Goal: Task Accomplishment & Management: Complete application form

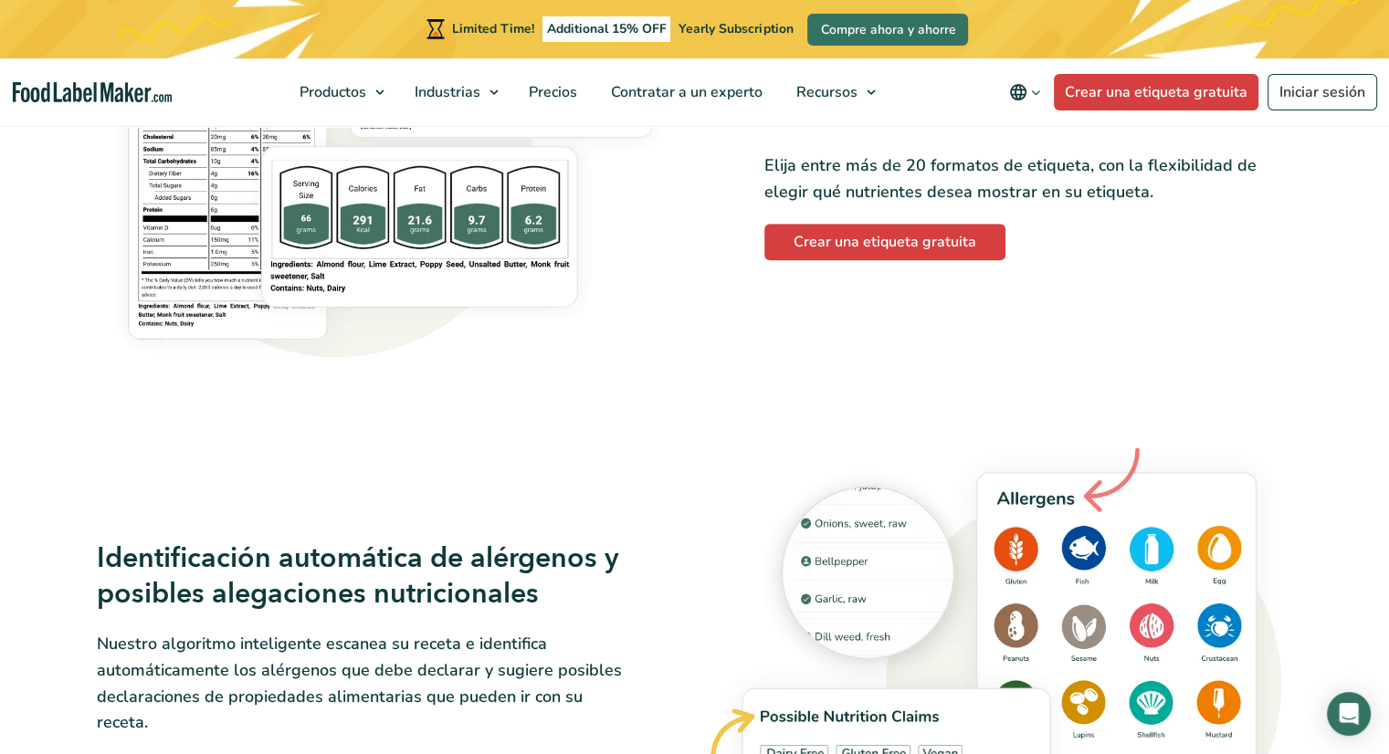
scroll to position [1700, 0]
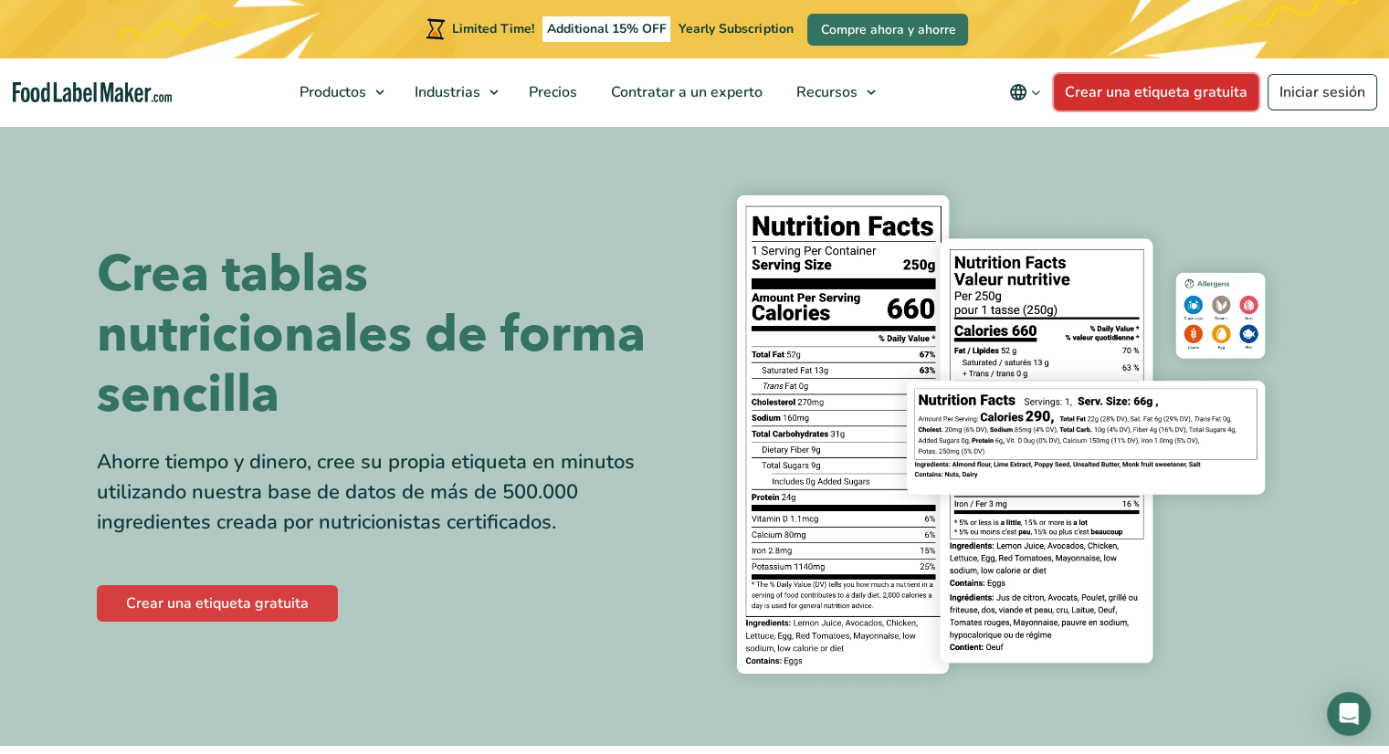
click at [1141, 98] on link "Crear una etiqueta gratuita" at bounding box center [1156, 92] width 205 height 37
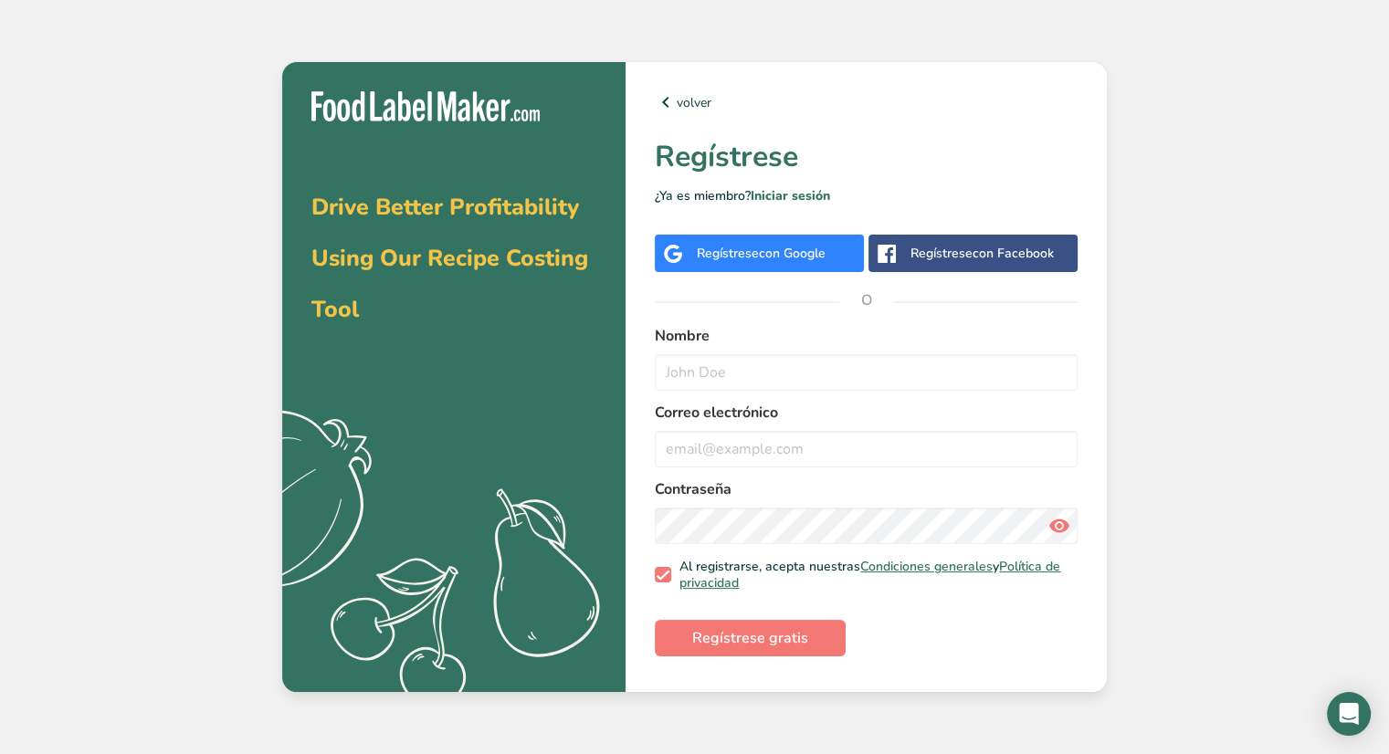
click at [805, 263] on div "Regístrese con Google" at bounding box center [759, 253] width 209 height 37
click at [807, 350] on div "Nombre" at bounding box center [866, 358] width 423 height 66
click at [805, 361] on input "text" at bounding box center [866, 372] width 423 height 37
type input "Gabriel Lara"
click at [758, 464] on input "email" at bounding box center [866, 449] width 423 height 37
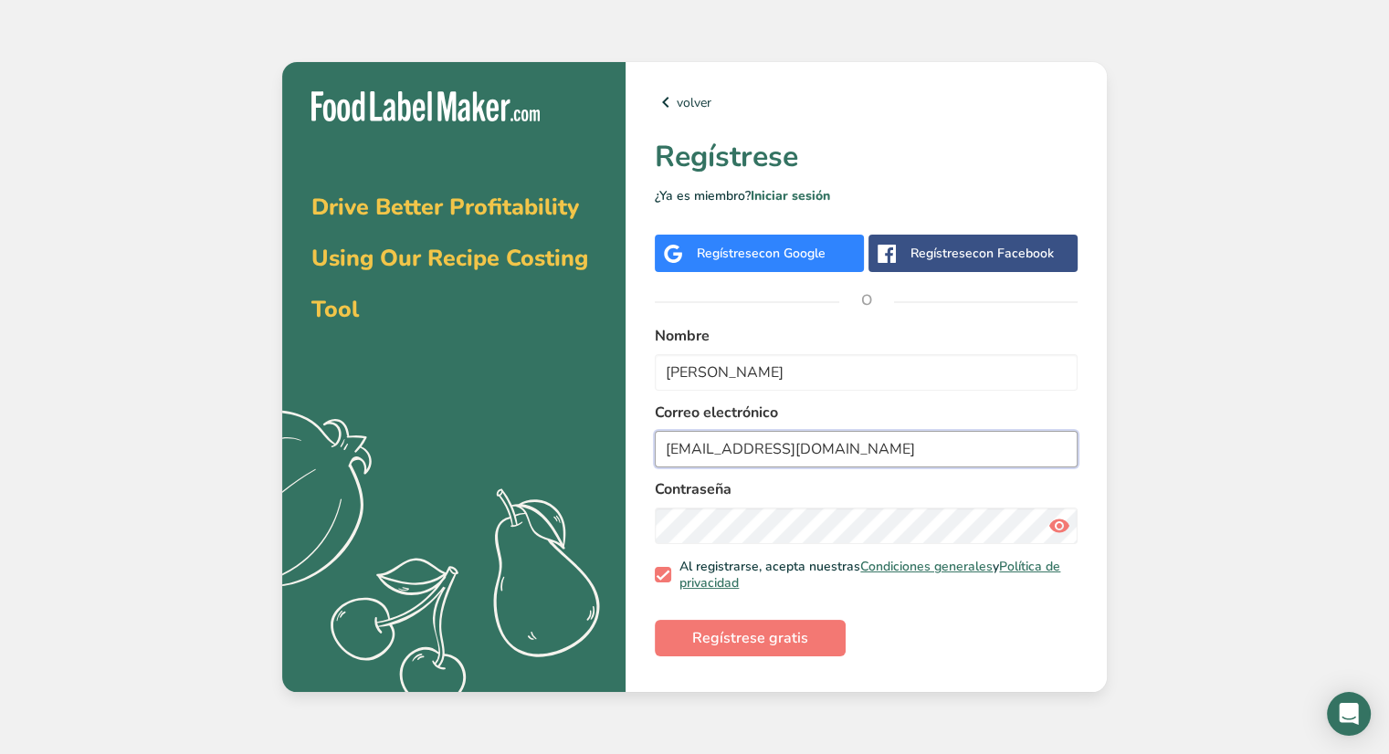
type input "gabolm88@gmail.com"
click at [731, 640] on span "Regístrese gratis" at bounding box center [750, 638] width 116 height 22
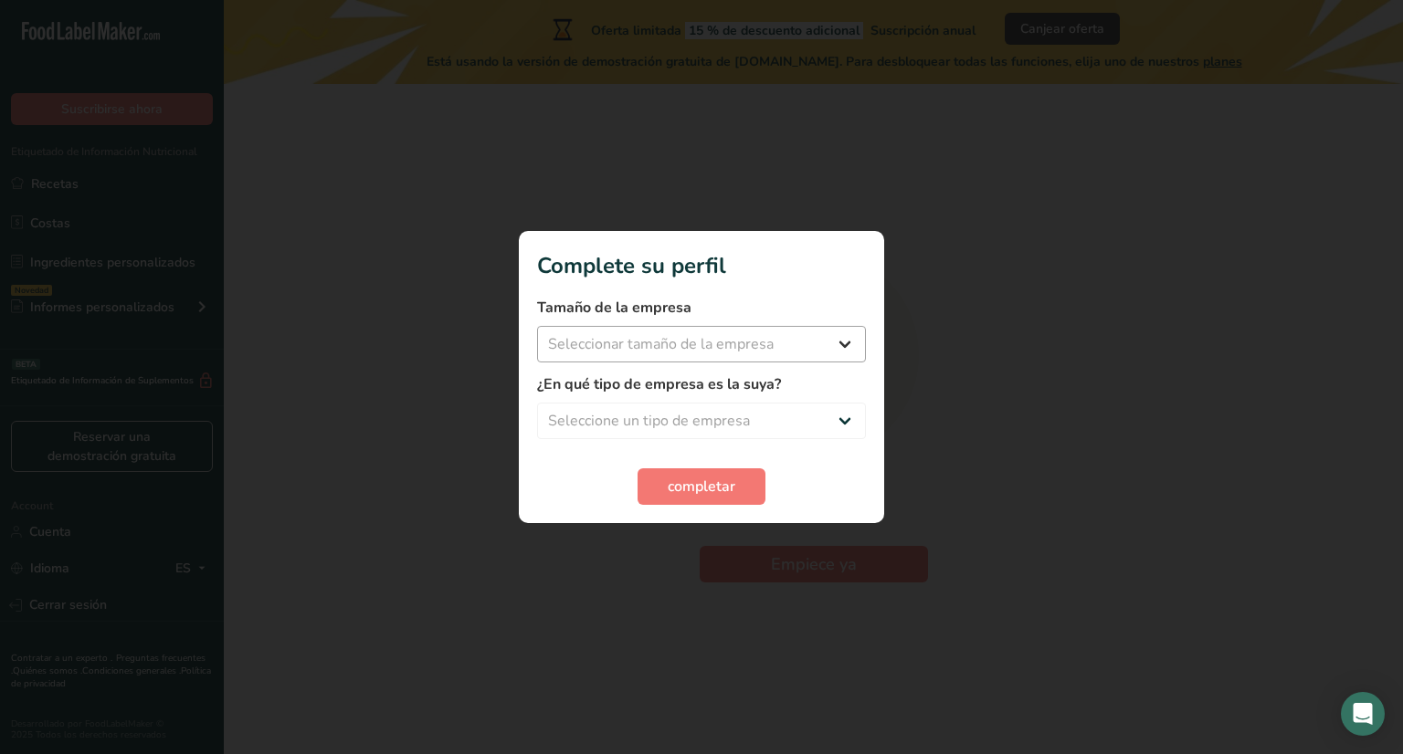
click at [825, 326] on div "Tamaño de la empresa Seleccionar tamaño de la empresa Menos de 10 empleados De …" at bounding box center [701, 330] width 329 height 66
click at [825, 326] on select "Seleccionar tamaño de la empresa Menos de 10 empleados De 10 a 50 empleados De …" at bounding box center [701, 344] width 329 height 37
select select "1"
click at [537, 326] on select "Seleccionar tamaño de la empresa Menos de 10 empleados De 10 a 50 empleados De …" at bounding box center [701, 344] width 329 height 37
click at [742, 424] on select "Seleccione un tipo de empresa Fabricante de alimentos envasados Restaurante y c…" at bounding box center [701, 421] width 329 height 37
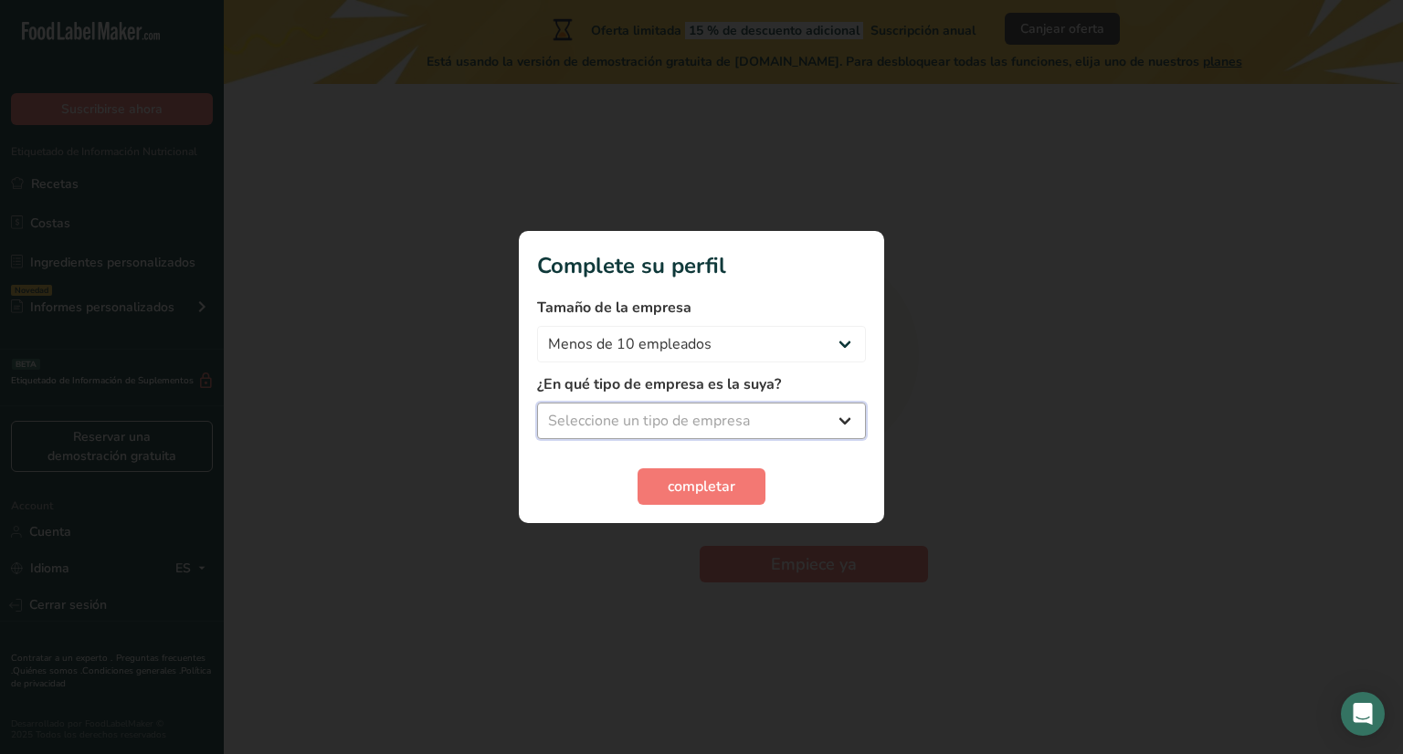
select select "8"
click at [537, 403] on select "Seleccione un tipo de empresa Fabricante de alimentos envasados Restaurante y c…" at bounding box center [701, 421] width 329 height 37
click at [720, 482] on span "completar" at bounding box center [702, 487] width 68 height 22
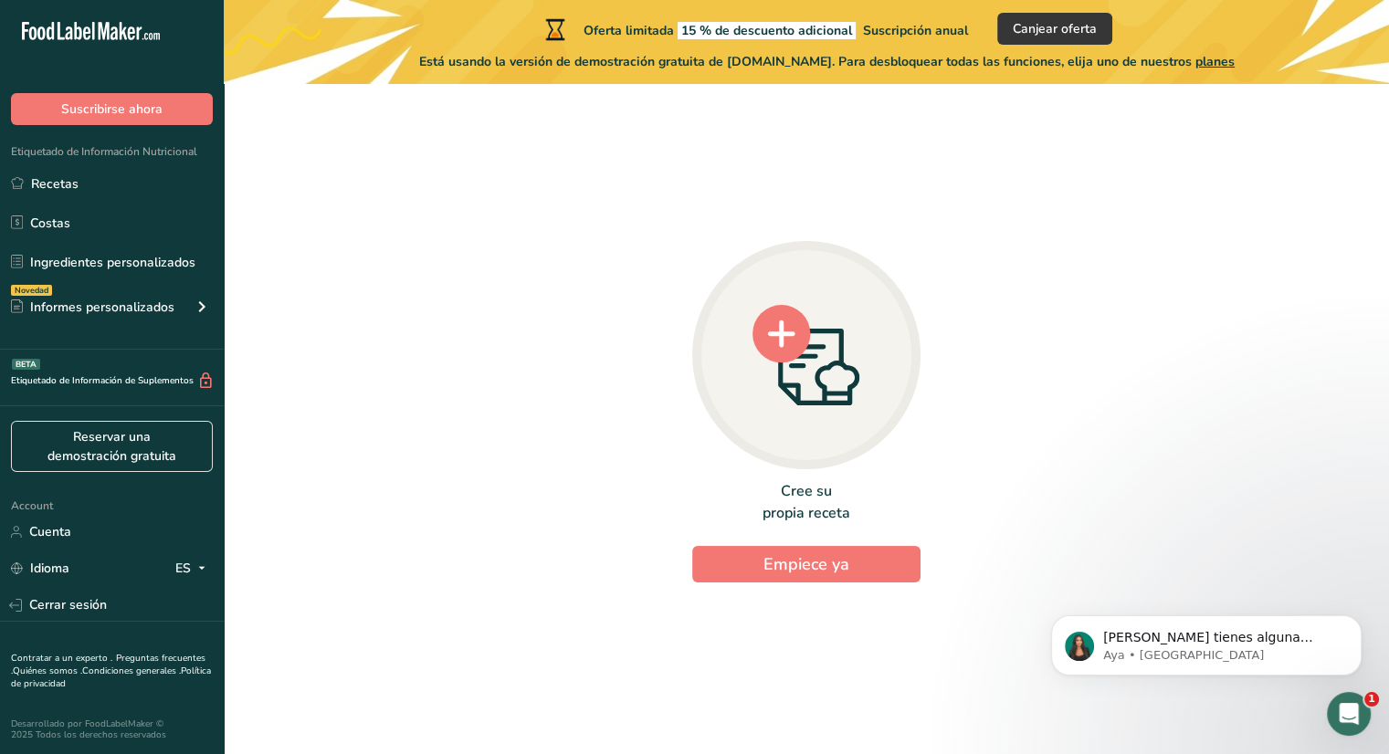
click at [800, 366] on icon at bounding box center [797, 365] width 17 height 5
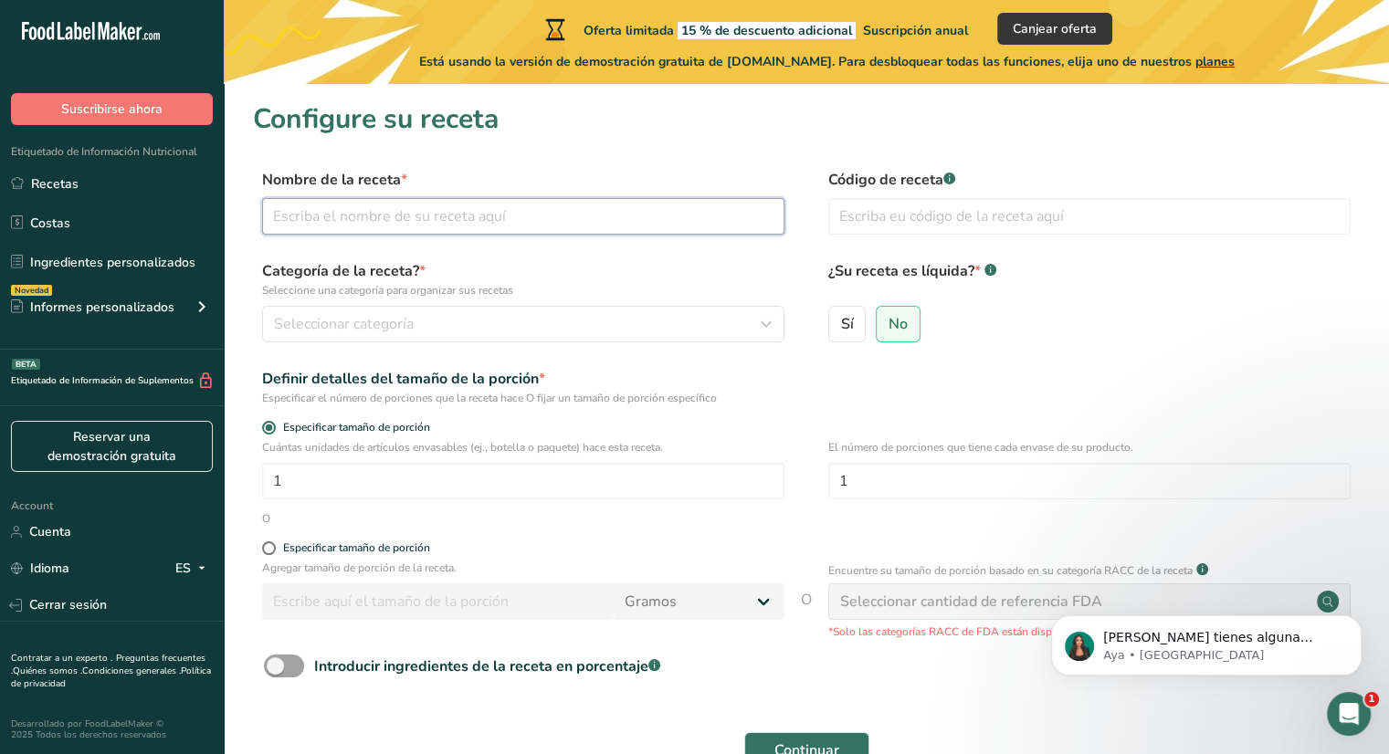
click at [626, 214] on input "text" at bounding box center [523, 216] width 522 height 37
type input "Donas"
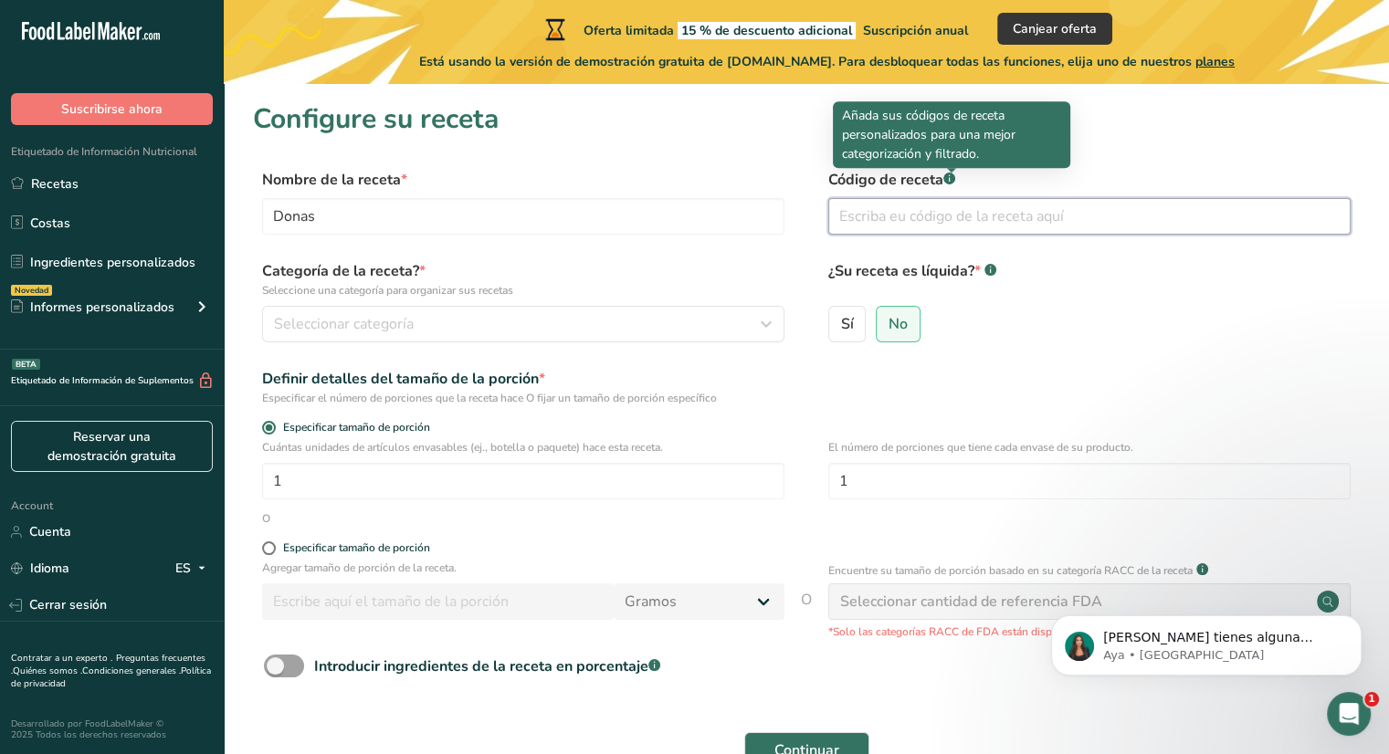
drag, startPoint x: 858, startPoint y: 214, endPoint x: 956, endPoint y: 178, distance: 104.0
click at [956, 178] on div "Código de receta .a-a{fill:#347362;}.b-a{fill:#fff;}" at bounding box center [1089, 207] width 522 height 77
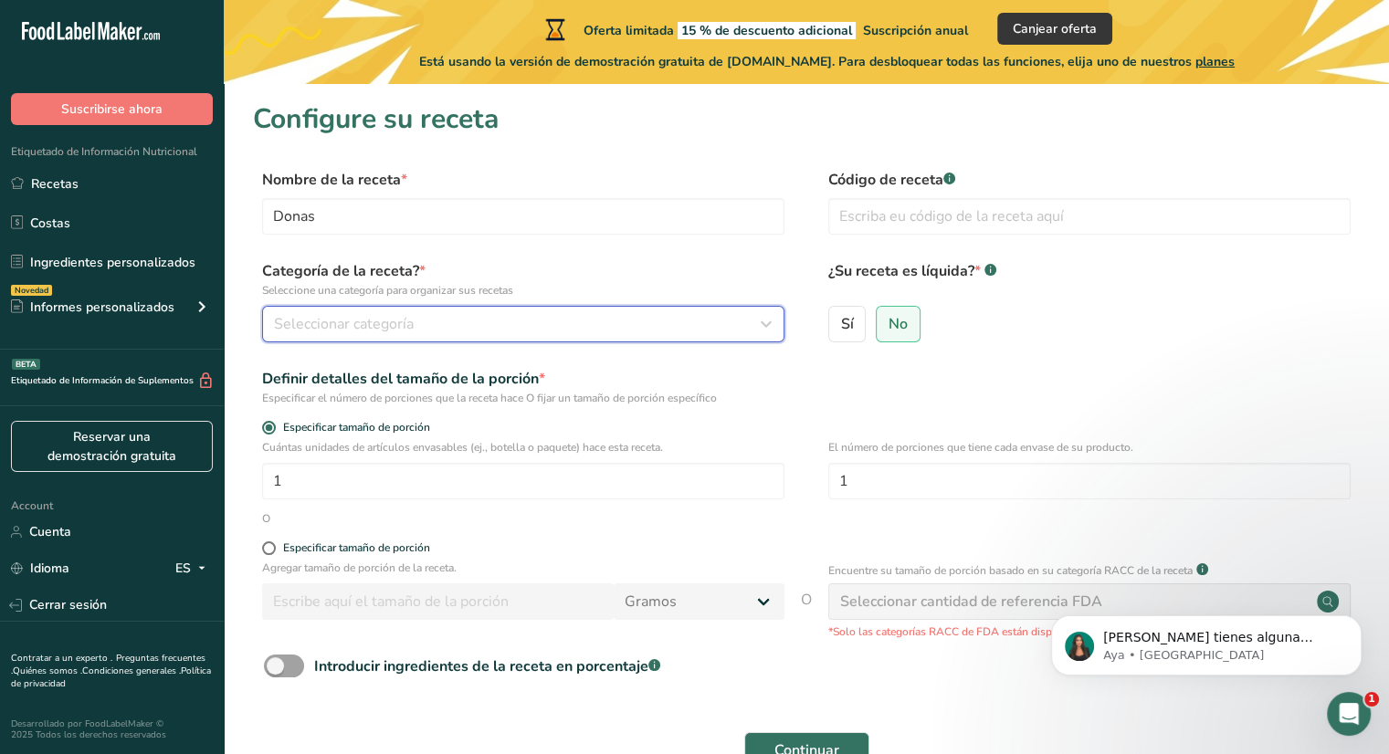
click at [493, 318] on div "Seleccionar categoría" at bounding box center [518, 324] width 488 height 22
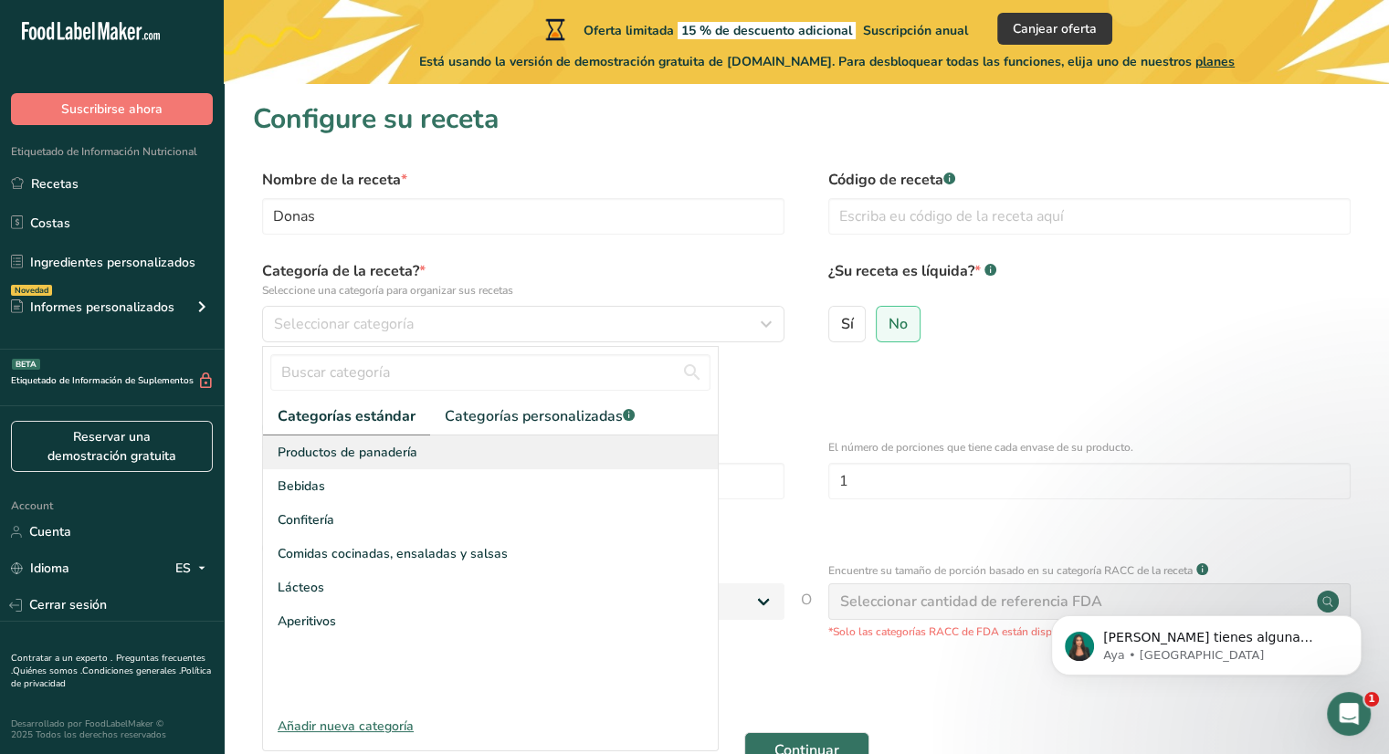
click at [419, 456] on div "Productos de panadería" at bounding box center [490, 453] width 455 height 34
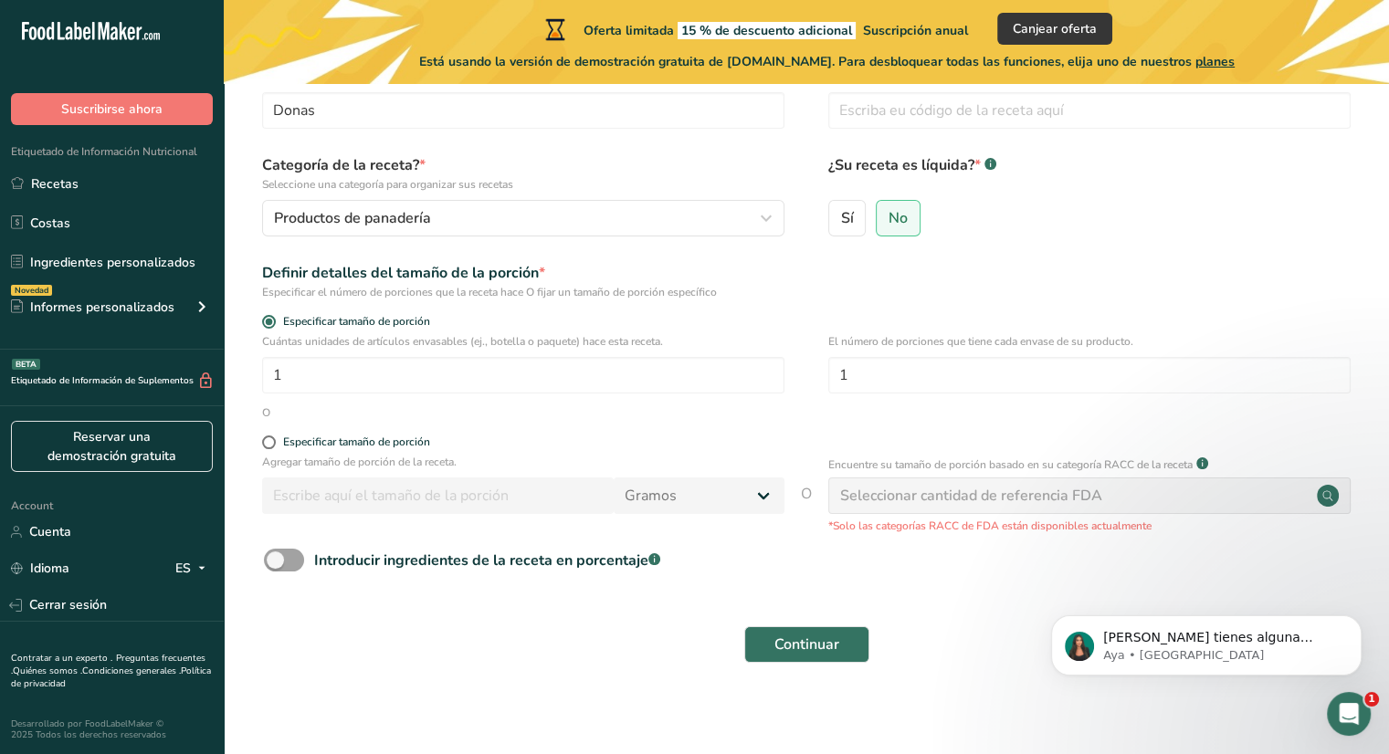
scroll to position [113, 0]
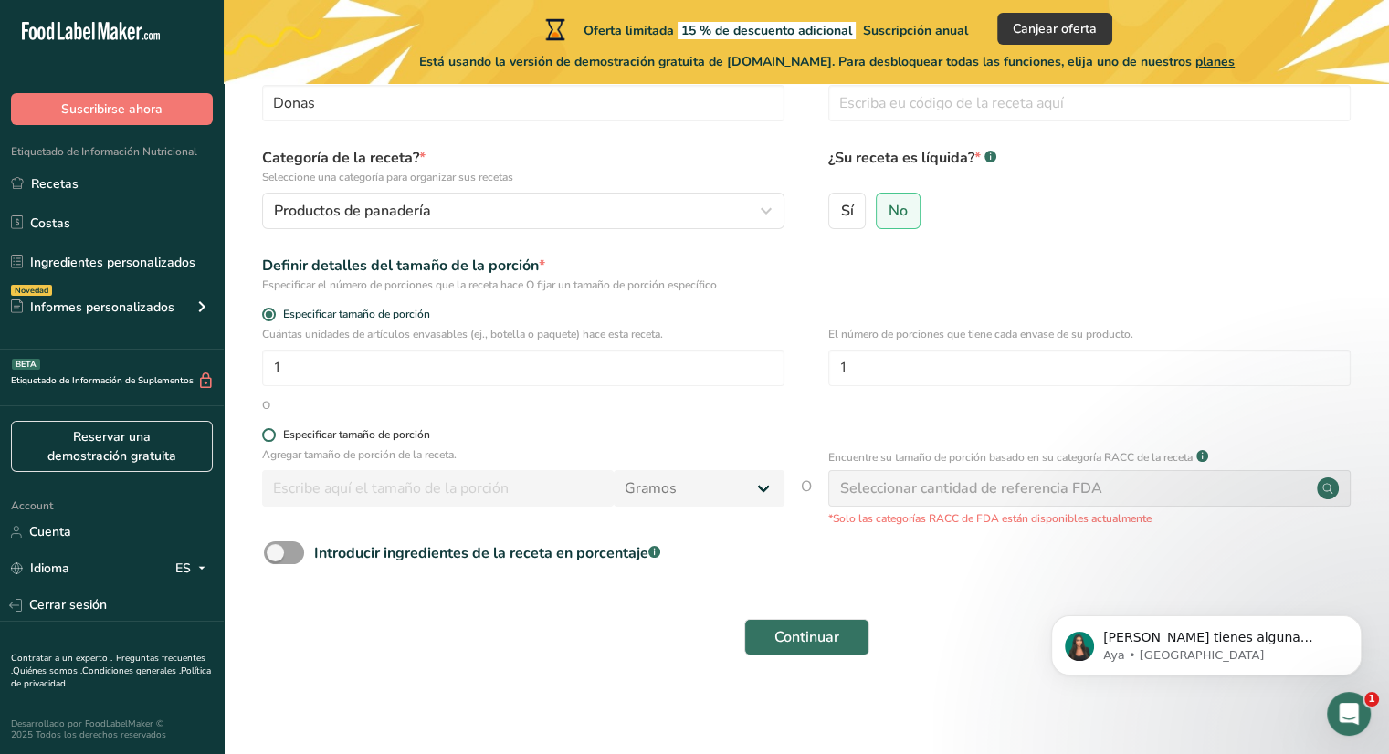
click at [268, 431] on span at bounding box center [269, 435] width 14 height 14
click at [268, 431] on input "Especificar tamaño de porción" at bounding box center [268, 435] width 12 height 12
radio input "true"
radio input "false"
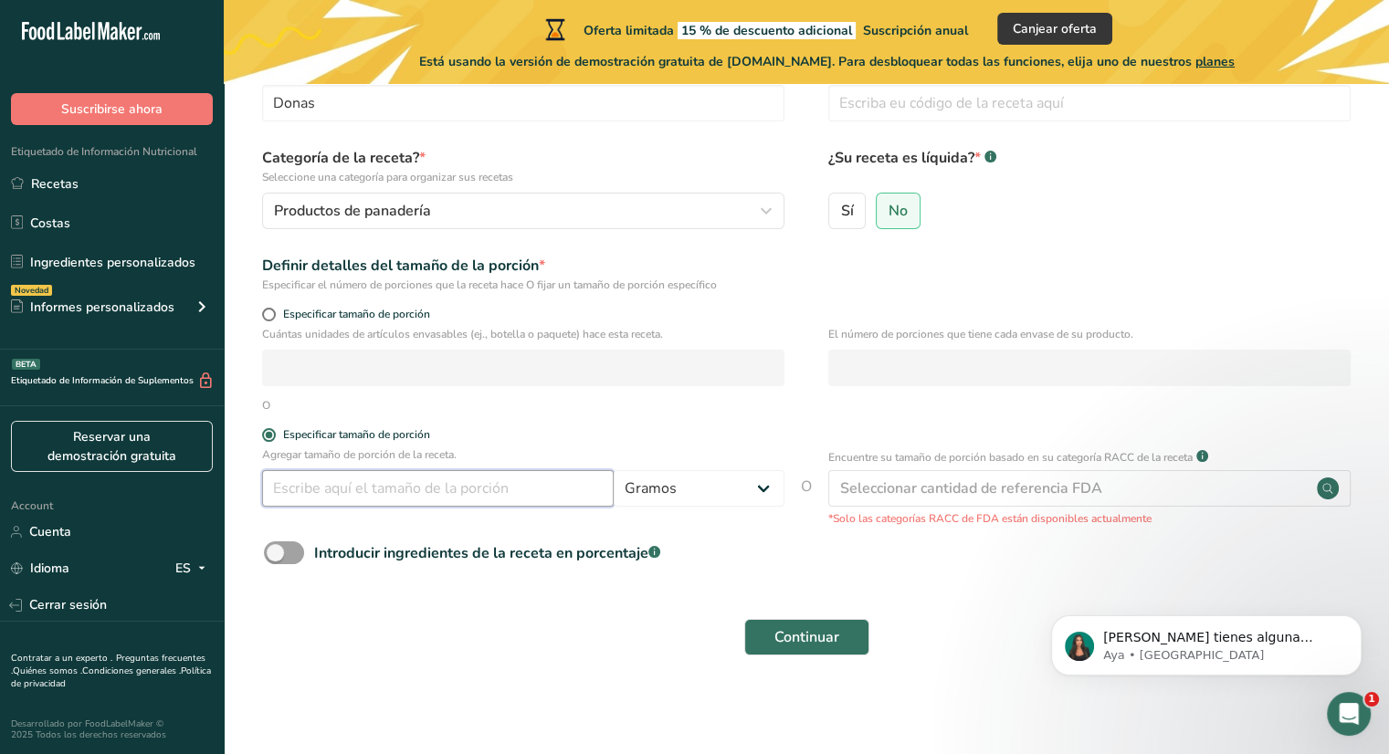
click at [314, 482] on input "number" at bounding box center [438, 488] width 352 height 37
type input "100"
click at [647, 723] on main "Oferta limitada 15 % de descuento adicional Suscripción anual Canjear oferta Es…" at bounding box center [694, 320] width 1389 height 867
click at [292, 550] on span at bounding box center [284, 553] width 40 height 23
click at [276, 550] on input "Introducir ingredientes de la receta en porcentaje .a-a{fill:#347362;}.b-a{fill…" at bounding box center [270, 553] width 12 height 12
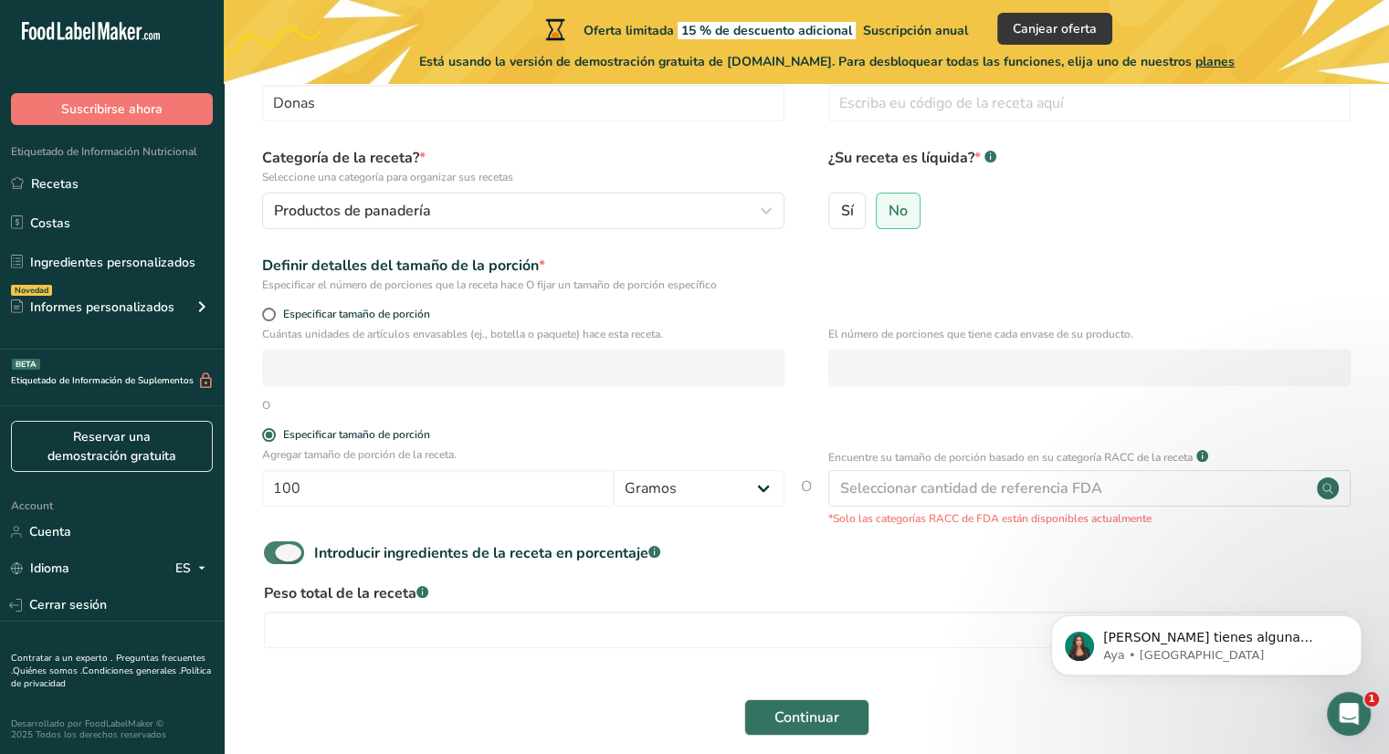
click at [292, 550] on span at bounding box center [284, 553] width 40 height 23
click at [276, 550] on input "Introducir ingredientes de la receta en porcentaje .a-a{fill:#347362;}.b-a{fill…" at bounding box center [270, 553] width 12 height 12
checkbox input "false"
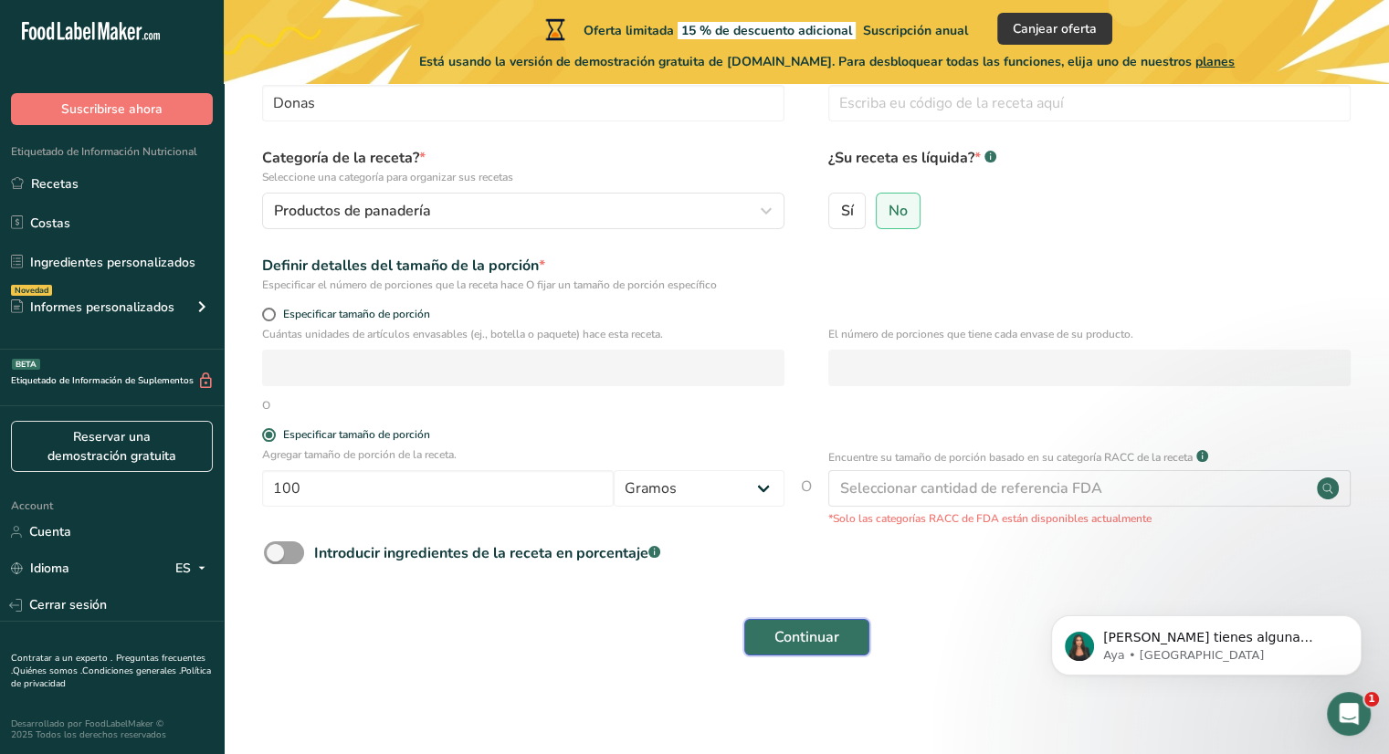
click at [807, 622] on button "Continuar" at bounding box center [806, 637] width 125 height 37
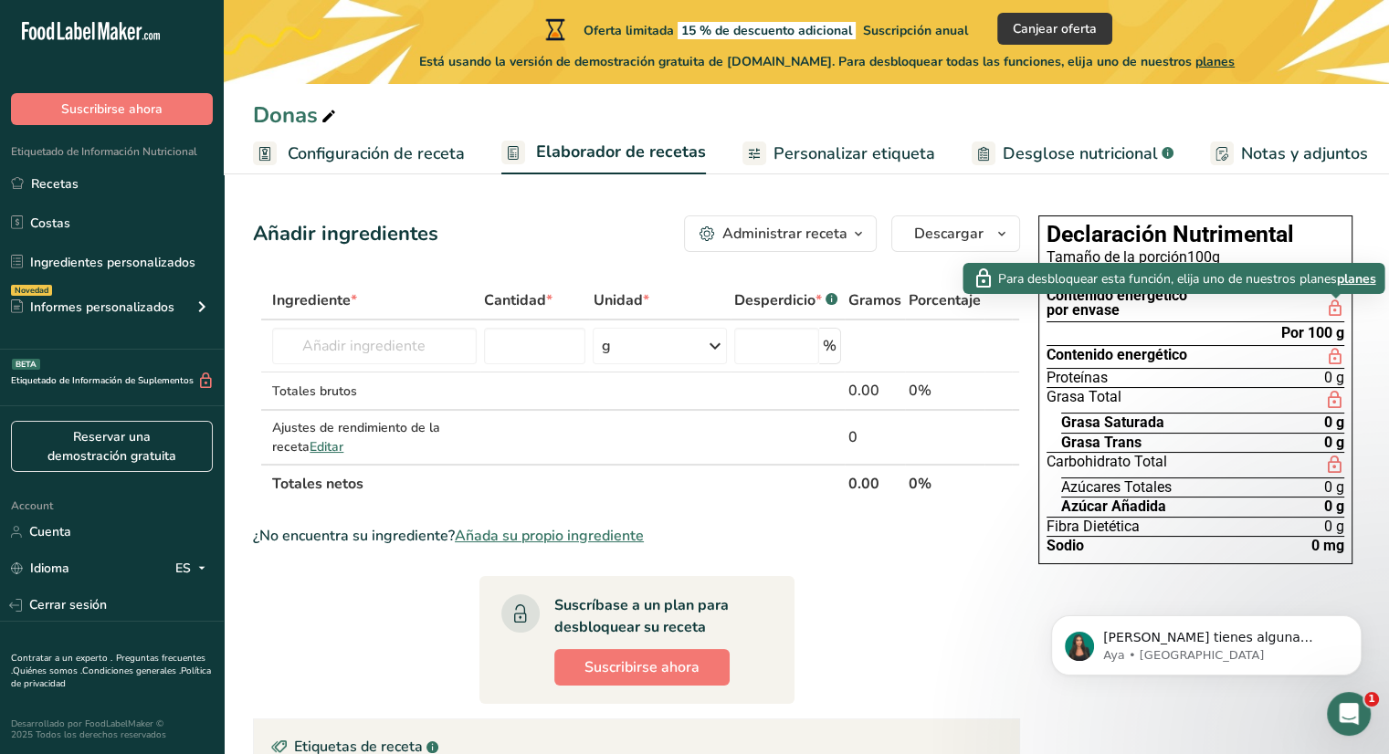
click at [1349, 284] on span "planes" at bounding box center [1355, 278] width 39 height 19
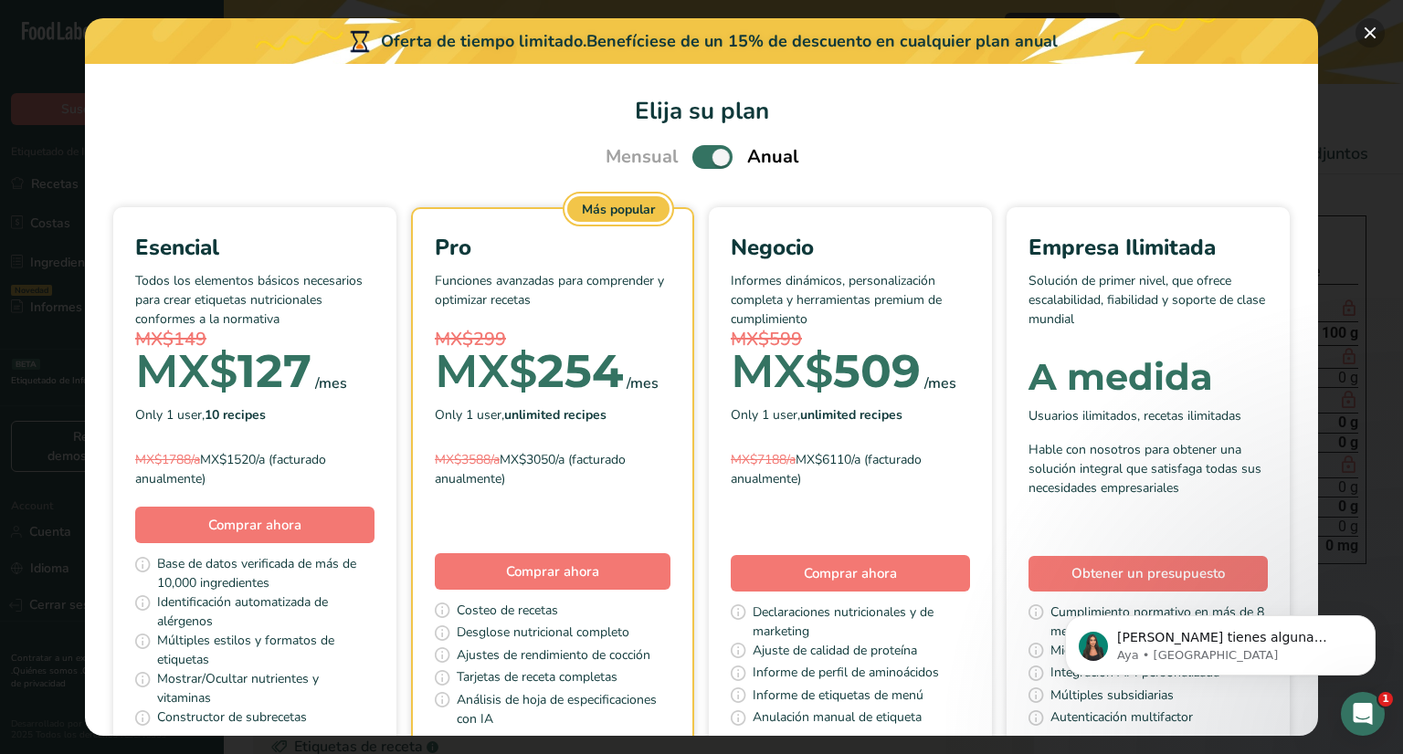
click at [1369, 26] on button "Pick Your Pricing Plan Modal" at bounding box center [1369, 32] width 29 height 29
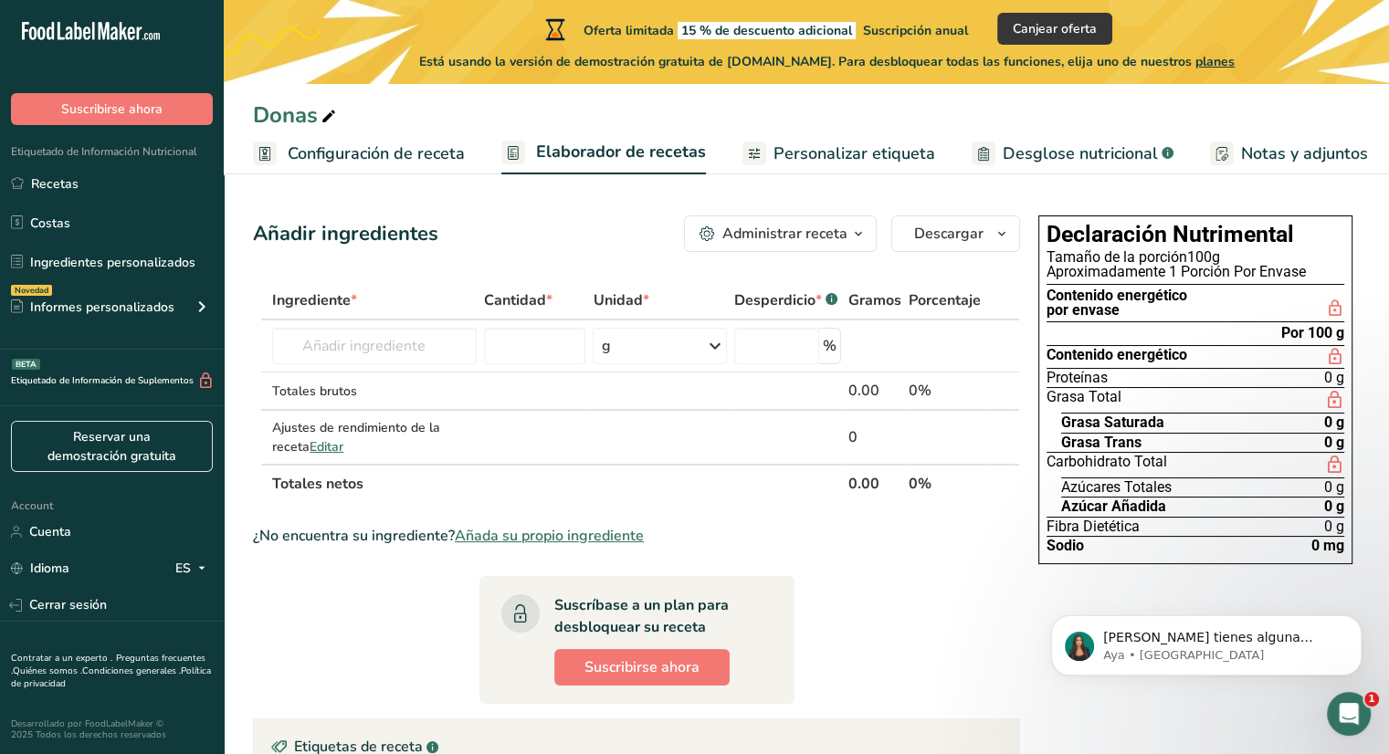
scroll to position [291, 0]
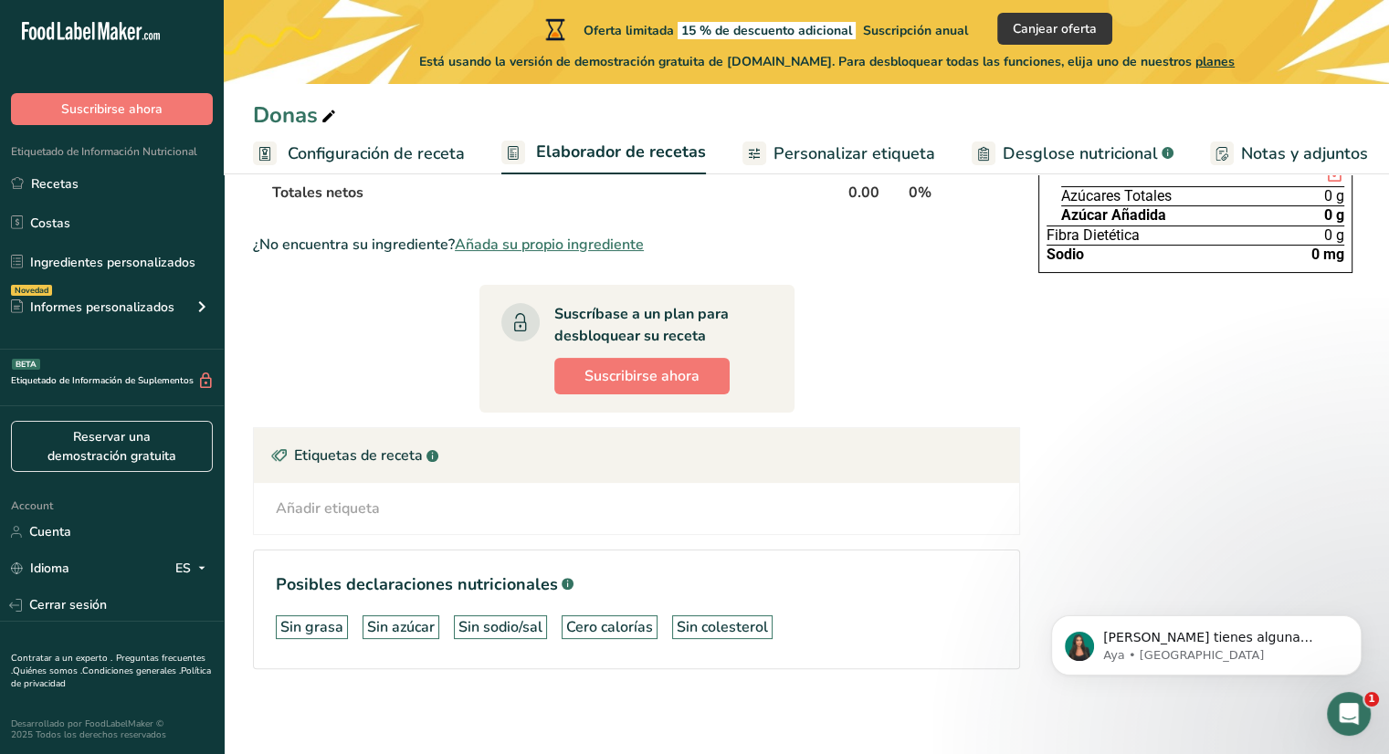
click at [885, 355] on section "Ingrediente * Cantidad * Unidad * Desperdicio * .a-a{fill:#347362;}.b-a{fill:#f…" at bounding box center [636, 344] width 767 height 709
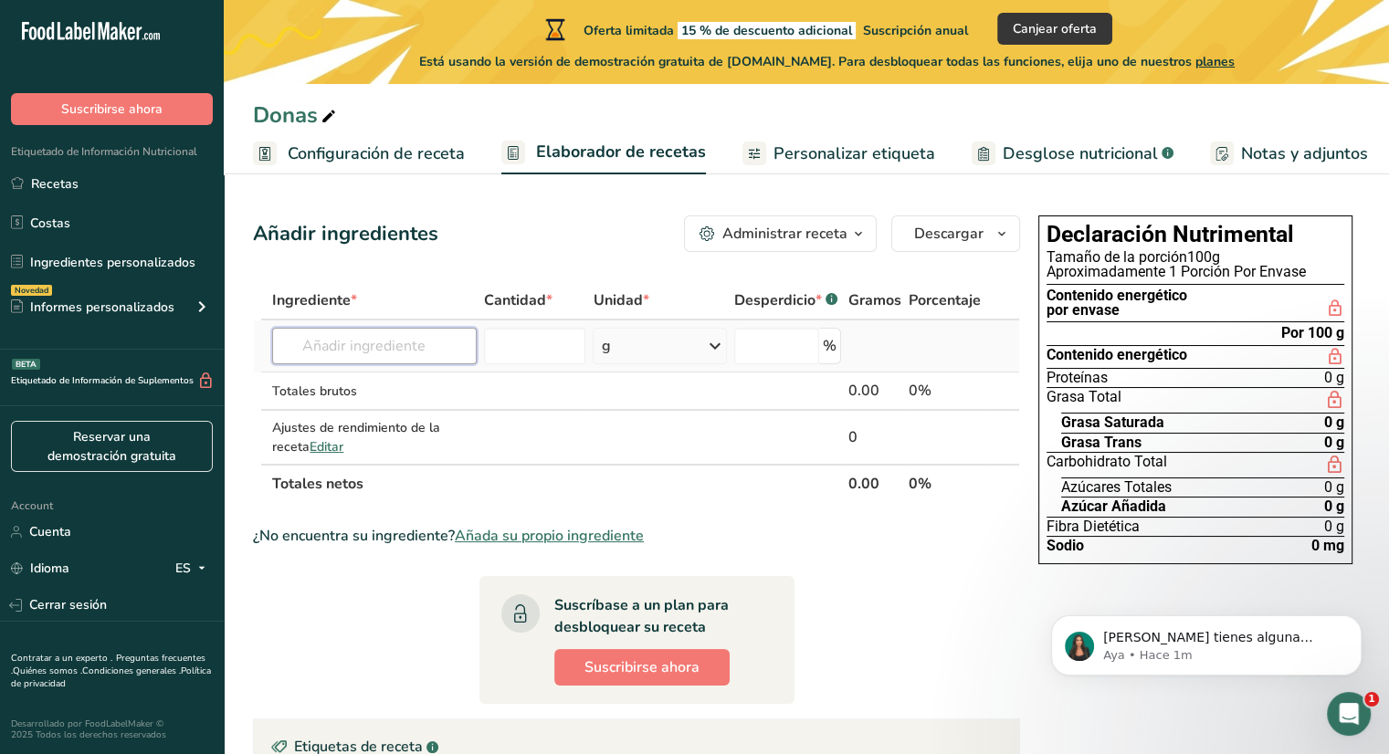
click at [375, 348] on input "text" at bounding box center [374, 346] width 204 height 37
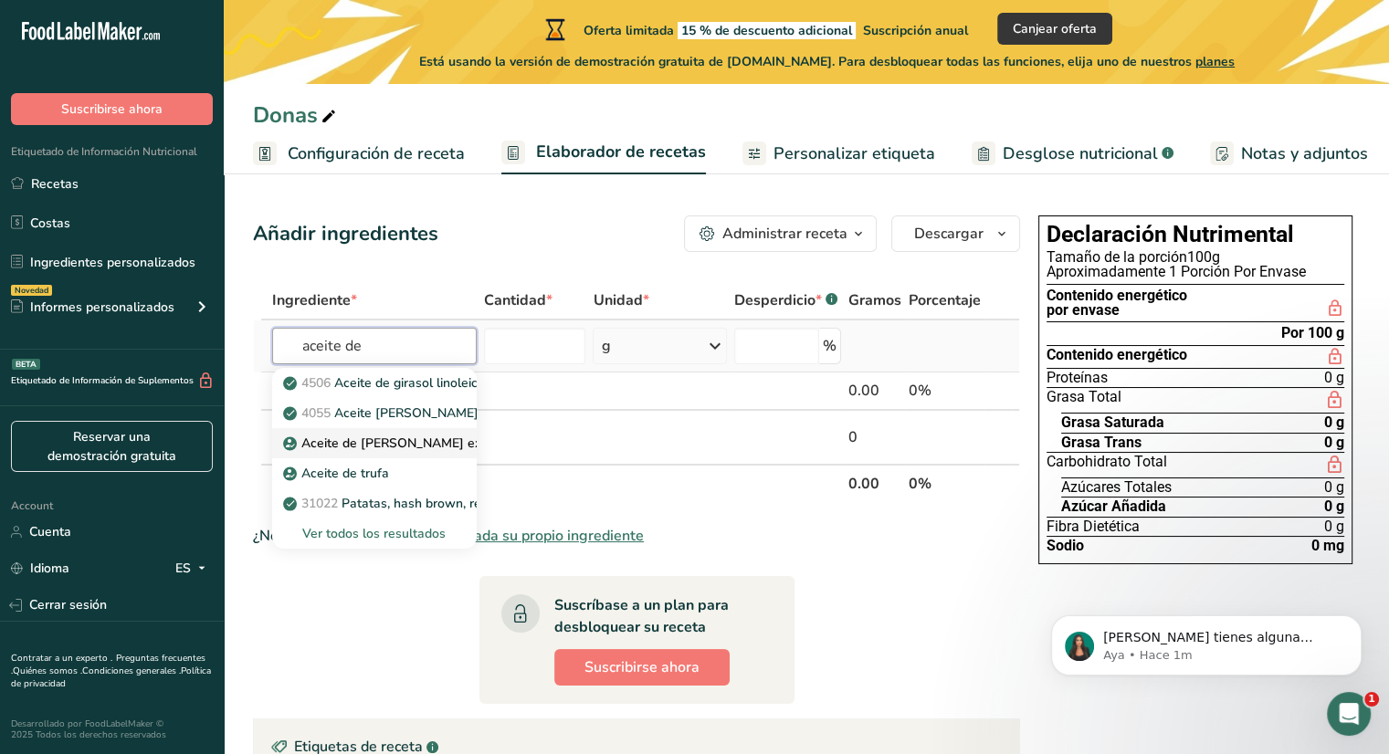
type input "aceite de"
click at [430, 430] on link "Aceite de oliva virgen extra" at bounding box center [374, 443] width 204 height 30
type input "Extra Virgin Olive Oil"
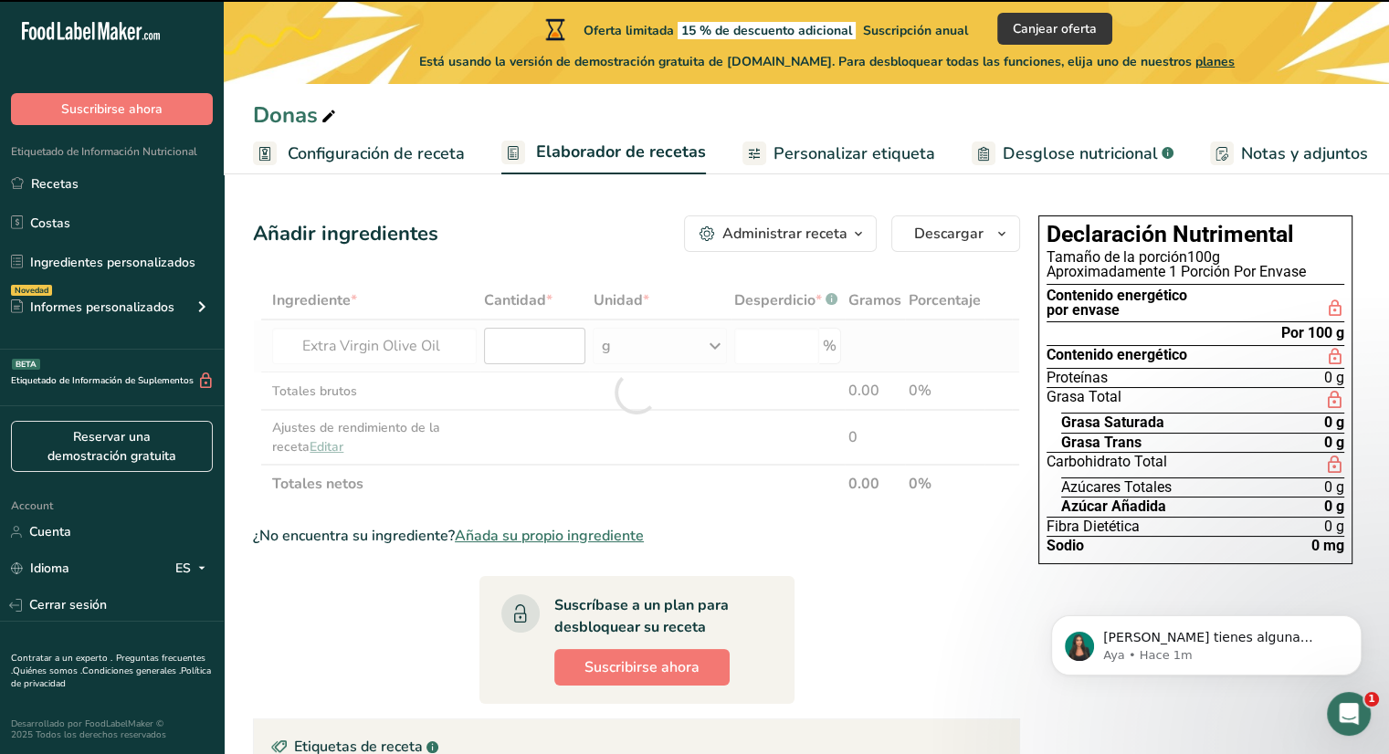
type input "0"
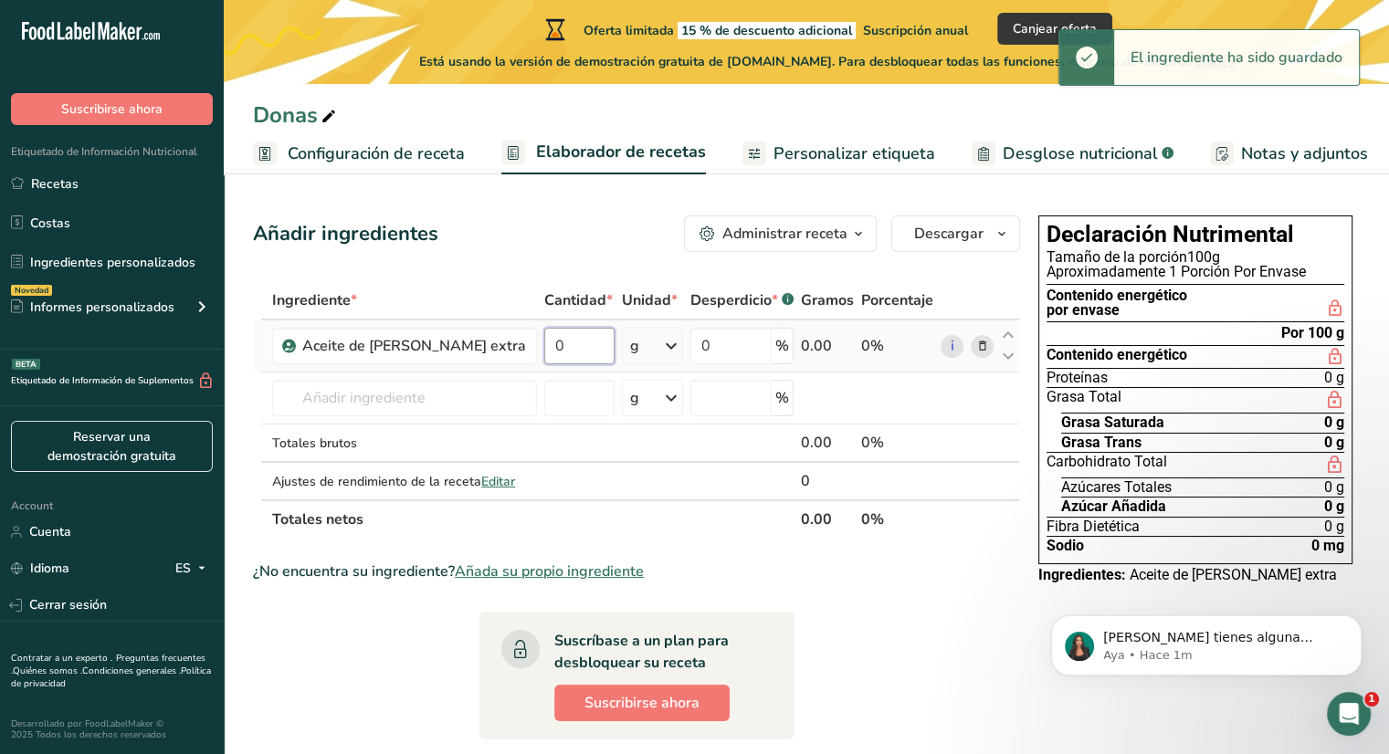
click at [544, 357] on input "0" at bounding box center [579, 346] width 70 height 37
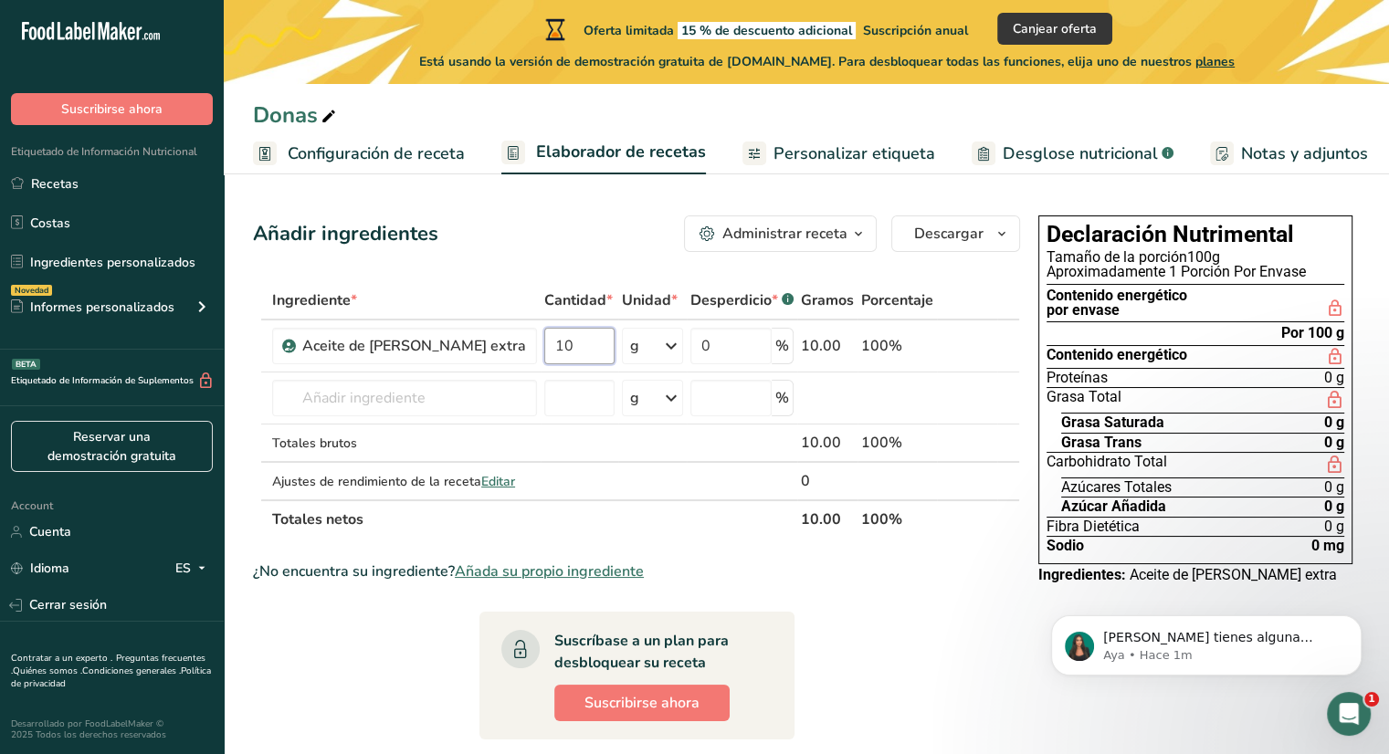
type input "10"
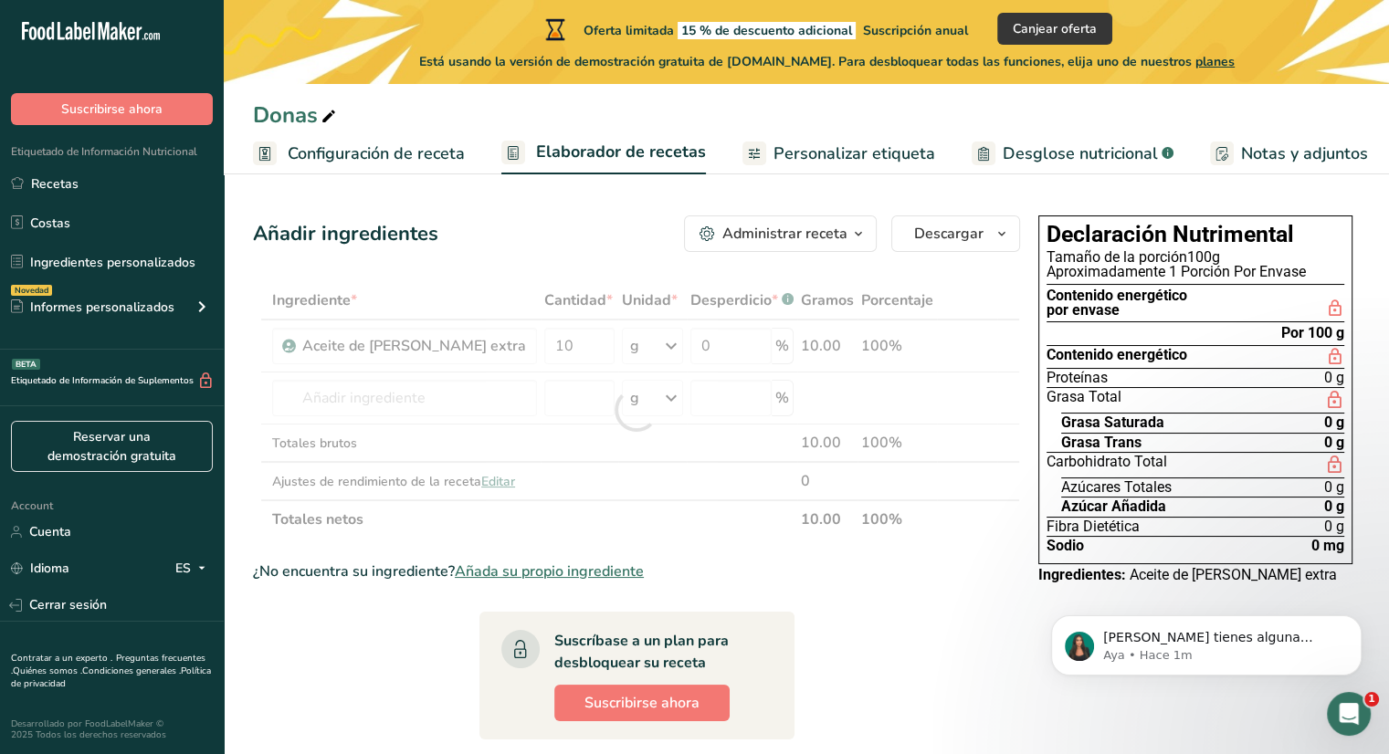
click at [987, 677] on section "Ingrediente * Cantidad * Unidad * Desperdicio * .a-a{fill:#347362;}.b-a{fill:#f…" at bounding box center [636, 653] width 767 height 744
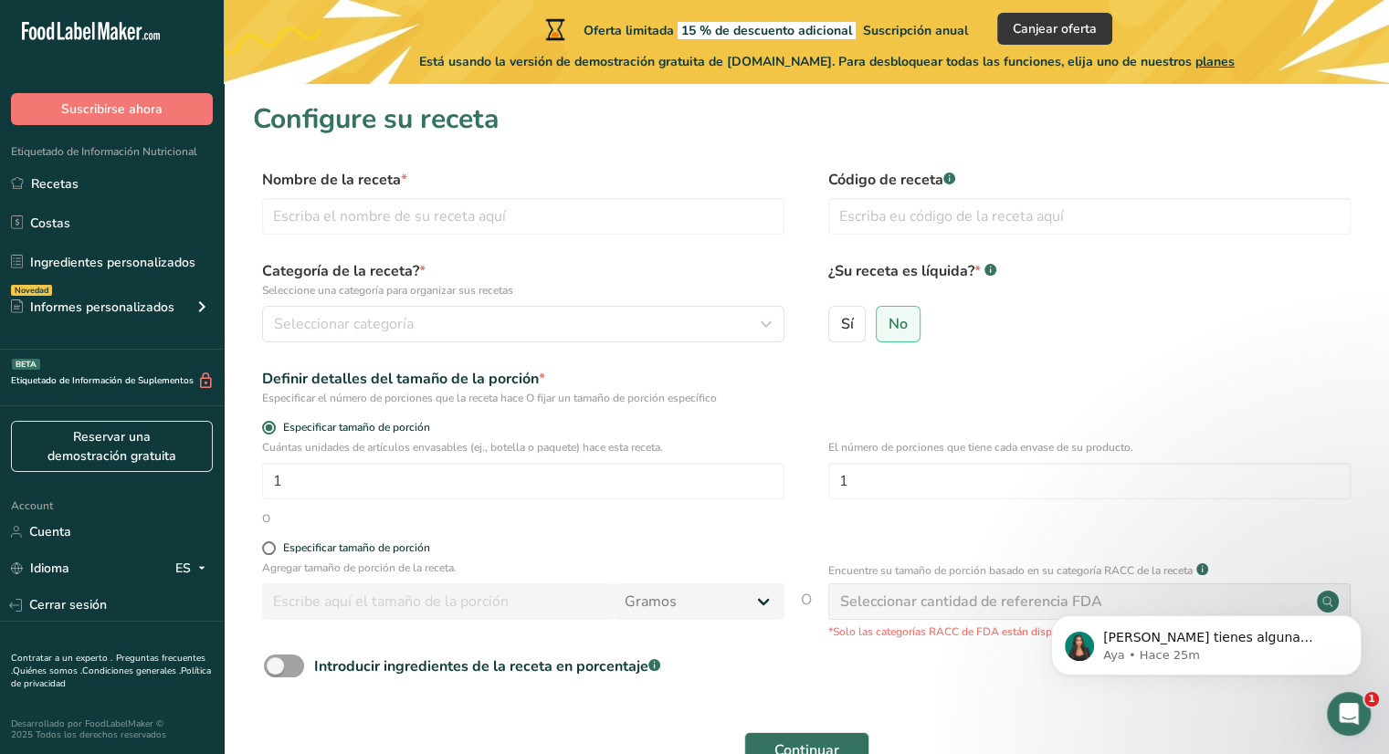
scroll to position [113, 0]
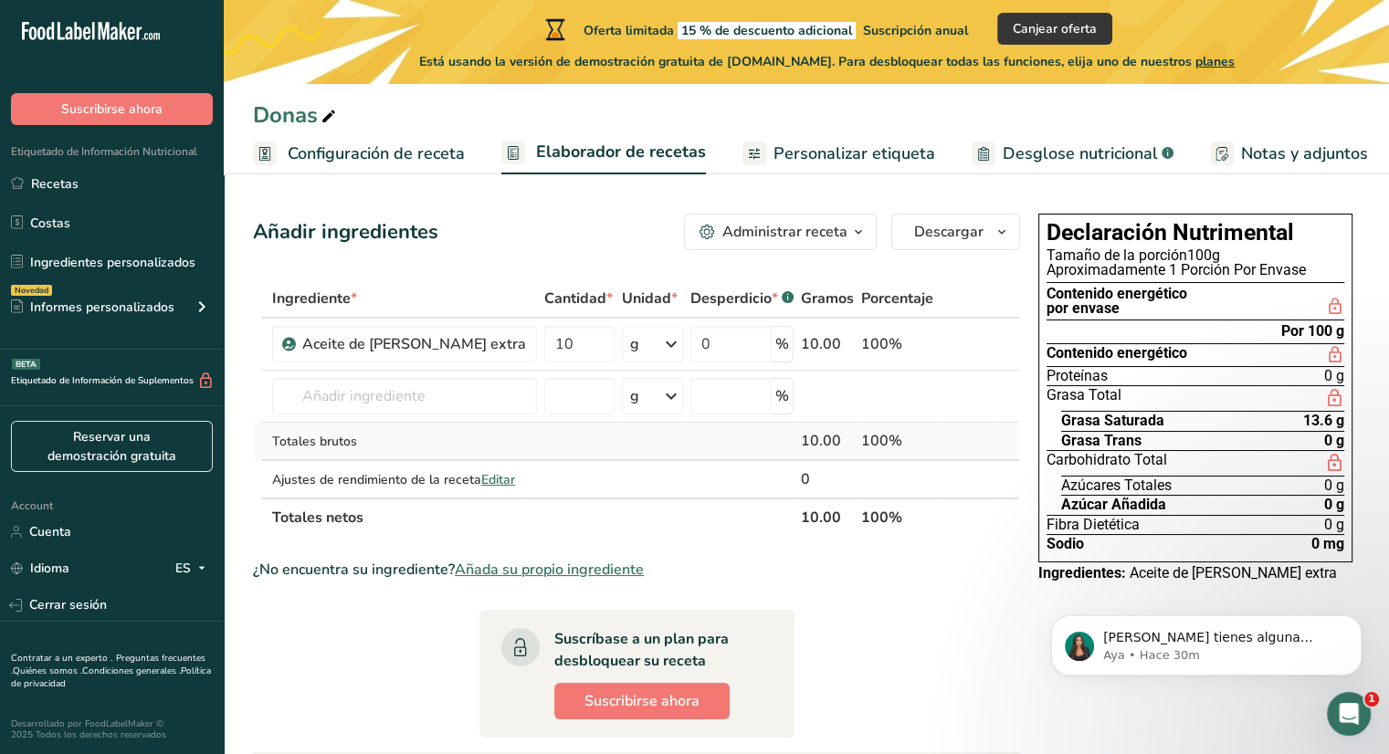
scroll to position [3, 0]
click at [561, 342] on input "10" at bounding box center [579, 343] width 70 height 37
type input "1"
type input "20"
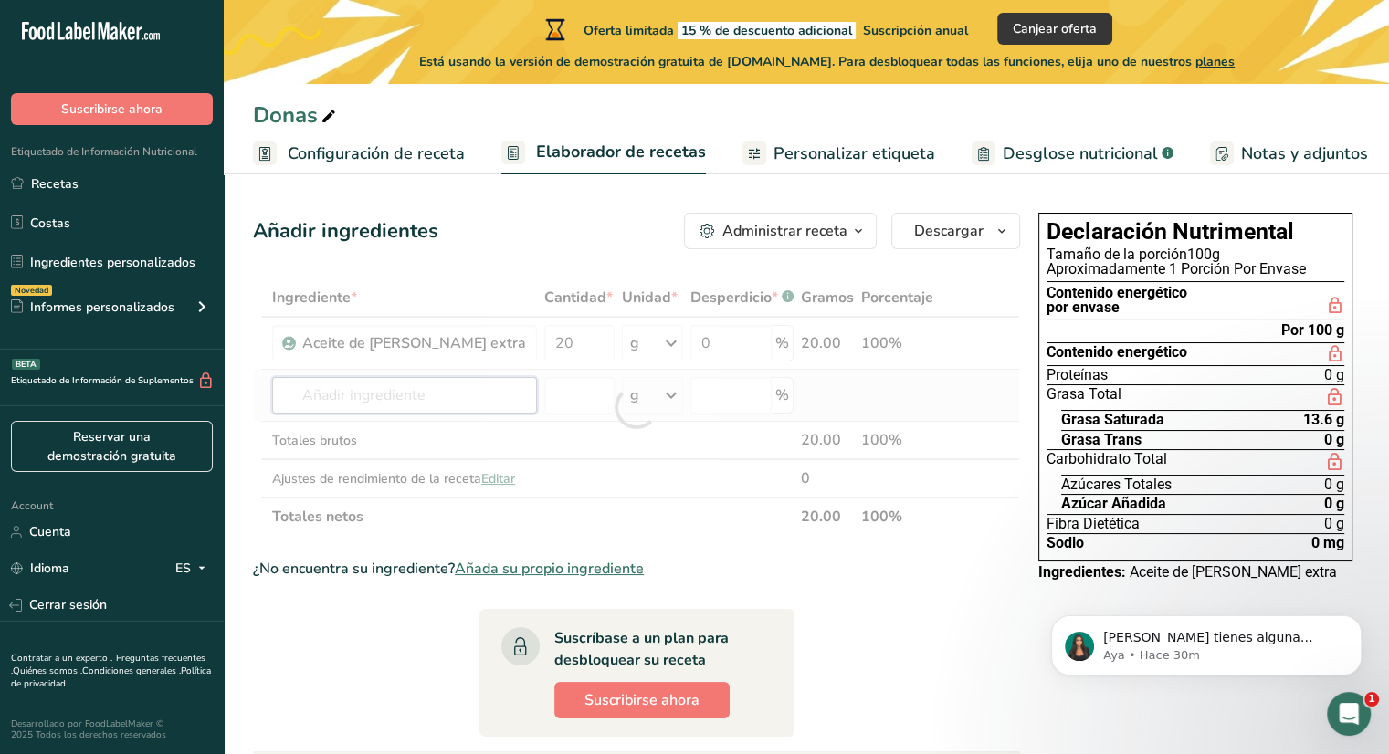
click at [468, 383] on div "Ingrediente * Cantidad * Unidad * Desperdicio * .a-a{fill:#347362;}.b-a{fill:#f…" at bounding box center [636, 408] width 767 height 258
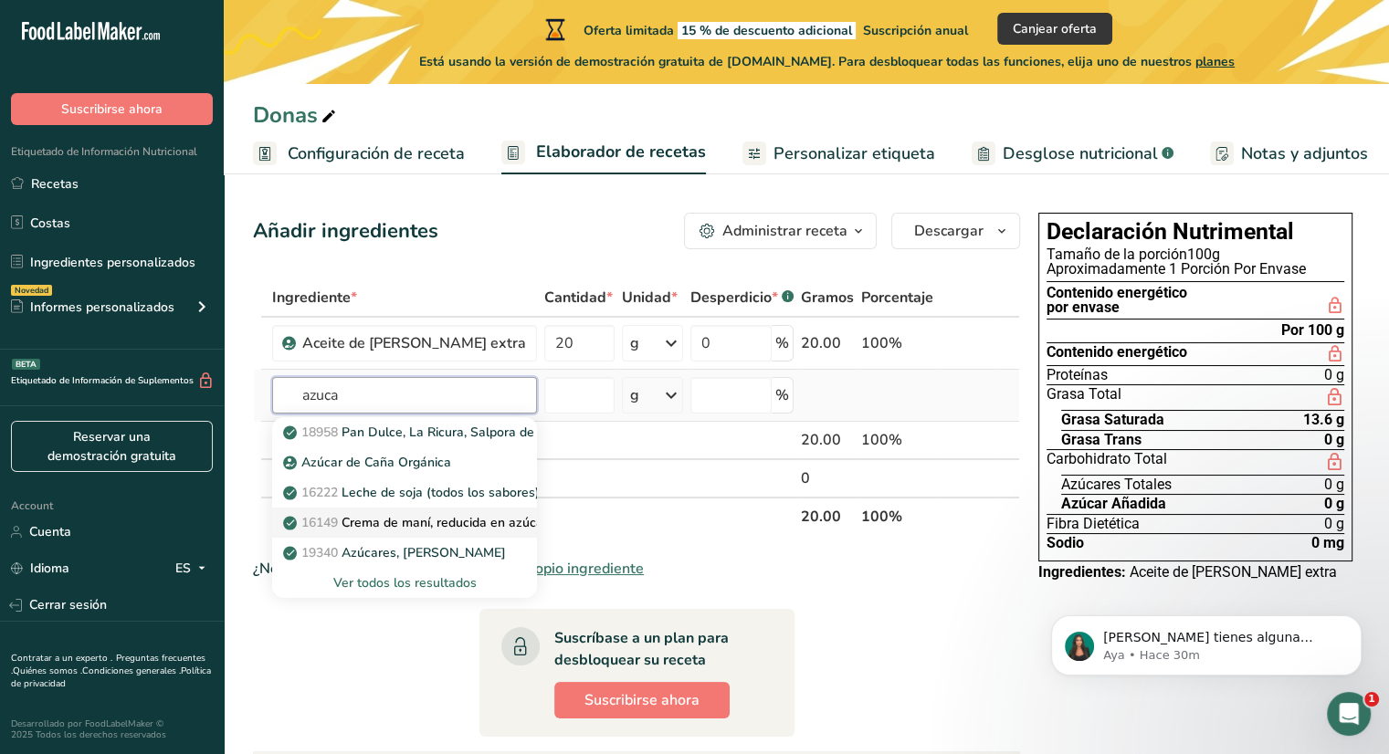
type input "azuca"
click at [423, 525] on p "16149 Crema de maní, reducida en azúcar" at bounding box center [417, 522] width 261 height 19
type input "Peanut spread, reduced sugar"
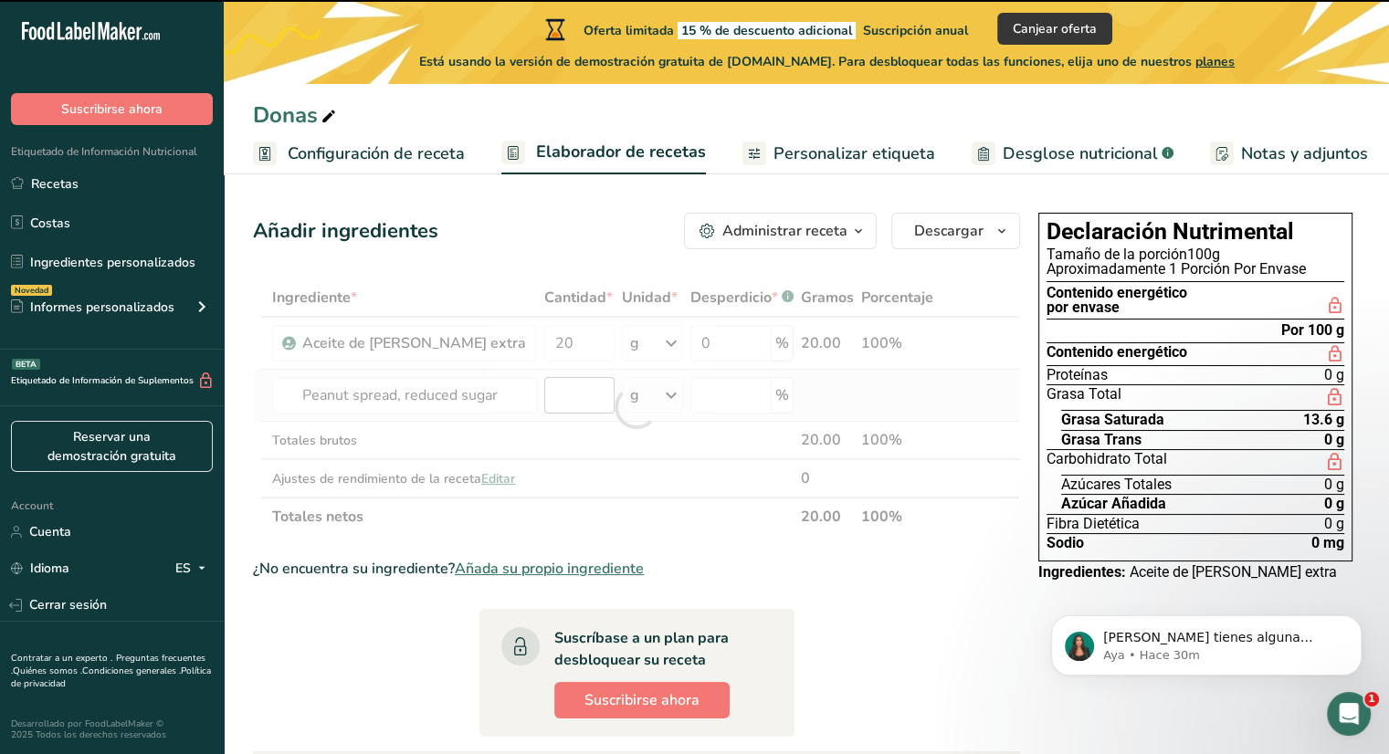
type input "0"
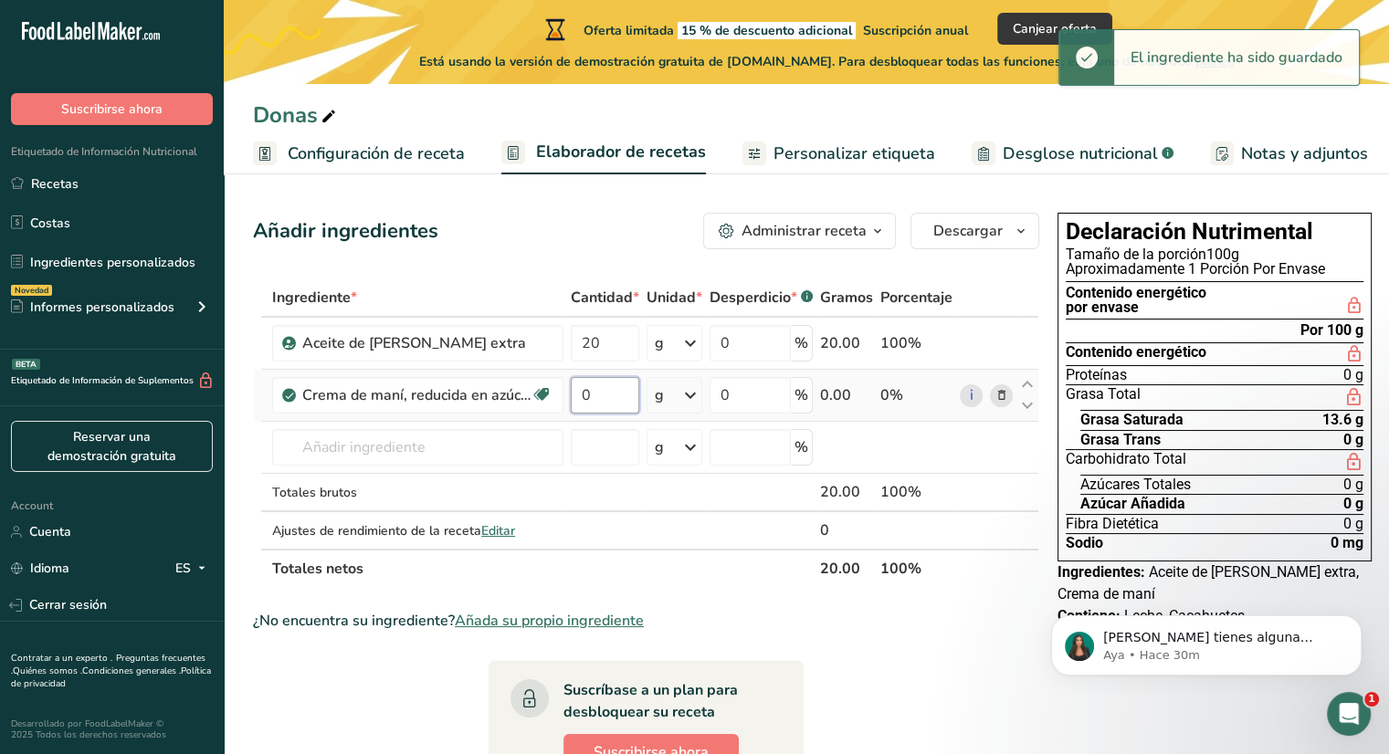
click at [616, 395] on input "0" at bounding box center [605, 395] width 68 height 37
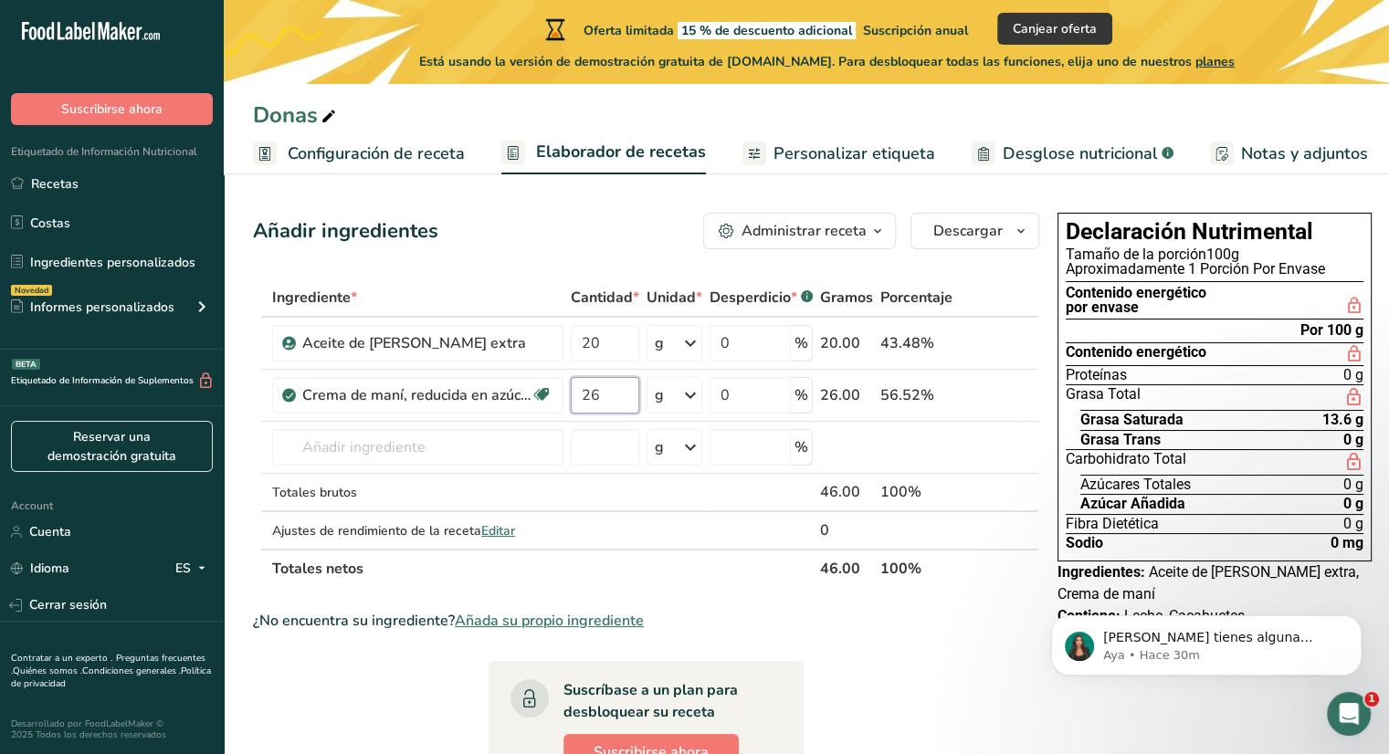
type input "26"
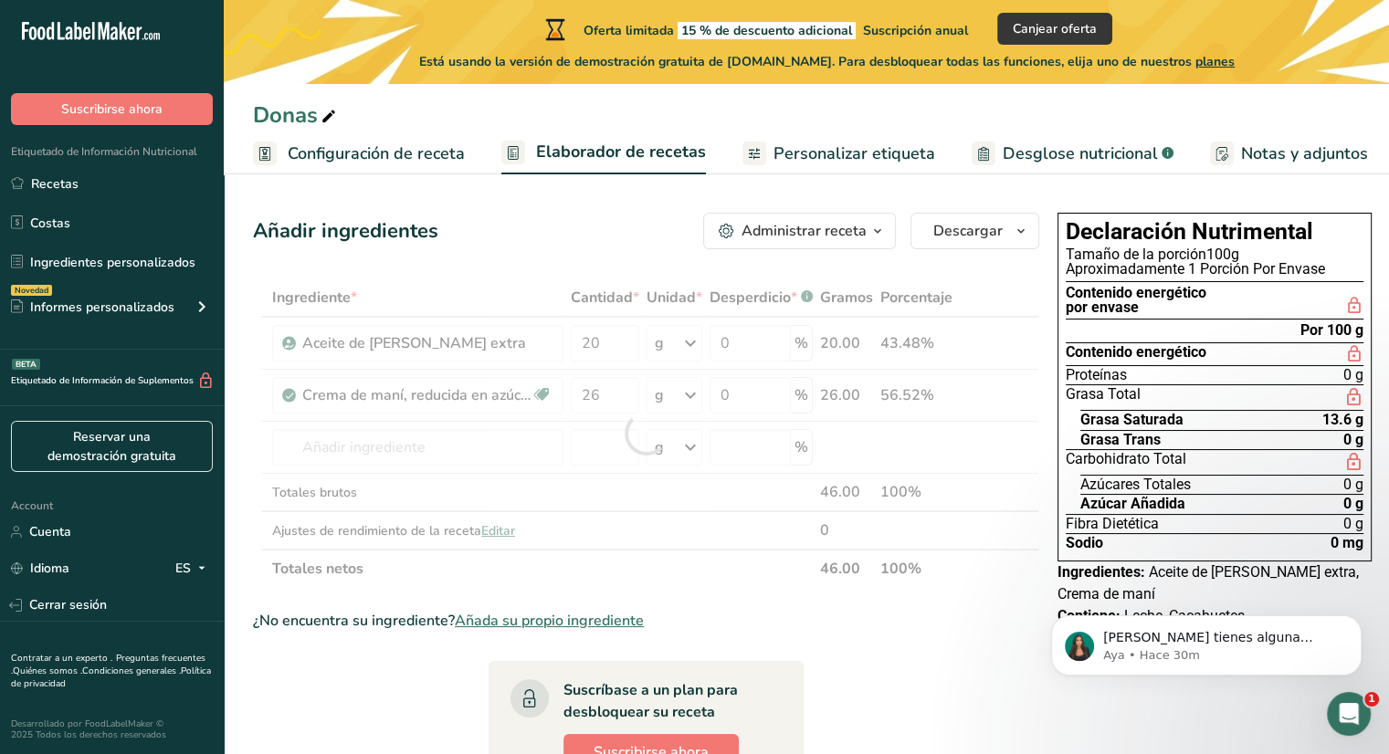
click at [948, 684] on section "Ingrediente * Cantidad * Unidad * Desperdicio * .a-a{fill:#347362;}.b-a{fill:#f…" at bounding box center [646, 677] width 786 height 796
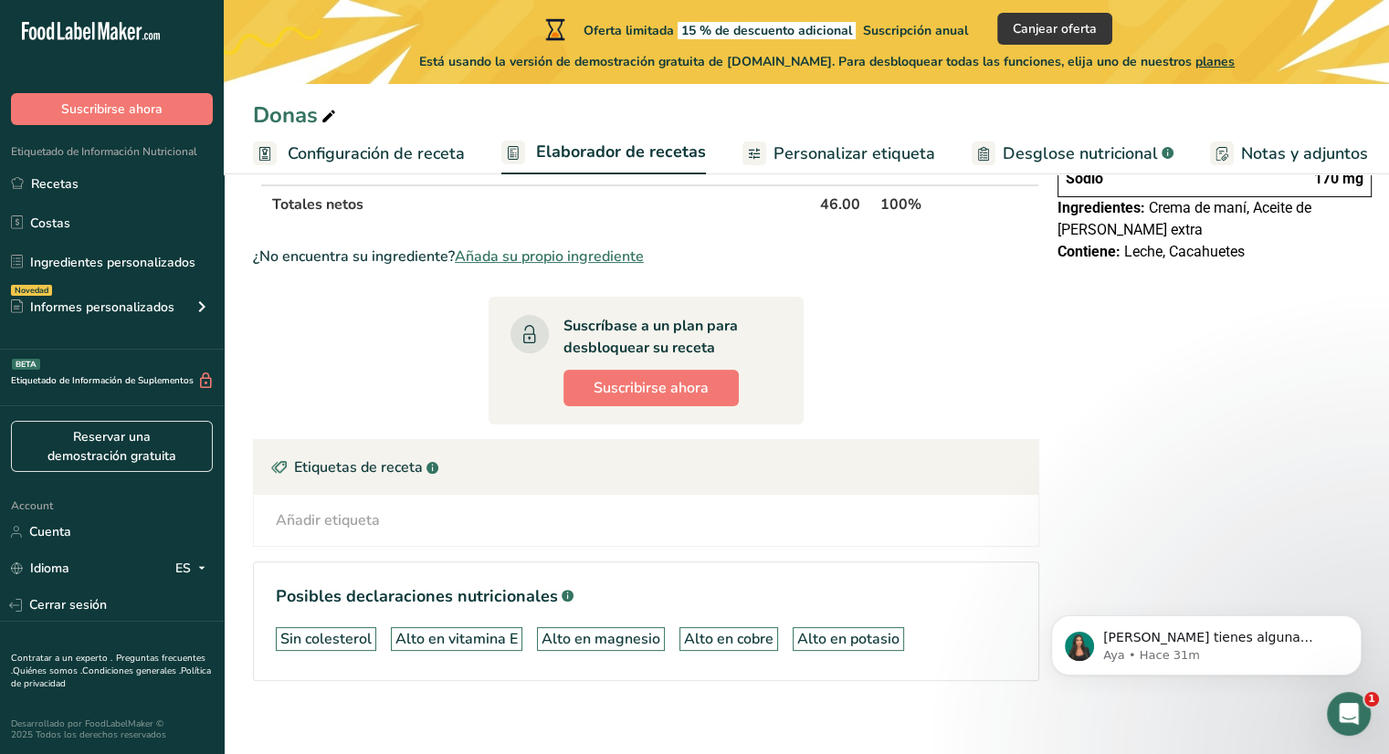
scroll to position [0, 0]
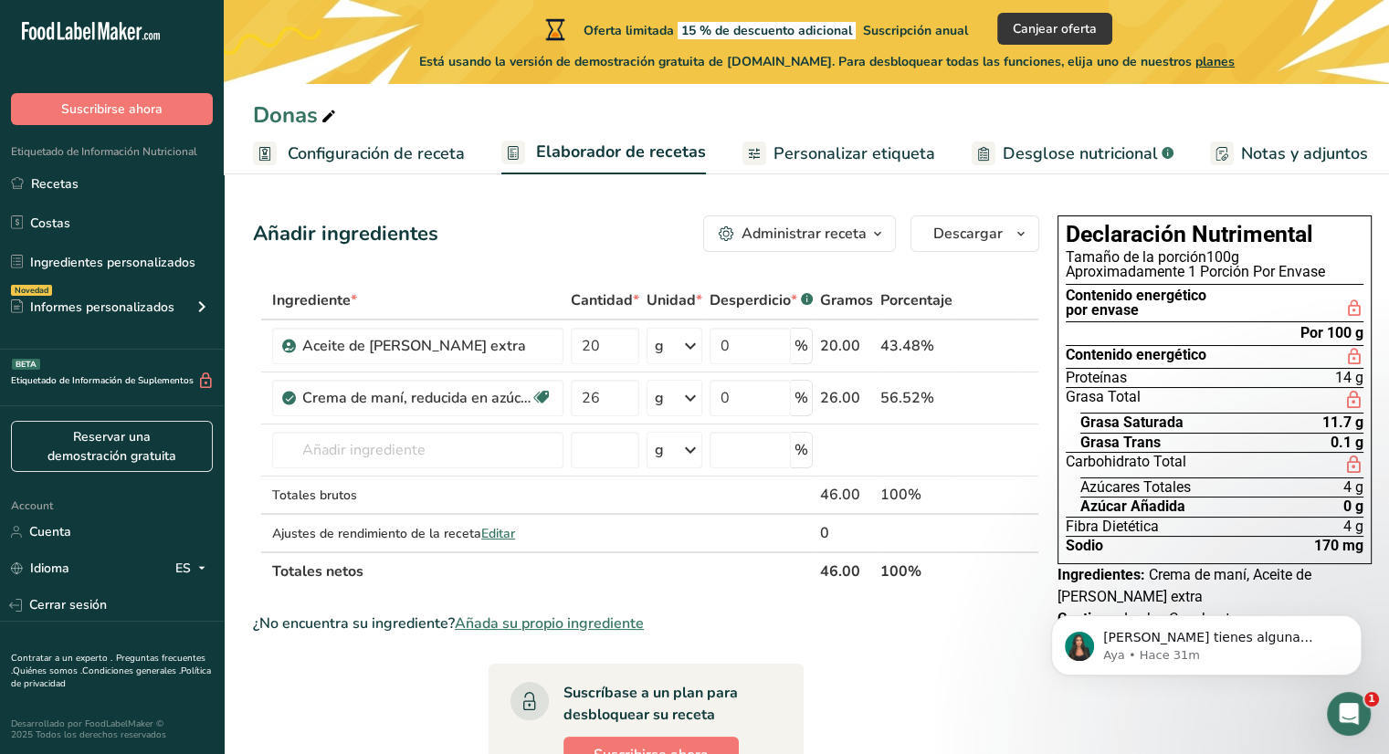
click at [866, 150] on span "Personalizar etiqueta" at bounding box center [854, 154] width 162 height 25
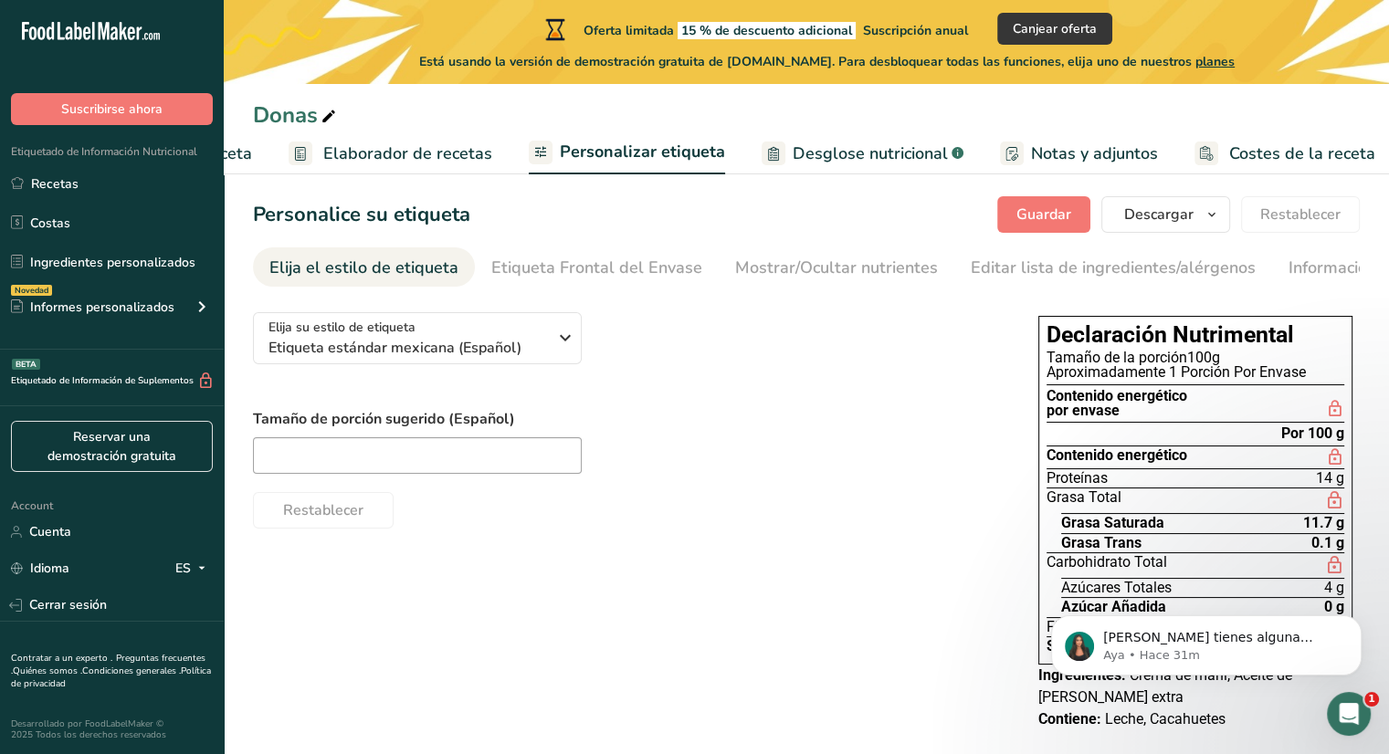
scroll to position [0, 219]
click at [412, 158] on span "Elaborador de recetas" at bounding box center [401, 154] width 169 height 25
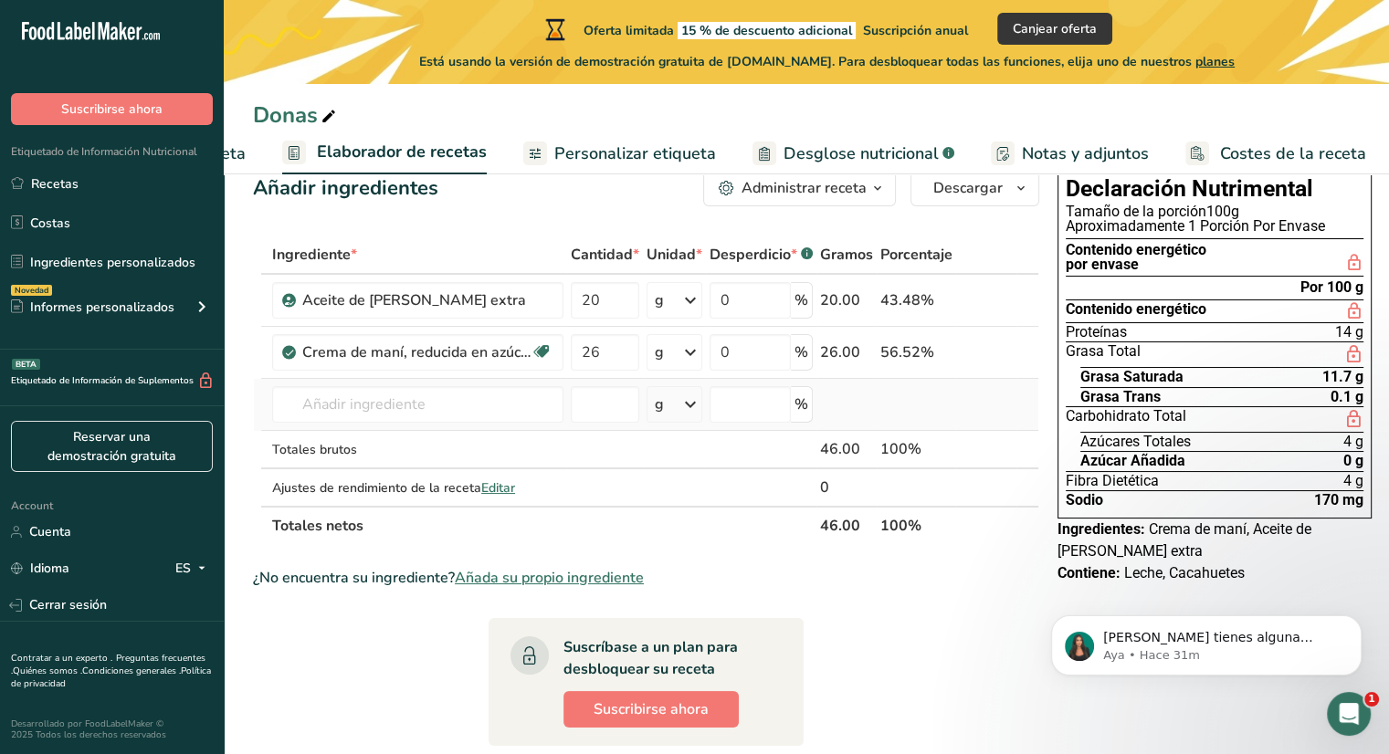
scroll to position [47, 0]
click at [609, 572] on span "Añada su propio ingrediente" at bounding box center [549, 577] width 189 height 22
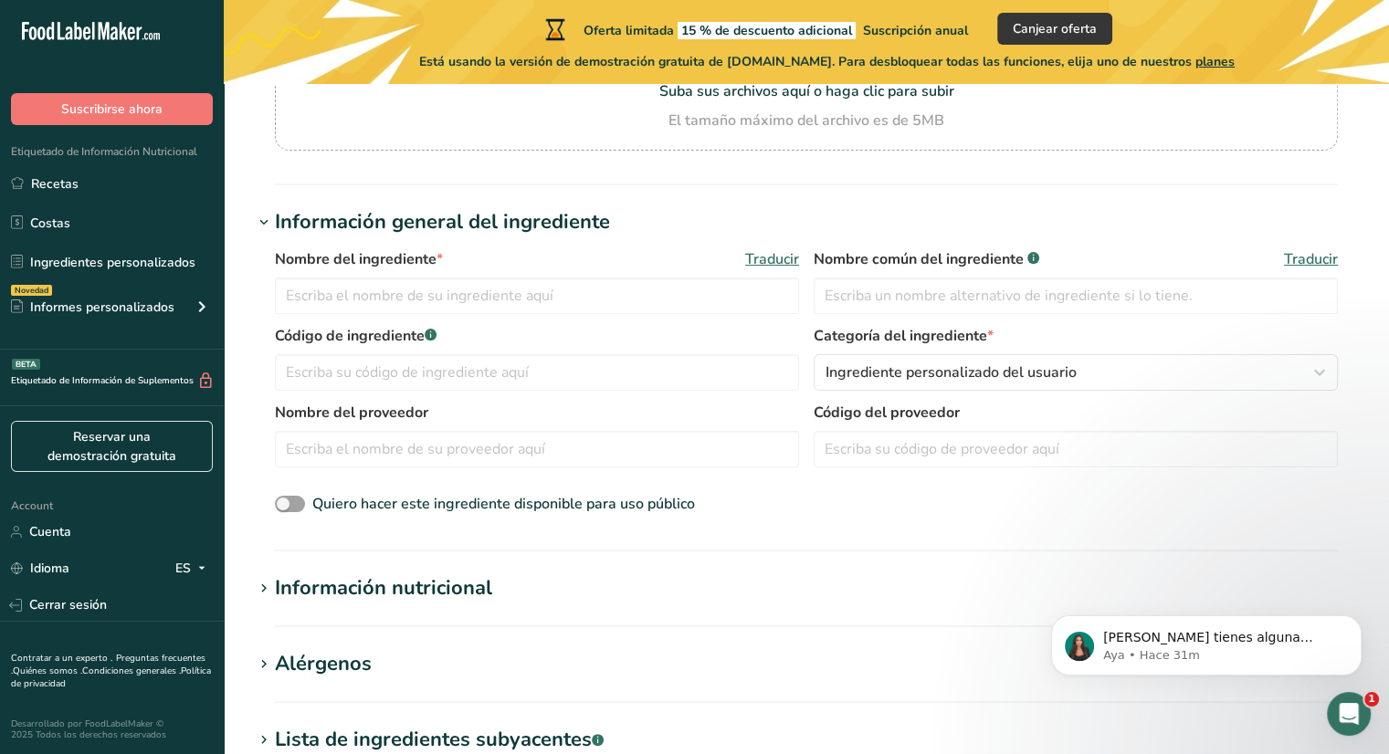
scroll to position [342, 0]
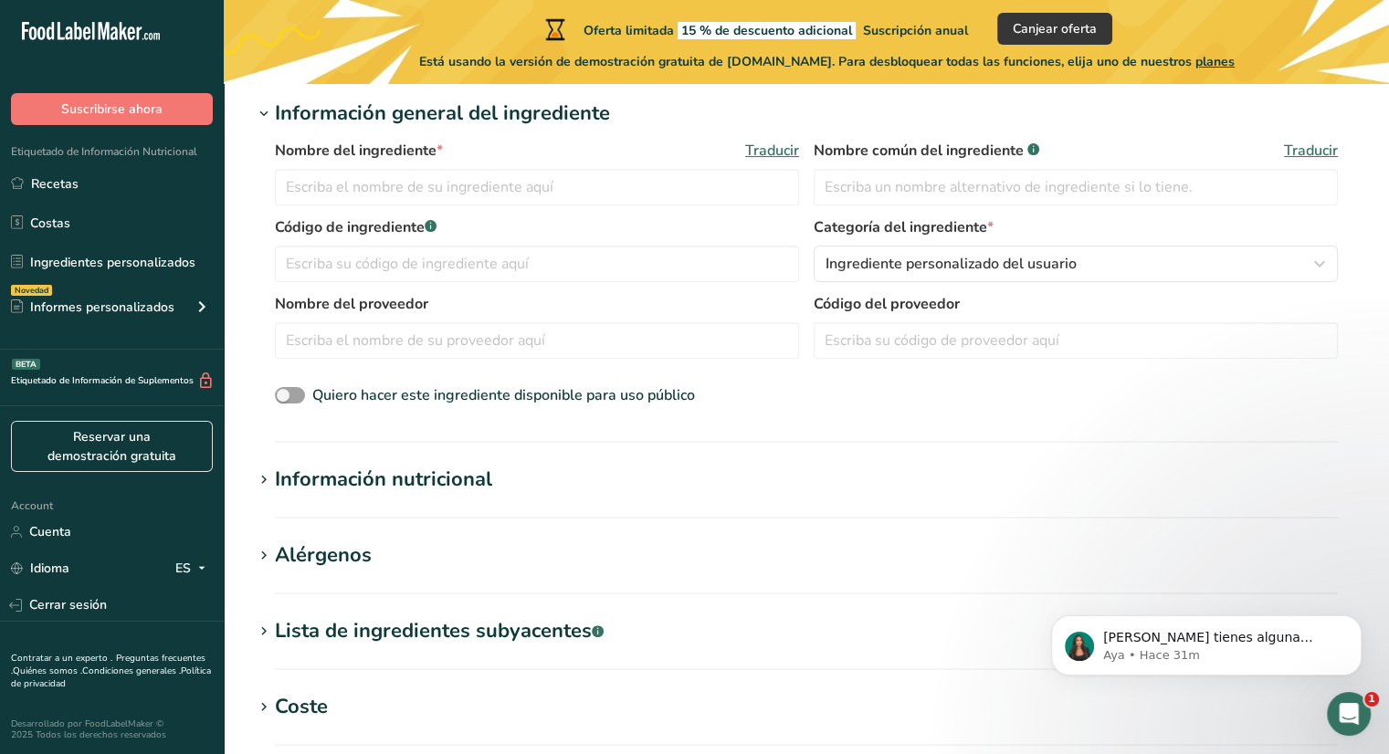
click at [362, 504] on section "Información nutricional Tamaño de la porción .a-a{fill:#347362;}.b-a{fill:#fff;…" at bounding box center [806, 492] width 1107 height 54
click at [372, 494] on div "Información nutricional" at bounding box center [383, 480] width 217 height 30
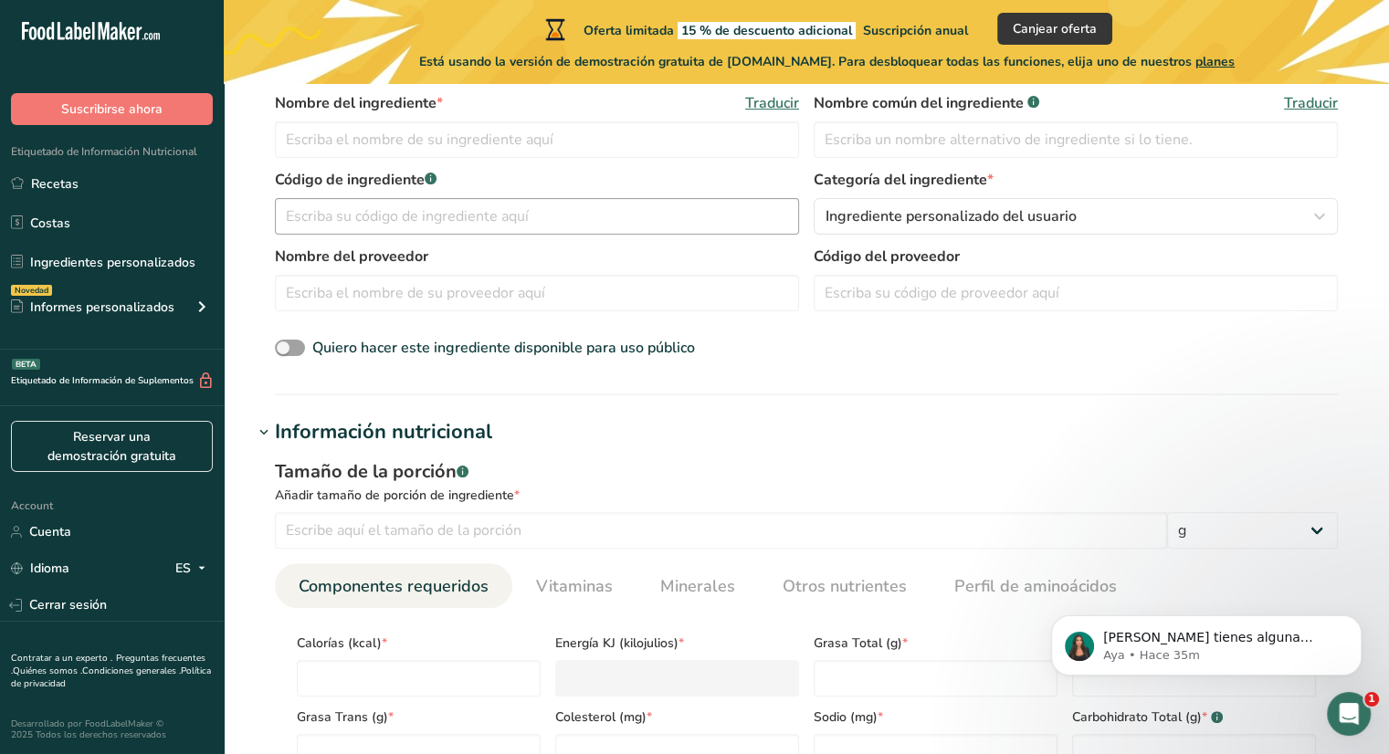
scroll to position [0, 0]
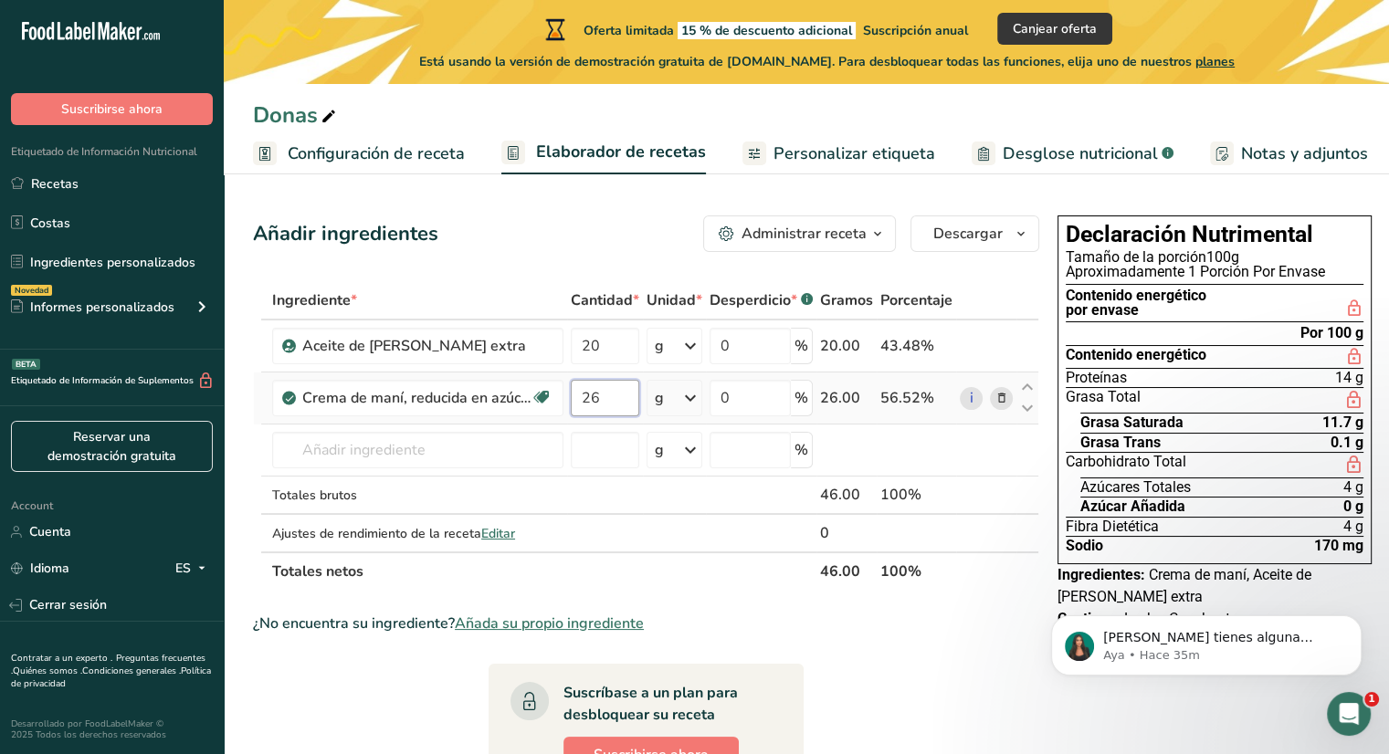
click at [628, 394] on input "26" at bounding box center [605, 398] width 68 height 37
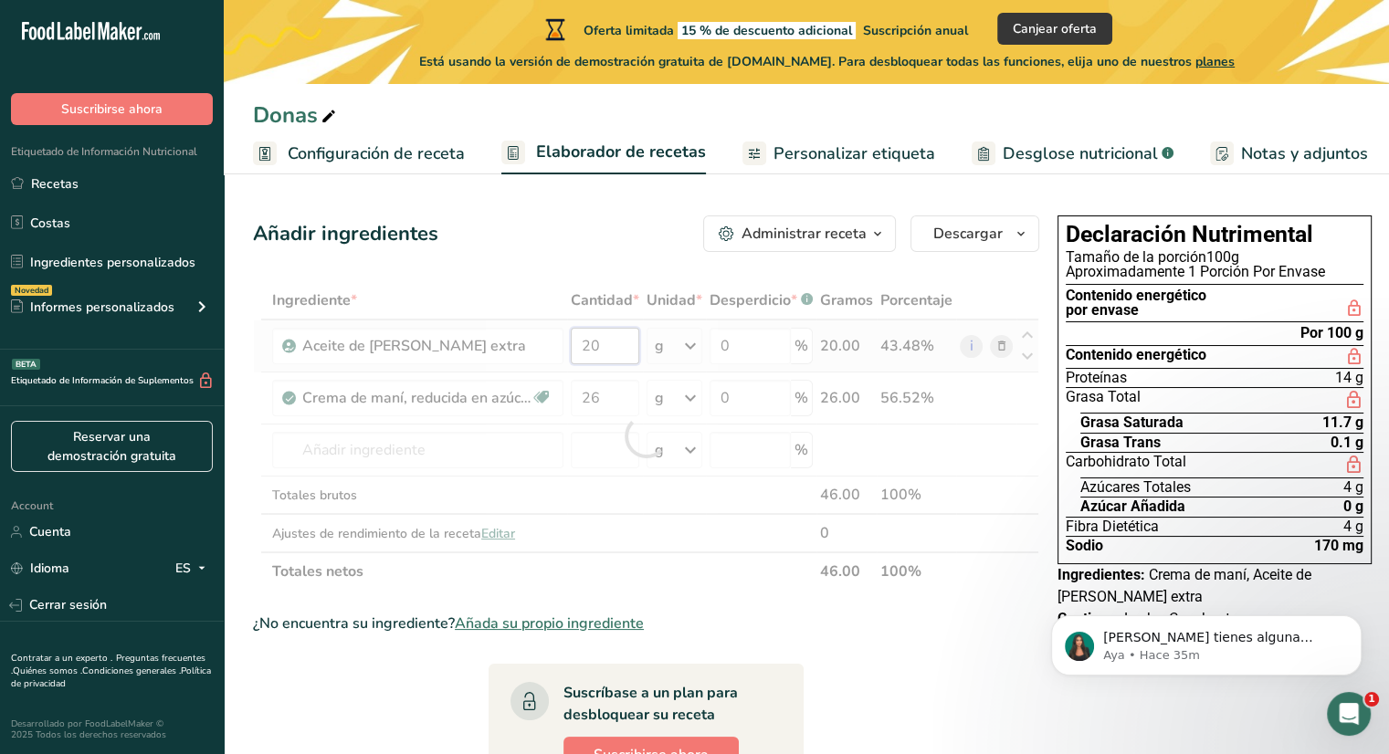
click at [634, 344] on div "Ingrediente * Cantidad * Unidad * Desperdicio * .a-a{fill:#347362;}.b-a{fill:#f…" at bounding box center [646, 436] width 786 height 310
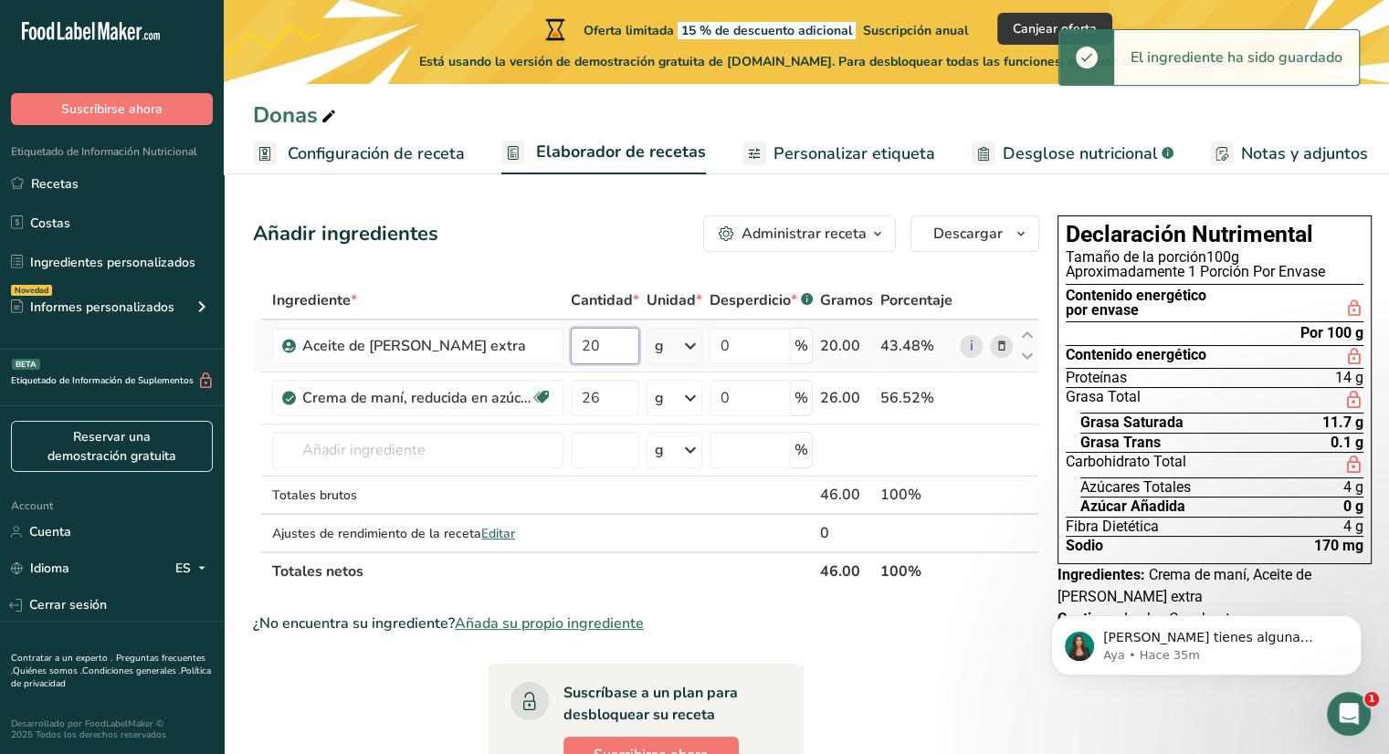
type input "2"
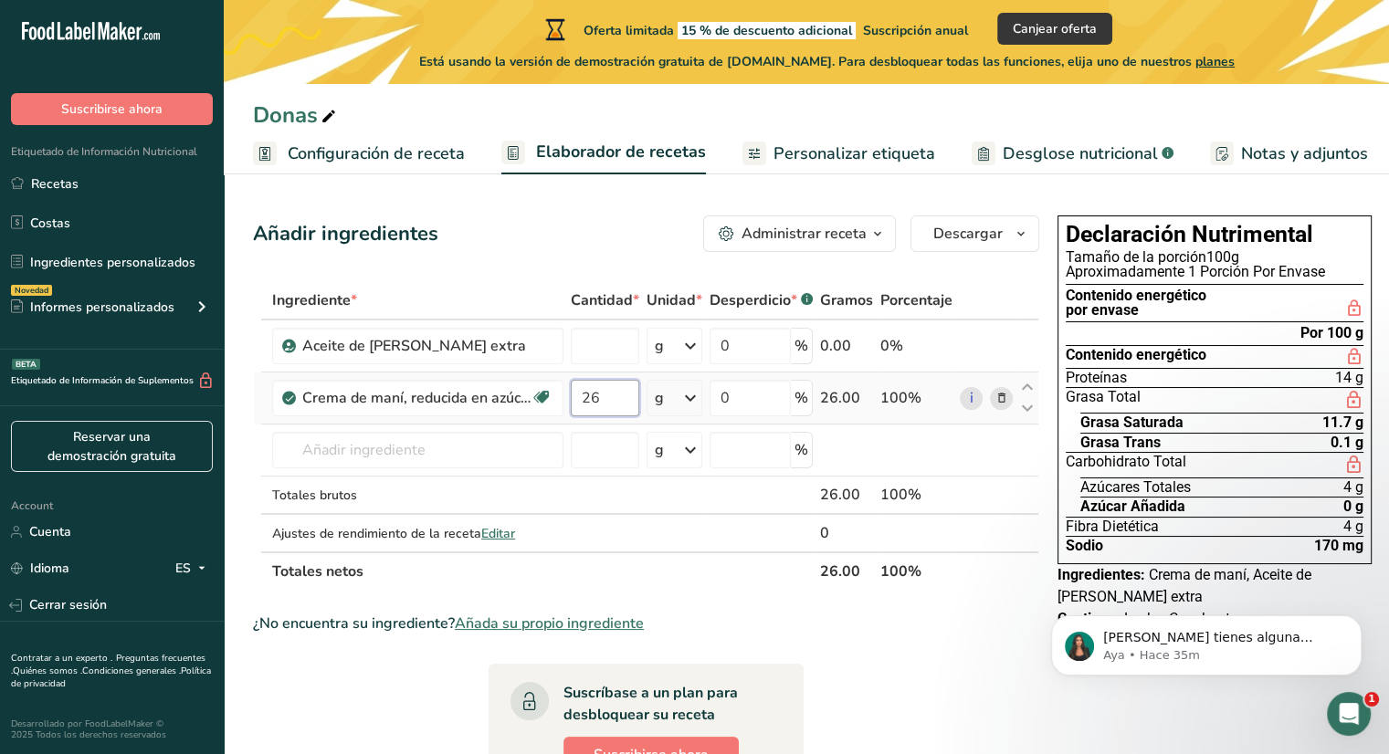
type input "0"
click at [596, 395] on div "Ingrediente * Cantidad * Unidad * Desperdicio * .a-a{fill:#347362;}.b-a{fill:#f…" at bounding box center [646, 436] width 786 height 310
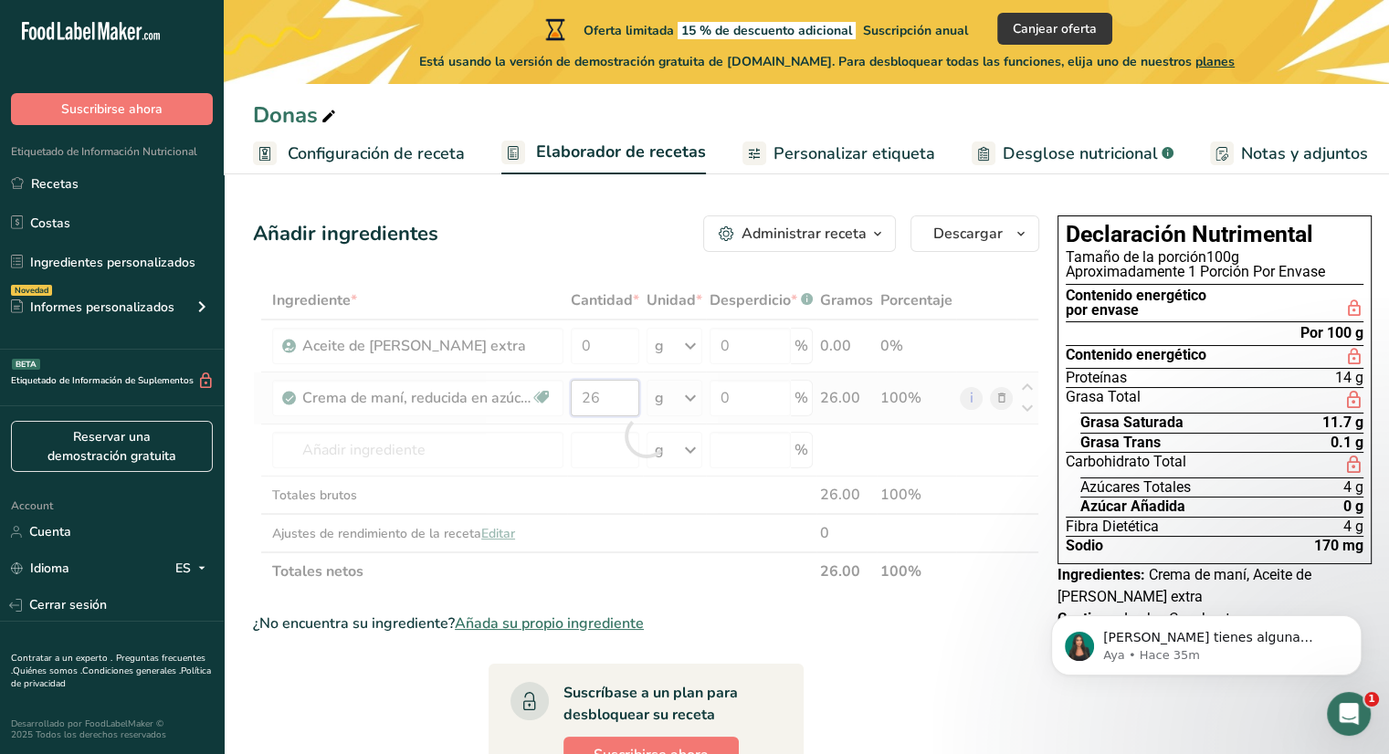
type input "2"
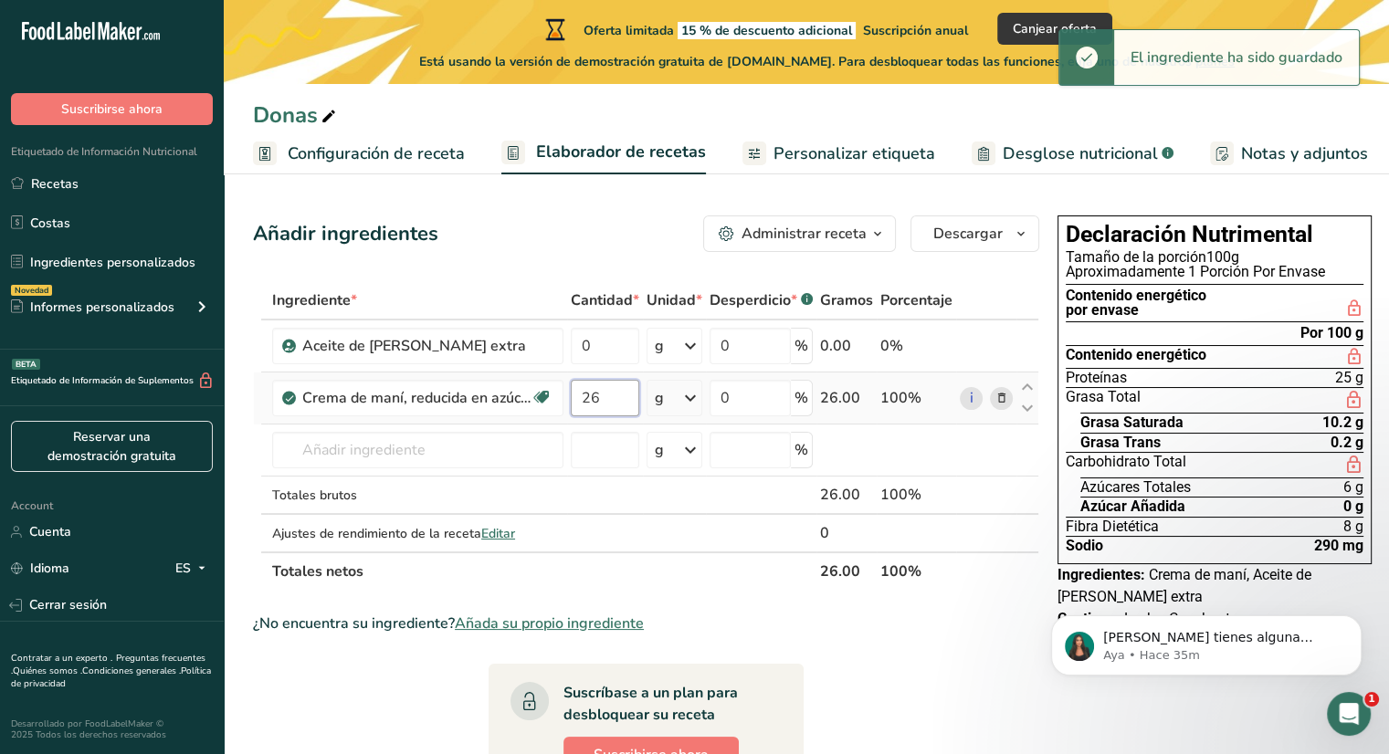
click at [596, 395] on input "26" at bounding box center [605, 398] width 68 height 37
type input "2"
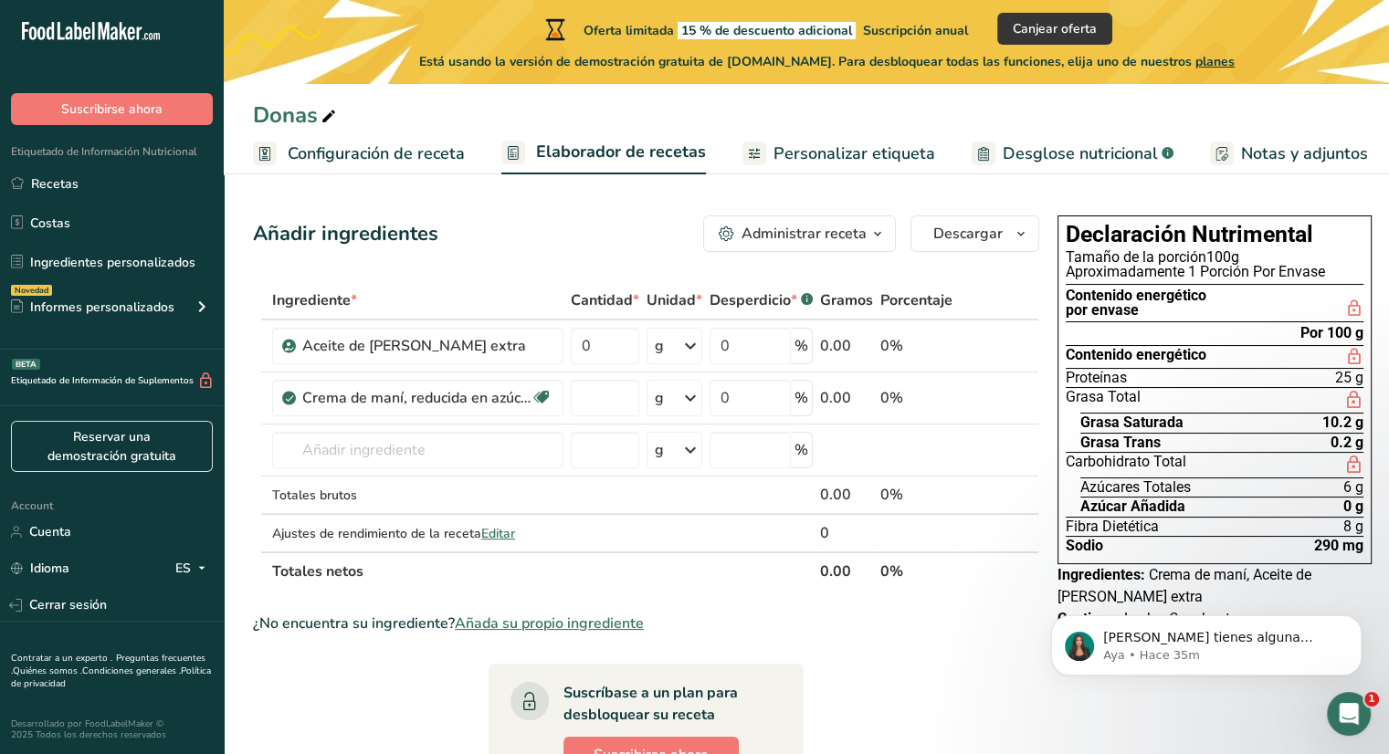
type input "0"
click at [906, 619] on div "¿No encuentra su ingrediente? Añada su propio ingrediente" at bounding box center [646, 624] width 786 height 22
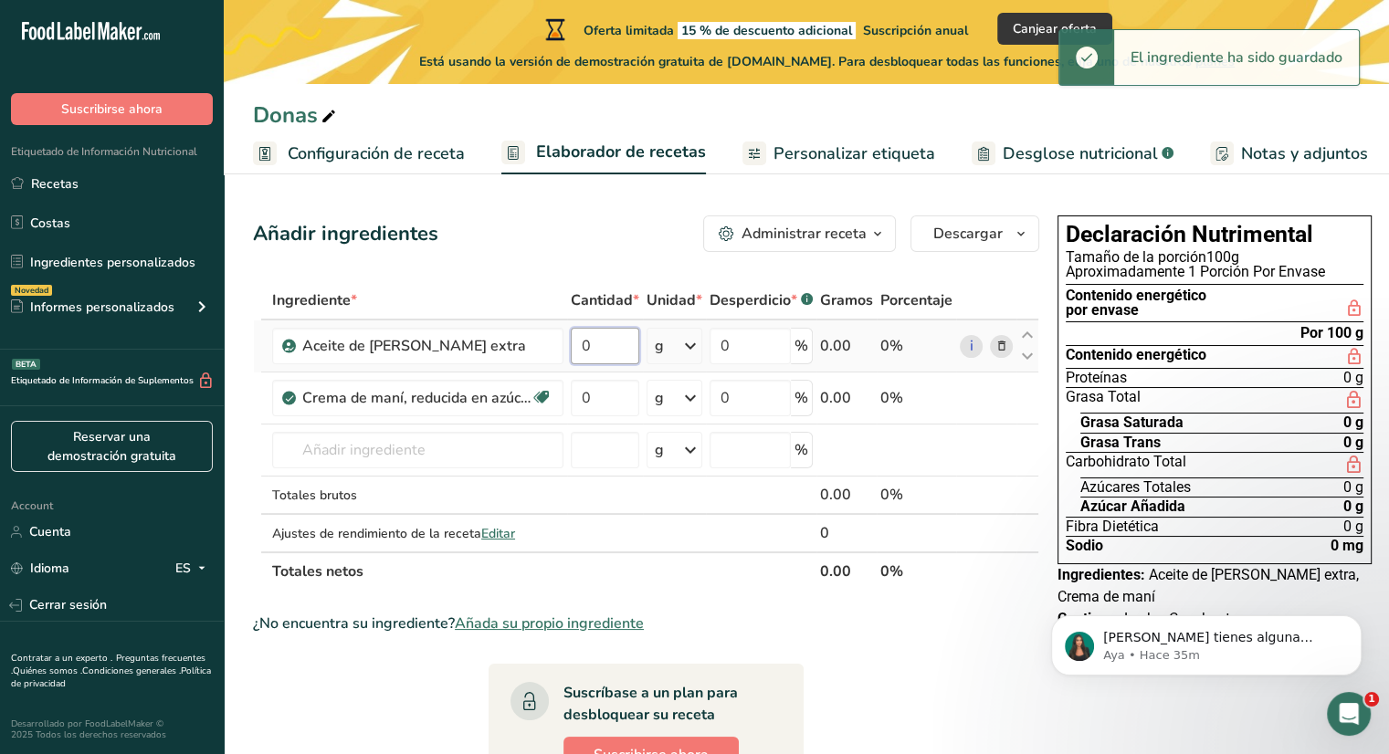
click at [593, 338] on input "0" at bounding box center [605, 346] width 68 height 37
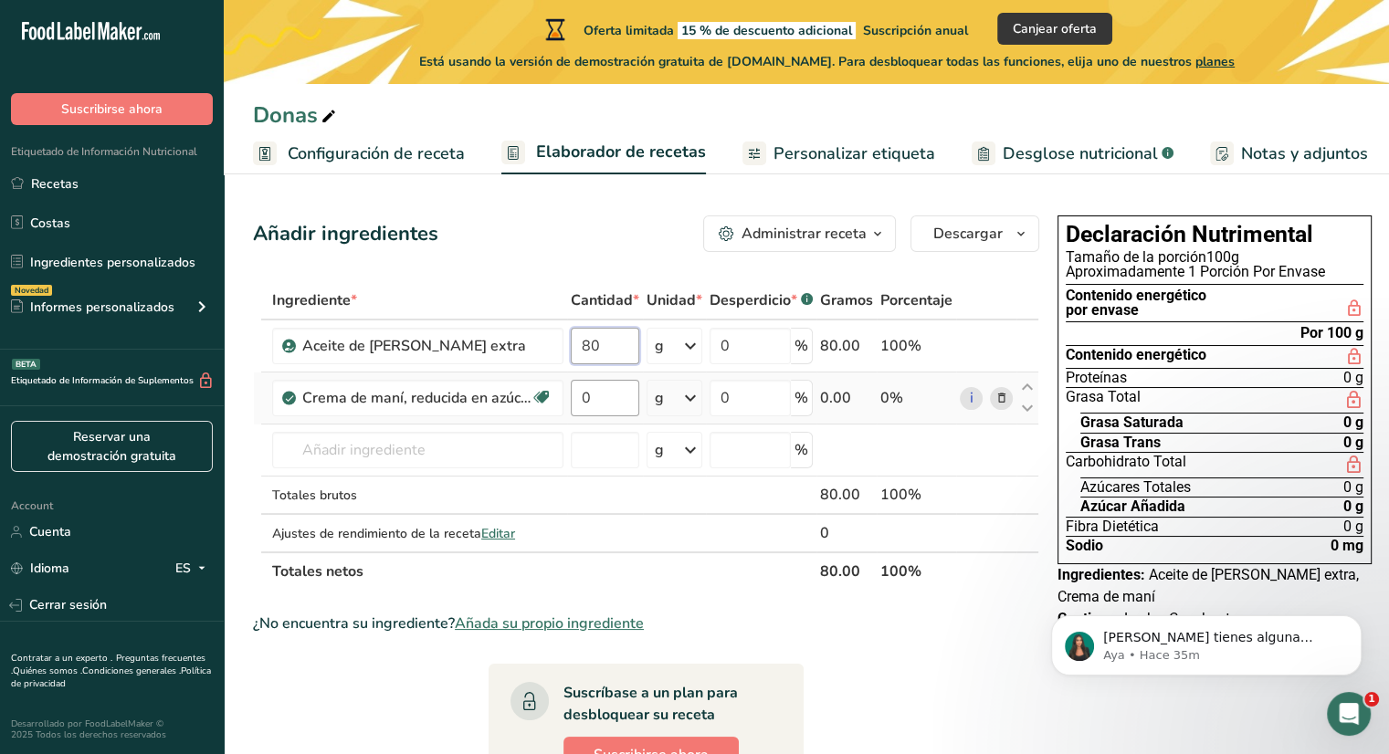
type input "80"
click at [599, 392] on div "Ingrediente * Cantidad * Unidad * Desperdicio * .a-a{fill:#347362;}.b-a{fill:#f…" at bounding box center [646, 436] width 786 height 310
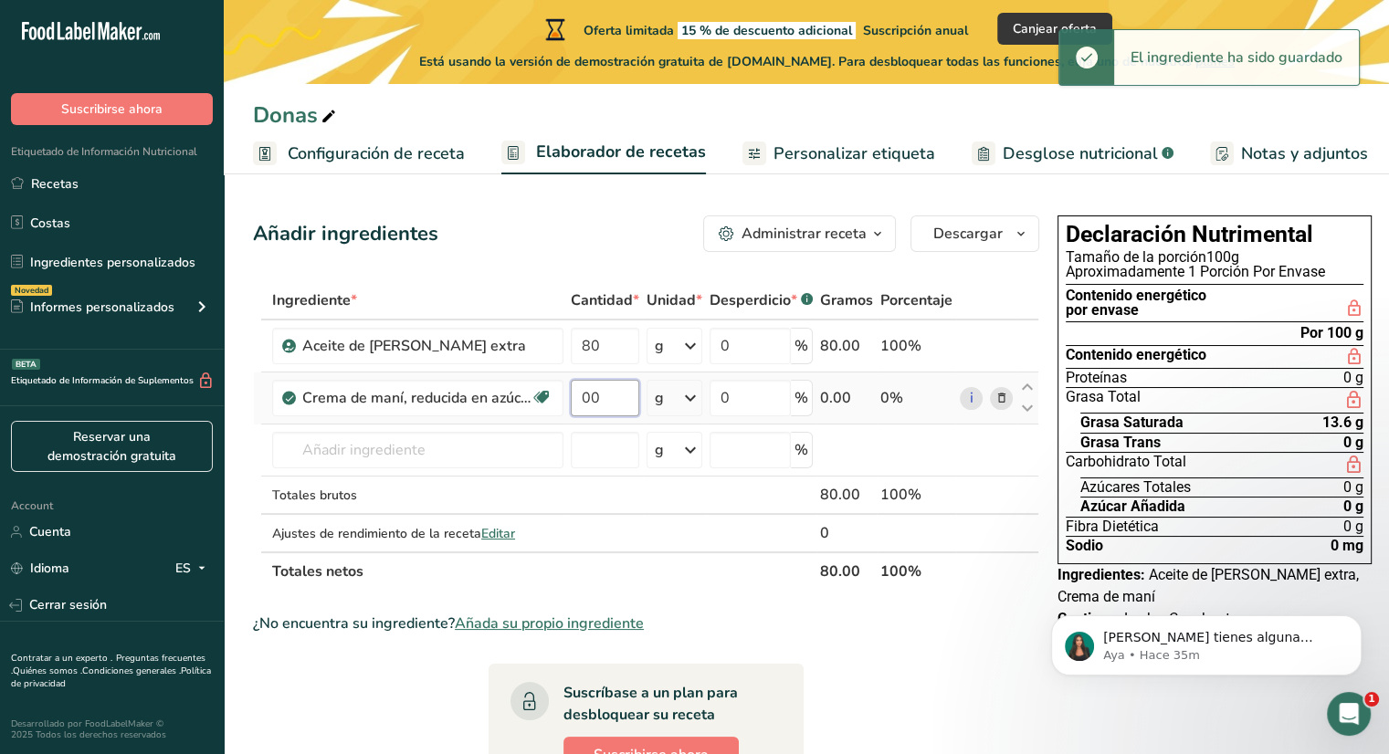
type input "0"
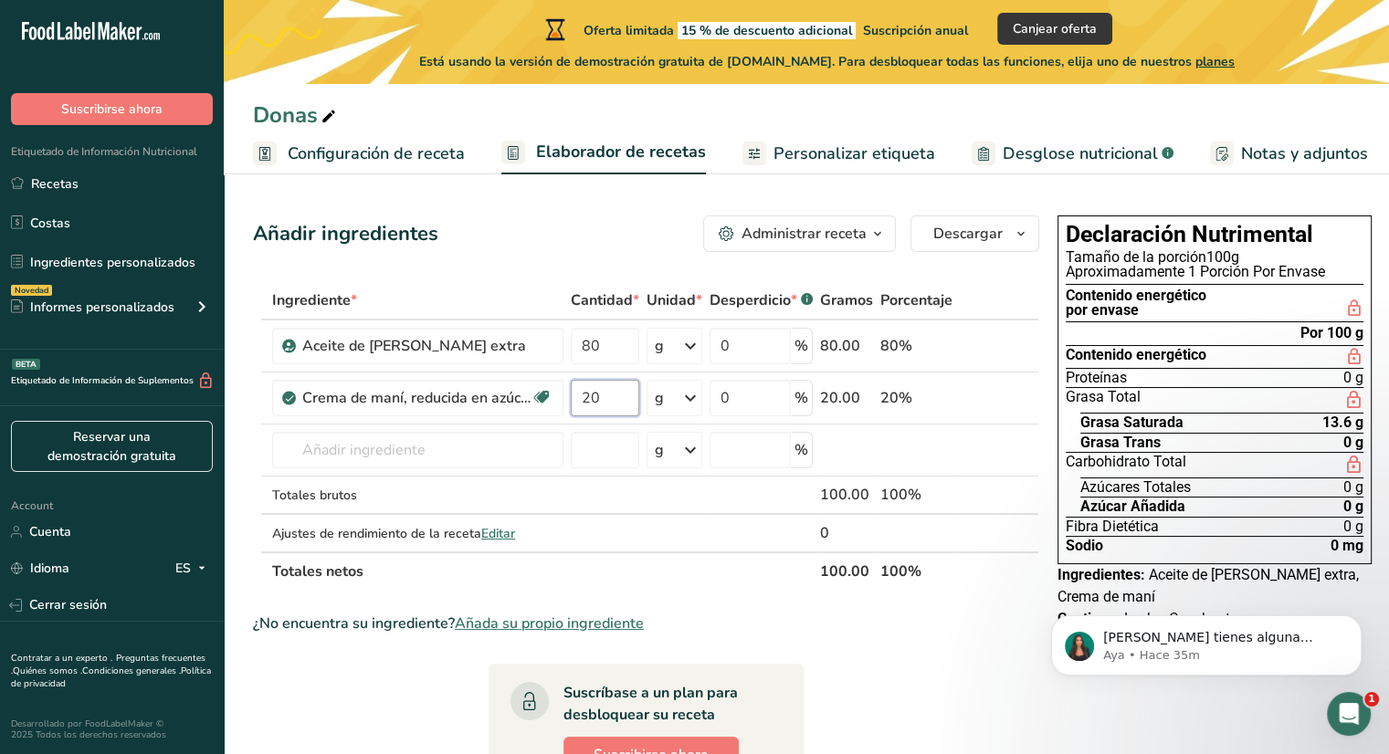
type input "20"
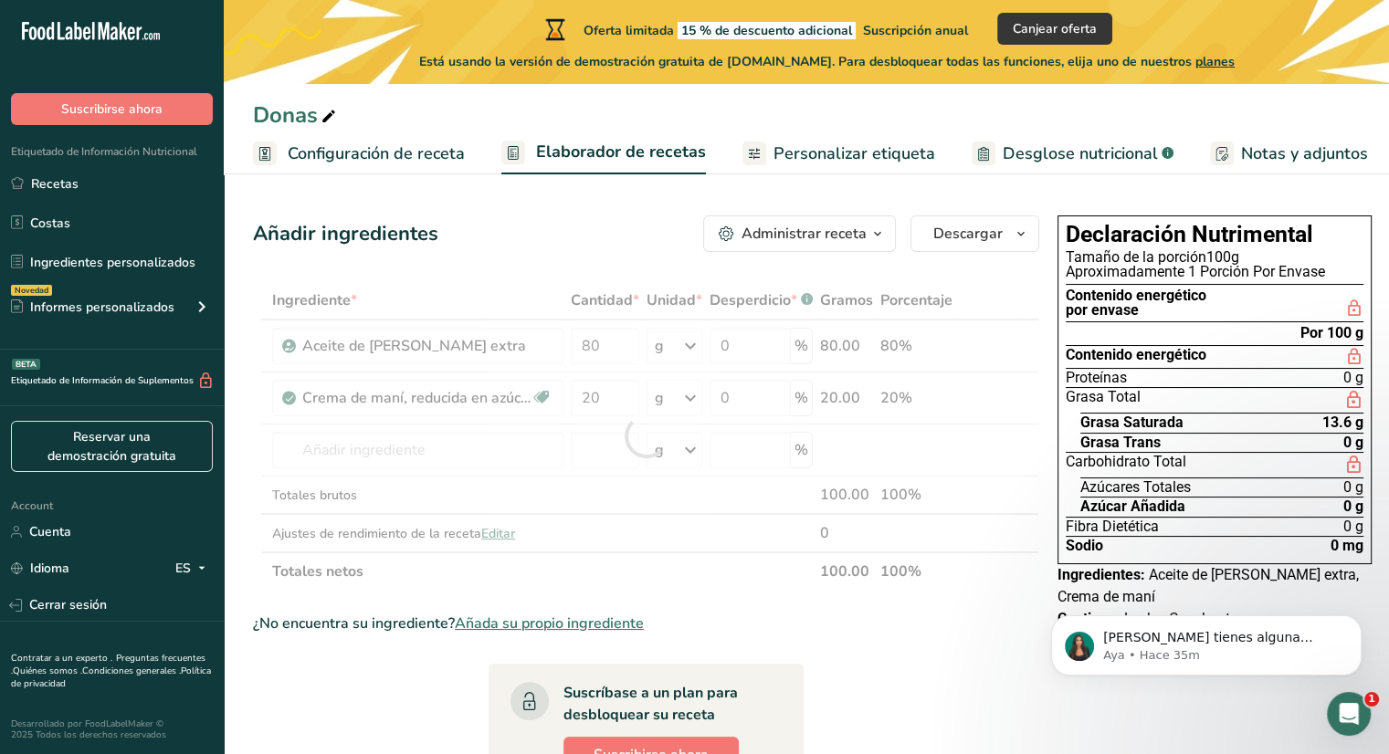
click at [966, 680] on section "Ingrediente * Cantidad * Unidad * Desperdicio * .a-a{fill:#347362;}.b-a{fill:#f…" at bounding box center [646, 679] width 786 height 796
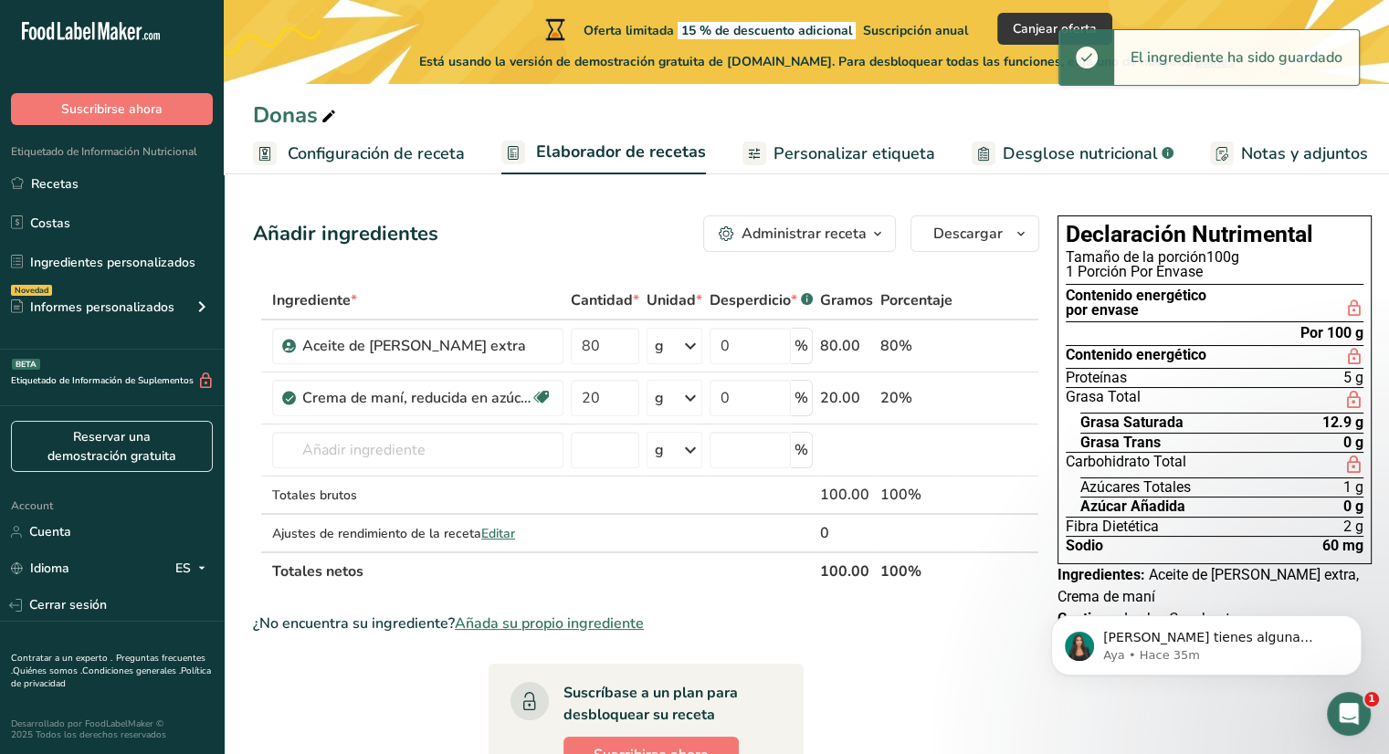
click at [821, 158] on span "Personalizar etiqueta" at bounding box center [854, 154] width 162 height 25
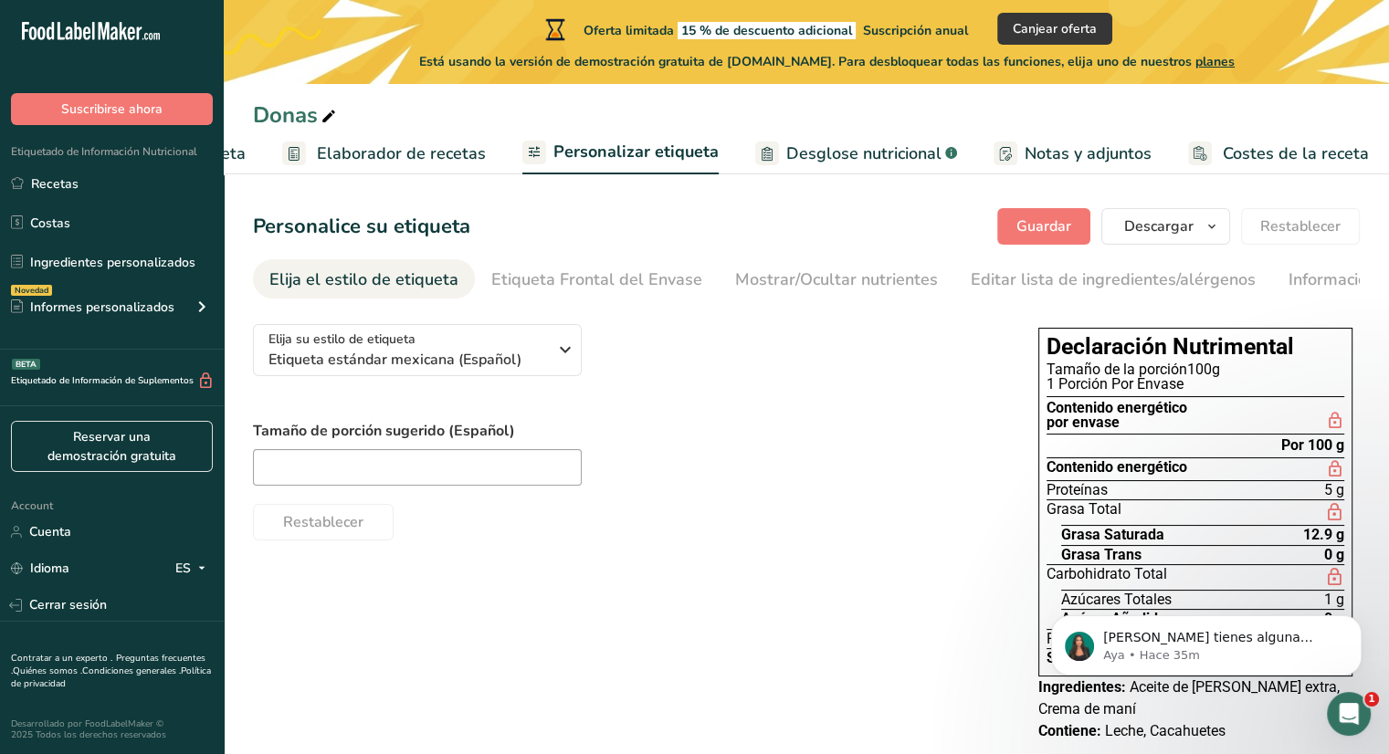
scroll to position [14, 0]
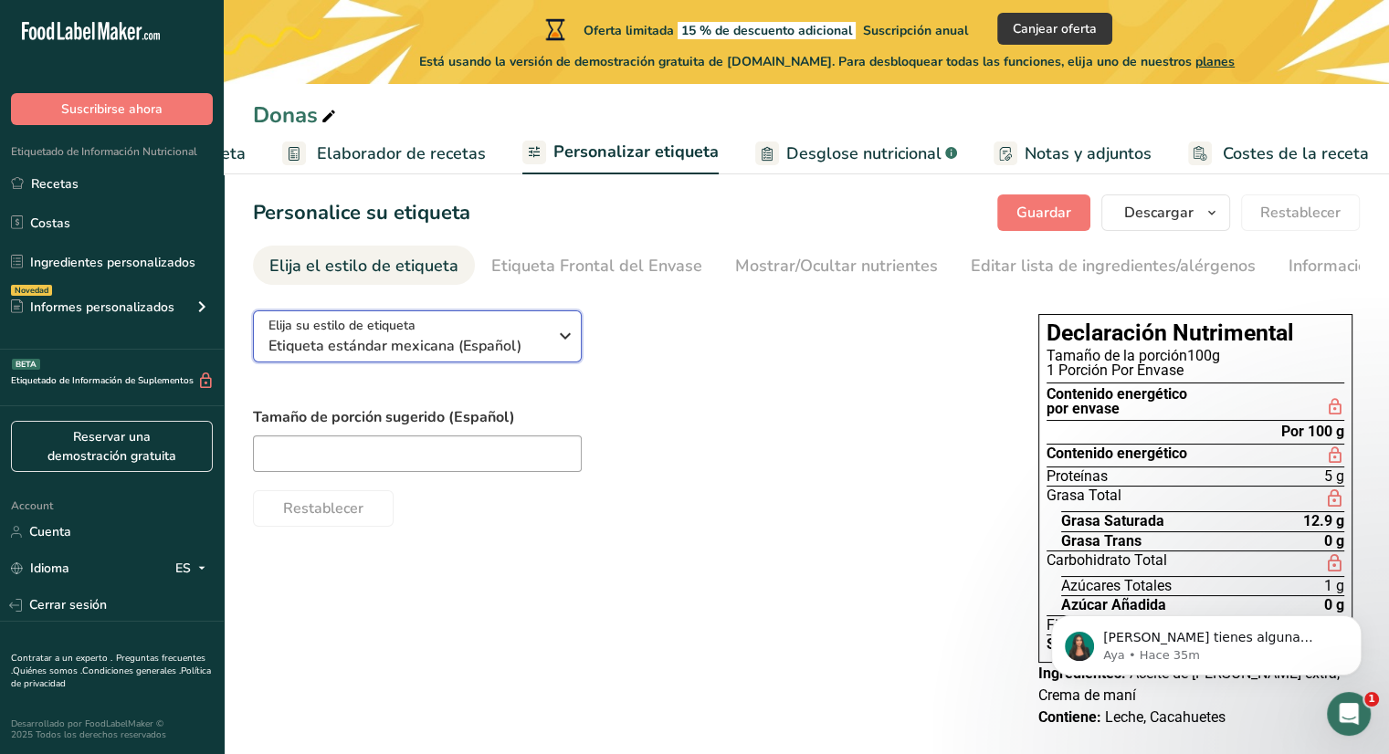
click at [500, 337] on div "Elija su estilo de etiqueta Etiqueta estándar mexicana (Español)" at bounding box center [407, 336] width 279 height 41
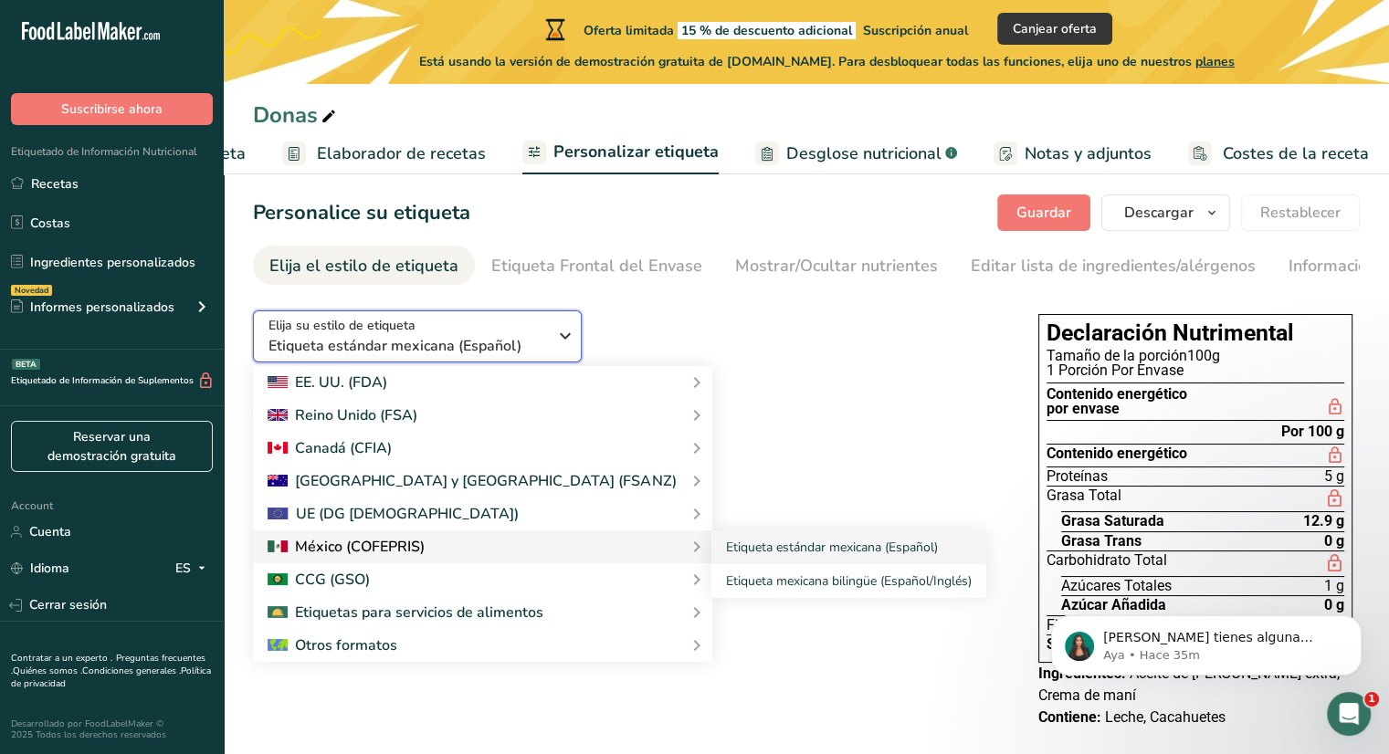
scroll to position [36, 0]
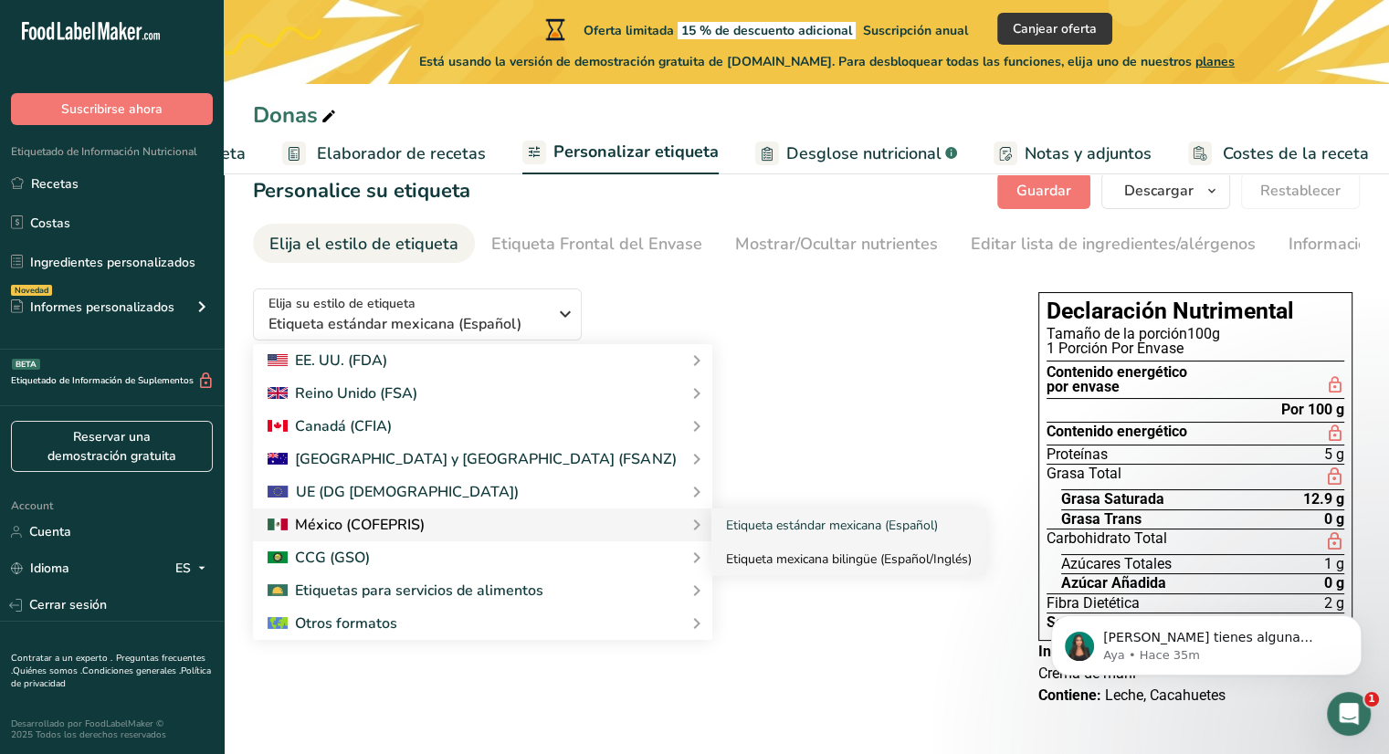
click at [711, 571] on link "Etiqueta mexicana bilingüe (Español/Inglés)" at bounding box center [848, 559] width 275 height 34
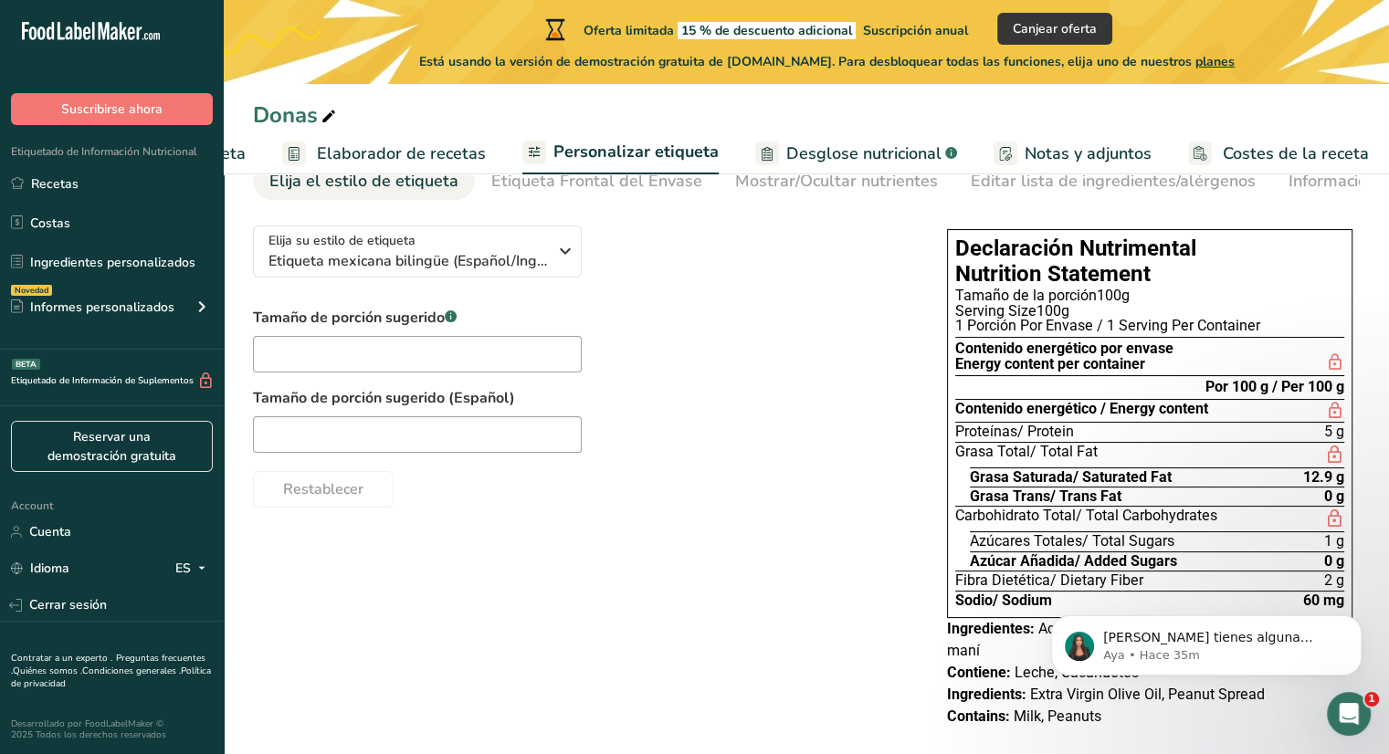
scroll to position [0, 0]
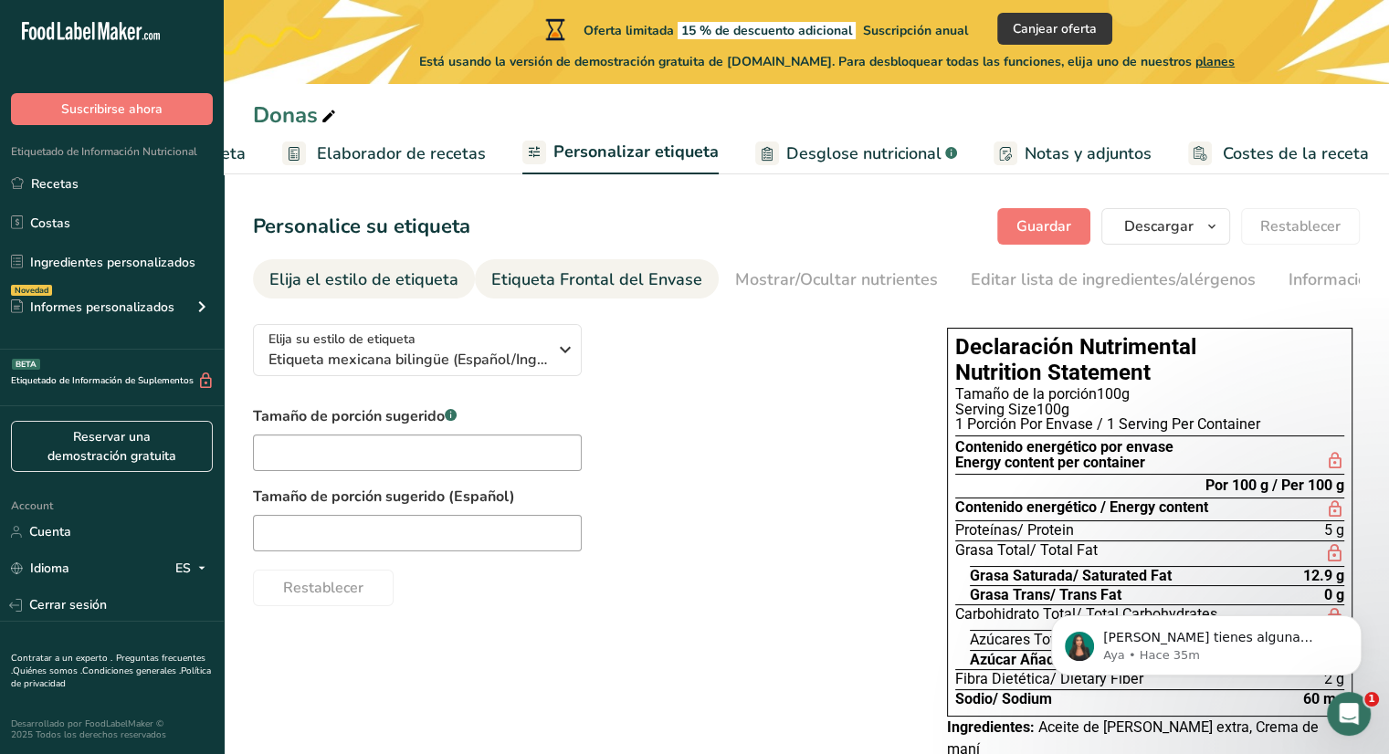
click at [619, 282] on div "Etiqueta Frontal del Envase" at bounding box center [596, 280] width 211 height 25
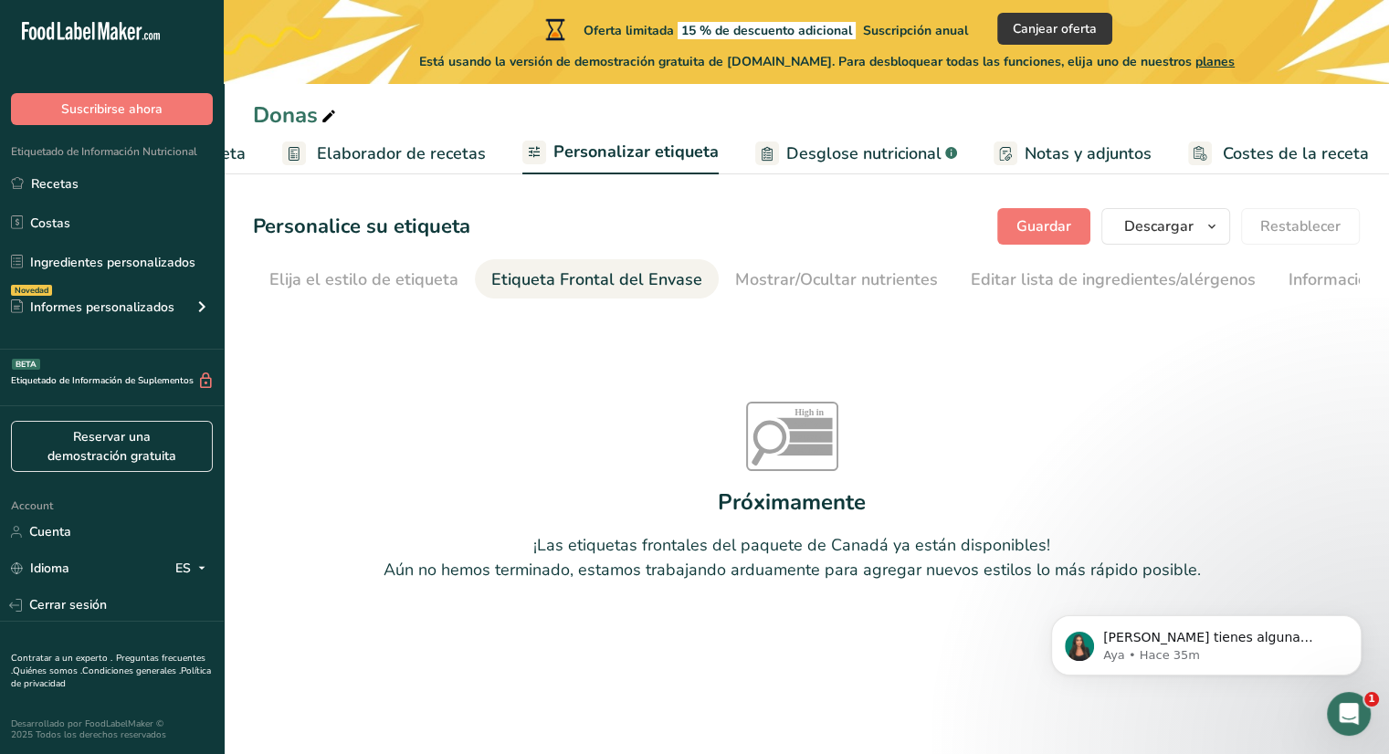
scroll to position [0, 162]
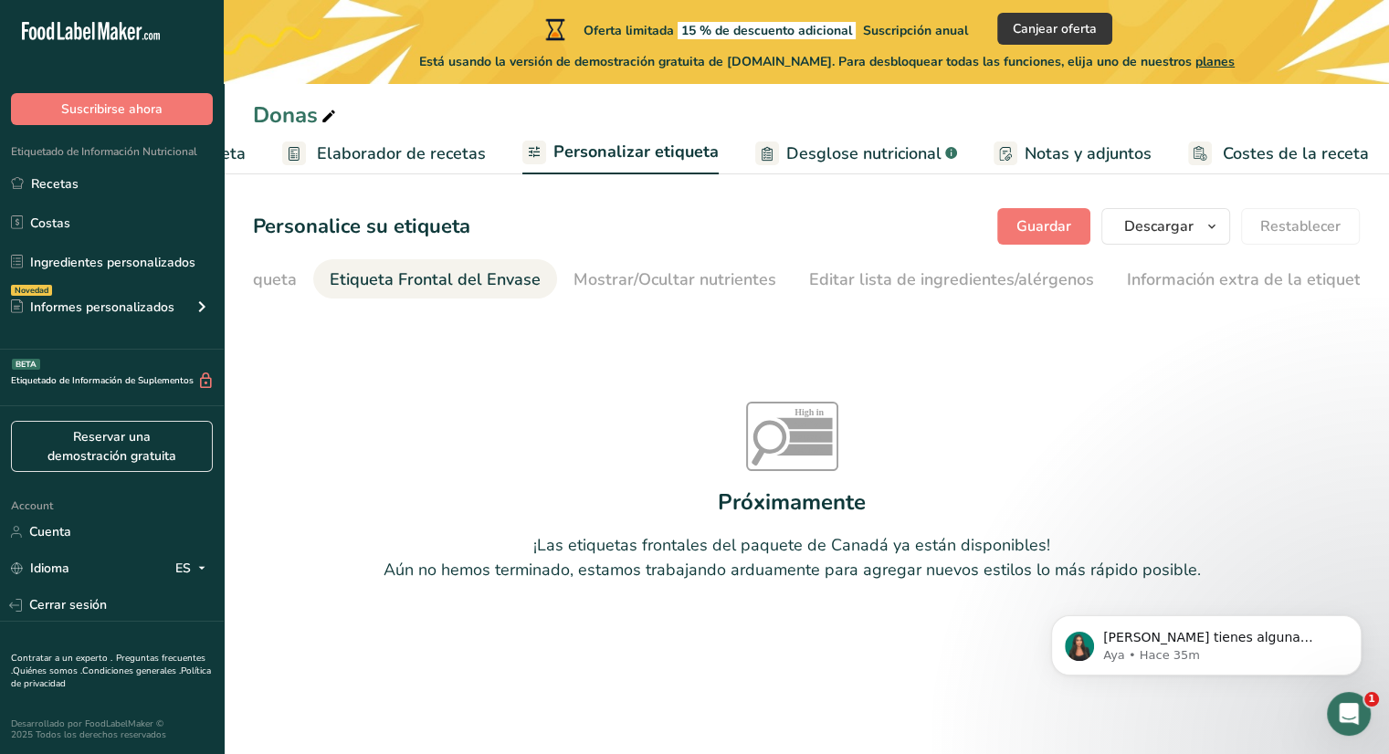
click at [619, 282] on div "Mostrar/Ocultar nutrientes" at bounding box center [674, 280] width 203 height 25
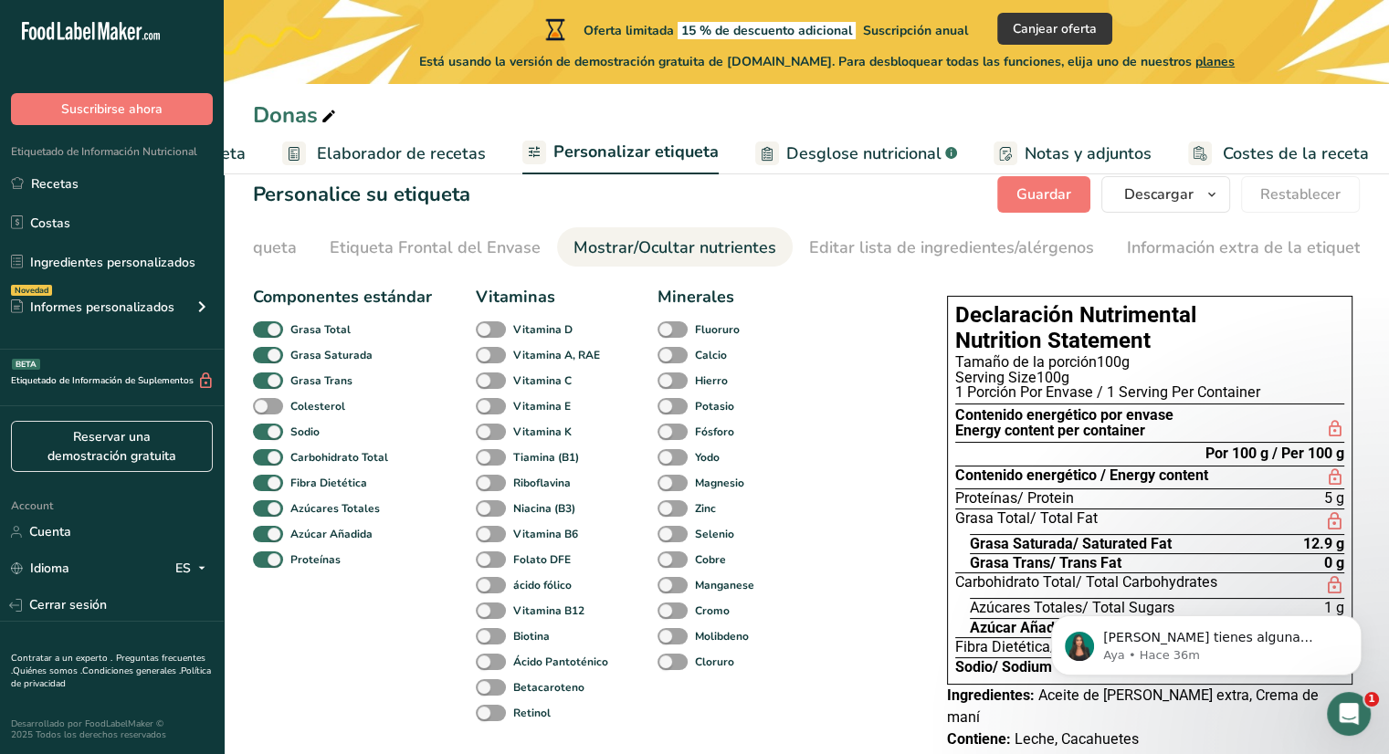
scroll to position [31, 0]
click at [265, 403] on span at bounding box center [268, 407] width 30 height 17
click at [265, 403] on input "Colesterol" at bounding box center [259, 407] width 12 height 12
checkbox input "true"
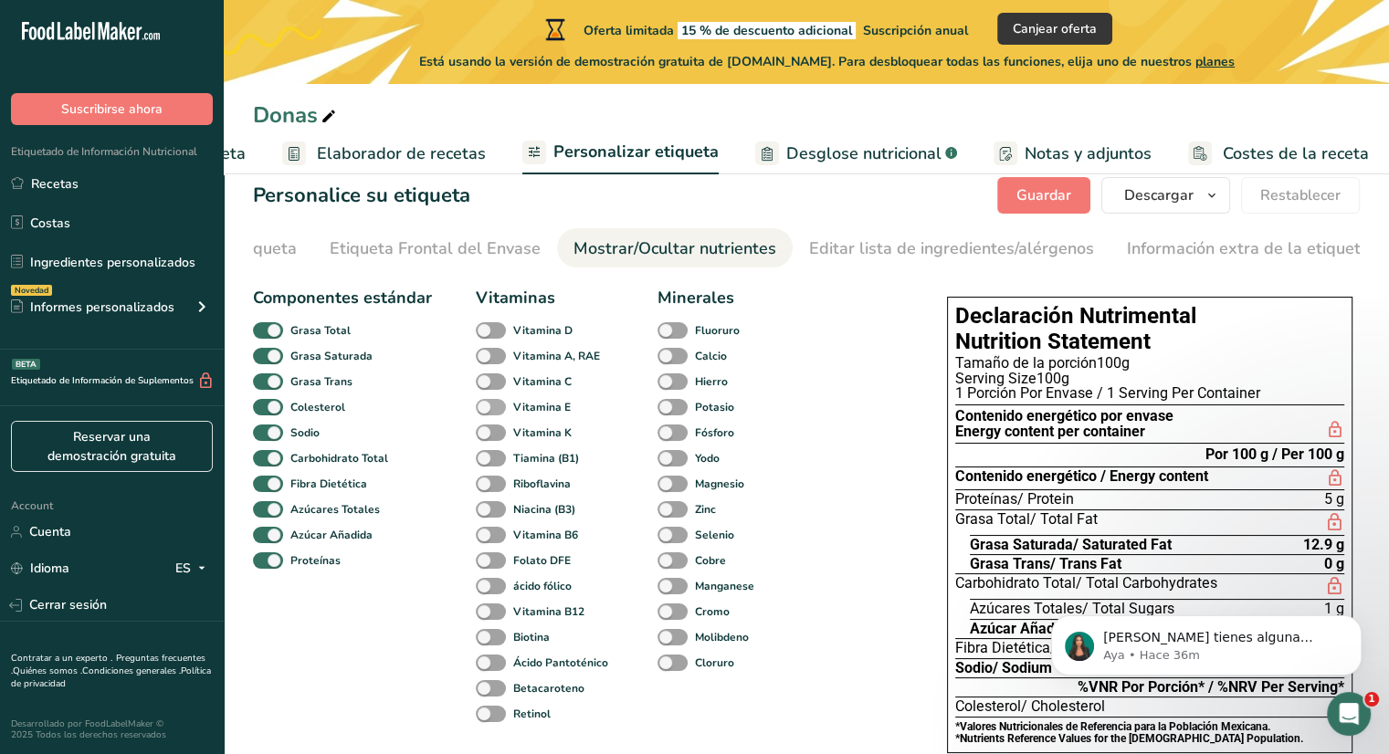
click at [478, 416] on span at bounding box center [491, 407] width 30 height 17
click at [478, 413] on input "Vitamina E" at bounding box center [482, 407] width 12 height 12
checkbox input "true"
click at [481, 436] on span at bounding box center [491, 433] width 30 height 17
click at [481, 436] on input "Vitamina K" at bounding box center [482, 432] width 12 height 12
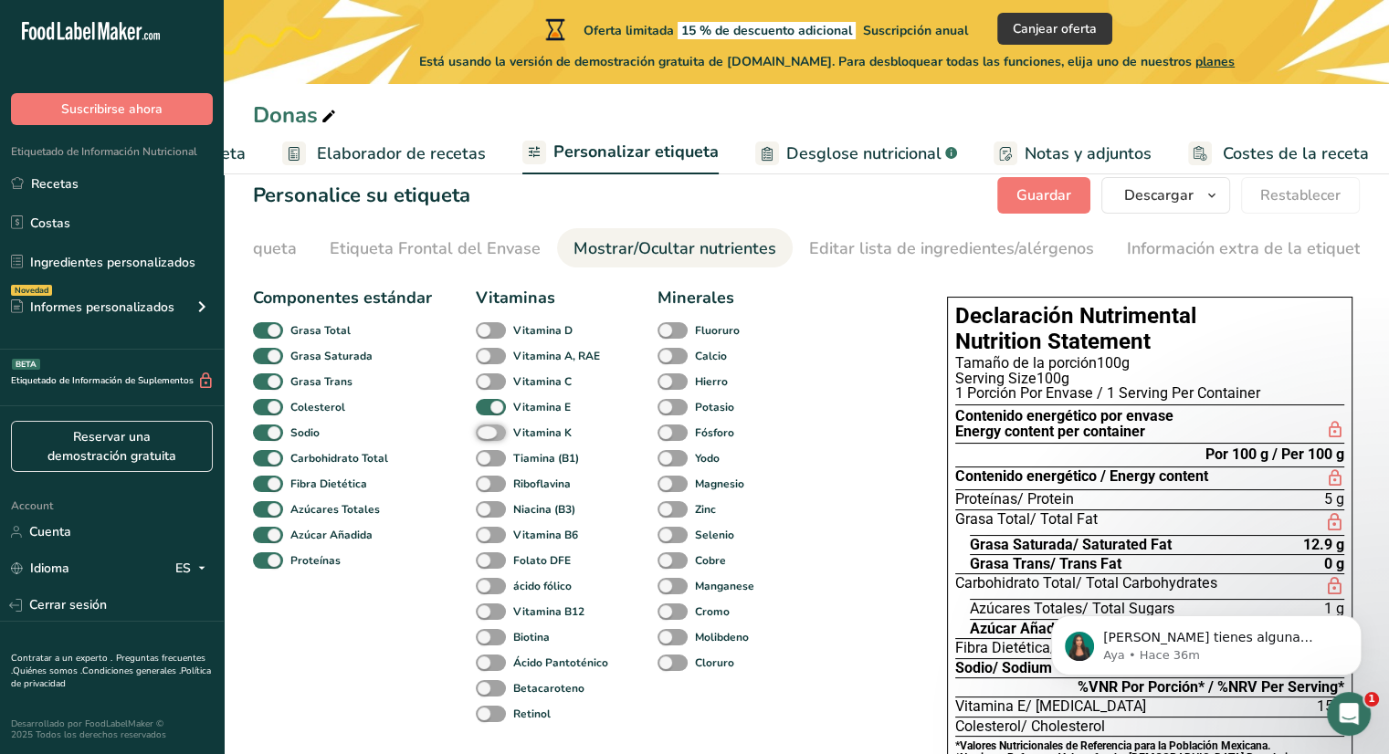
checkbox input "true"
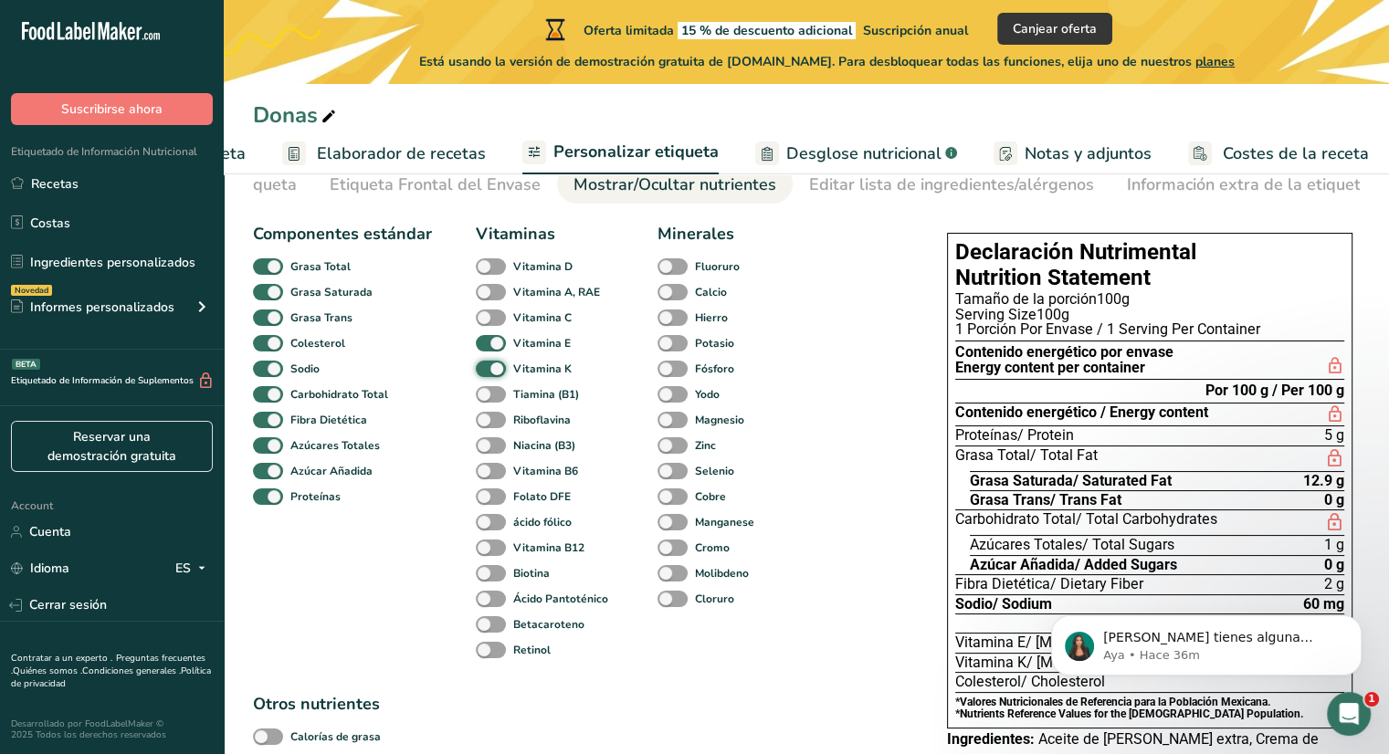
scroll to position [0, 0]
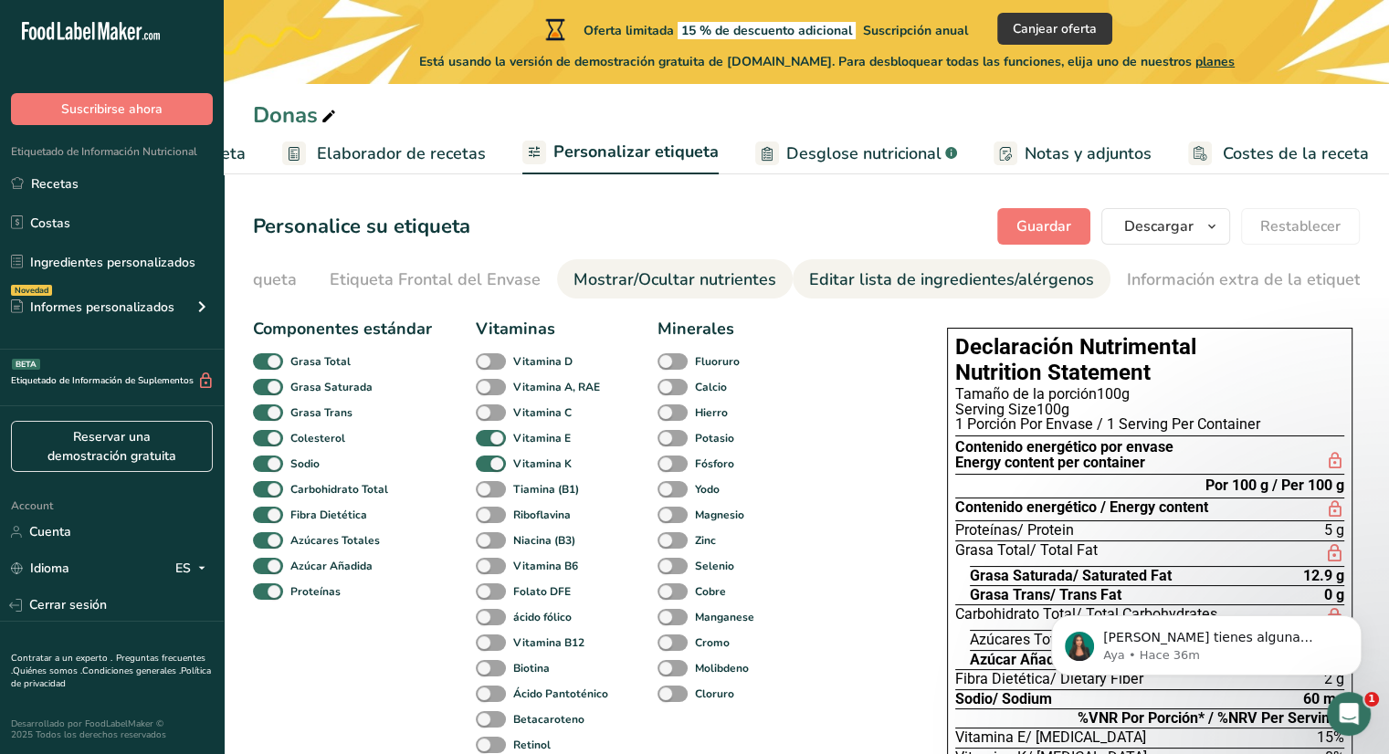
click at [1023, 277] on div "Editar lista de ingredientes/alérgenos" at bounding box center [951, 280] width 285 height 25
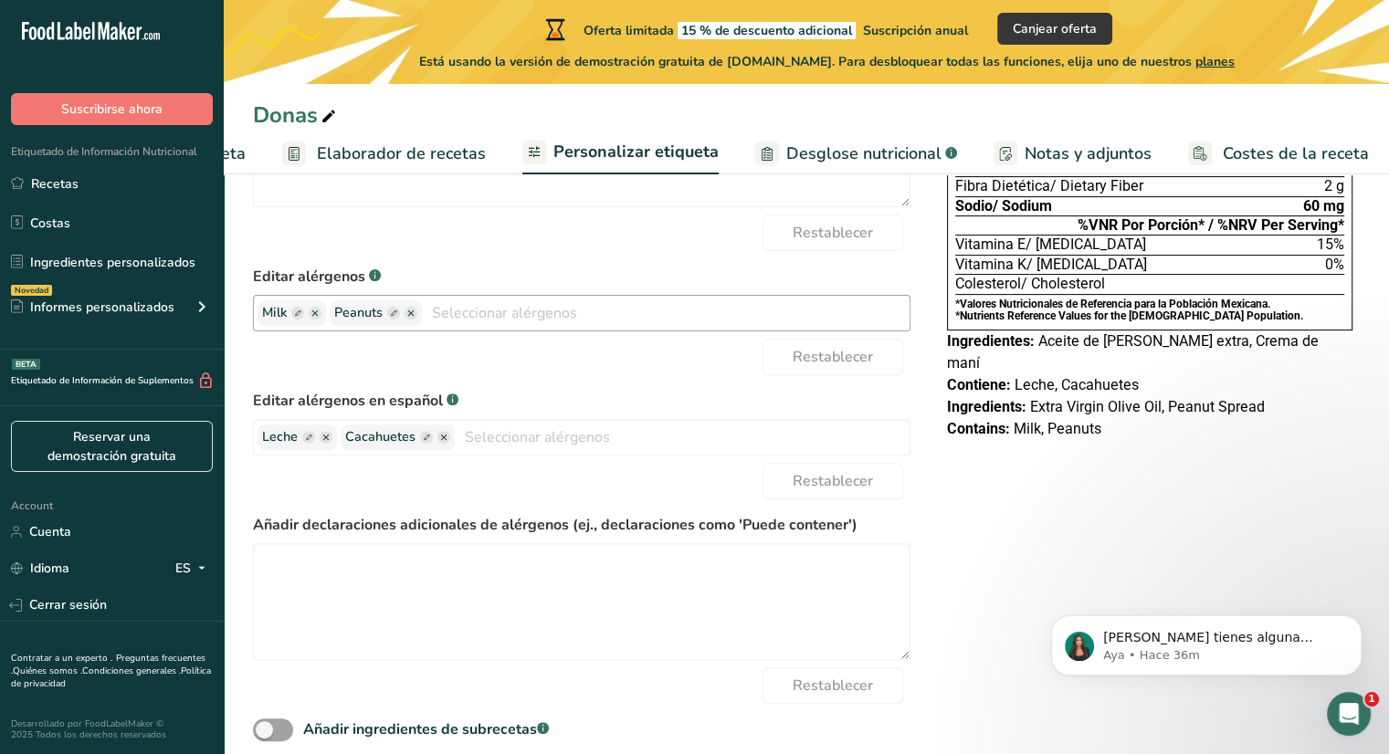
scroll to position [499, 0]
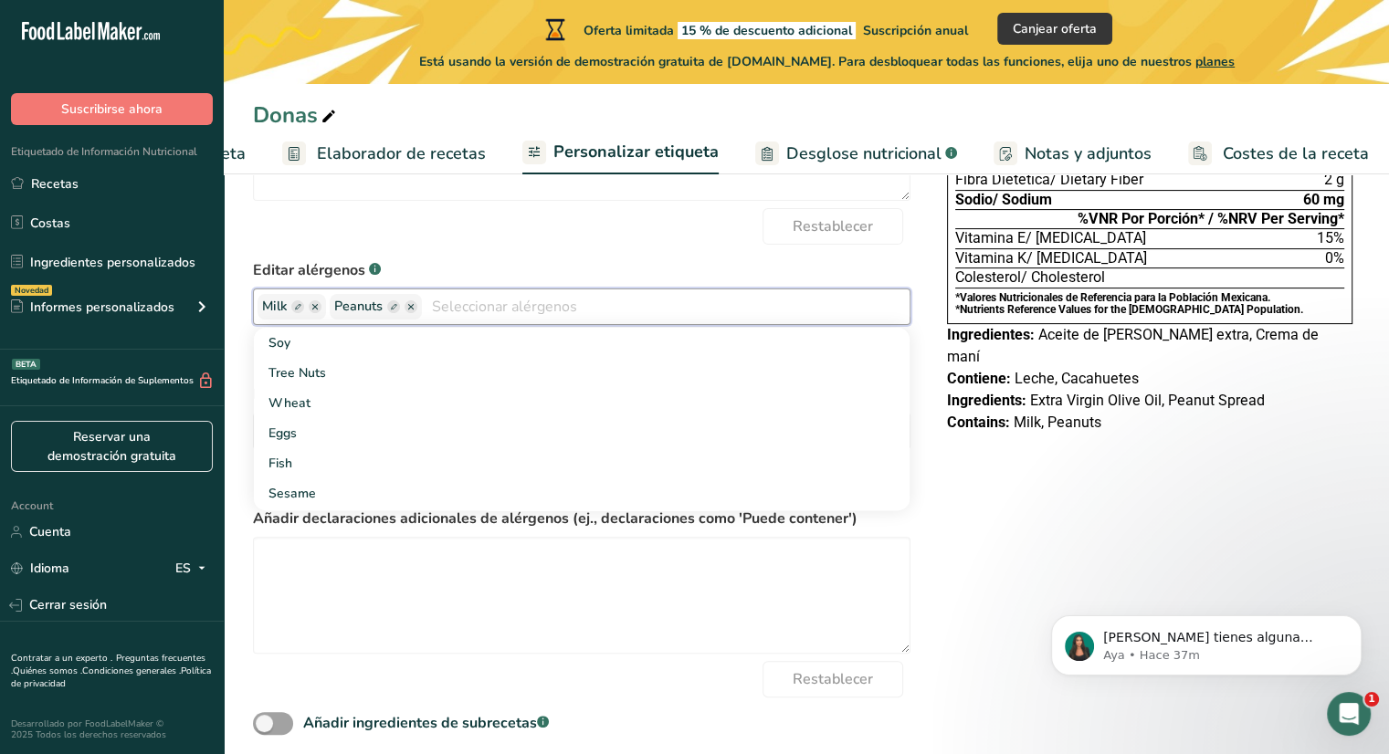
click at [456, 315] on input "text" at bounding box center [666, 306] width 488 height 28
click at [672, 250] on form "* Nota: Tenga en cuenta que si realiza cambios futuros en su receta, las declar…" at bounding box center [581, 277] width 657 height 921
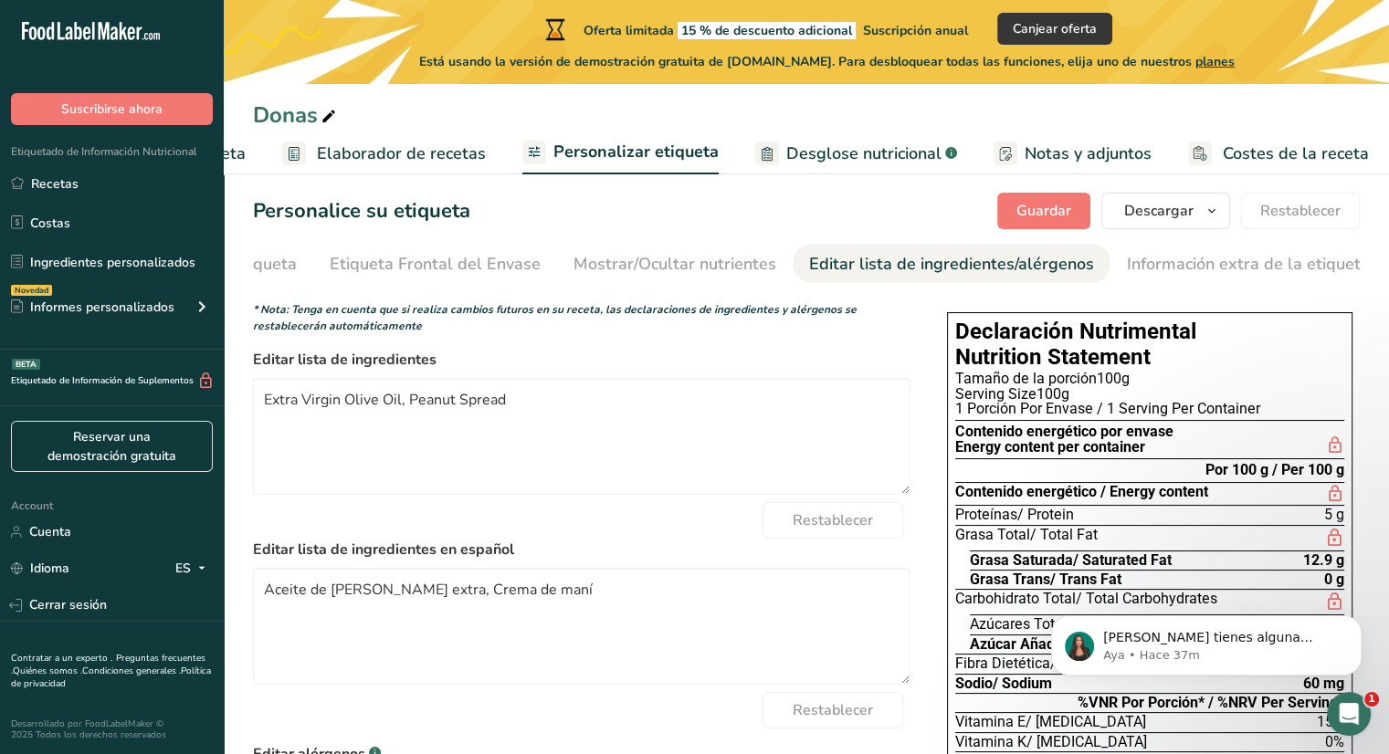
scroll to position [0, 0]
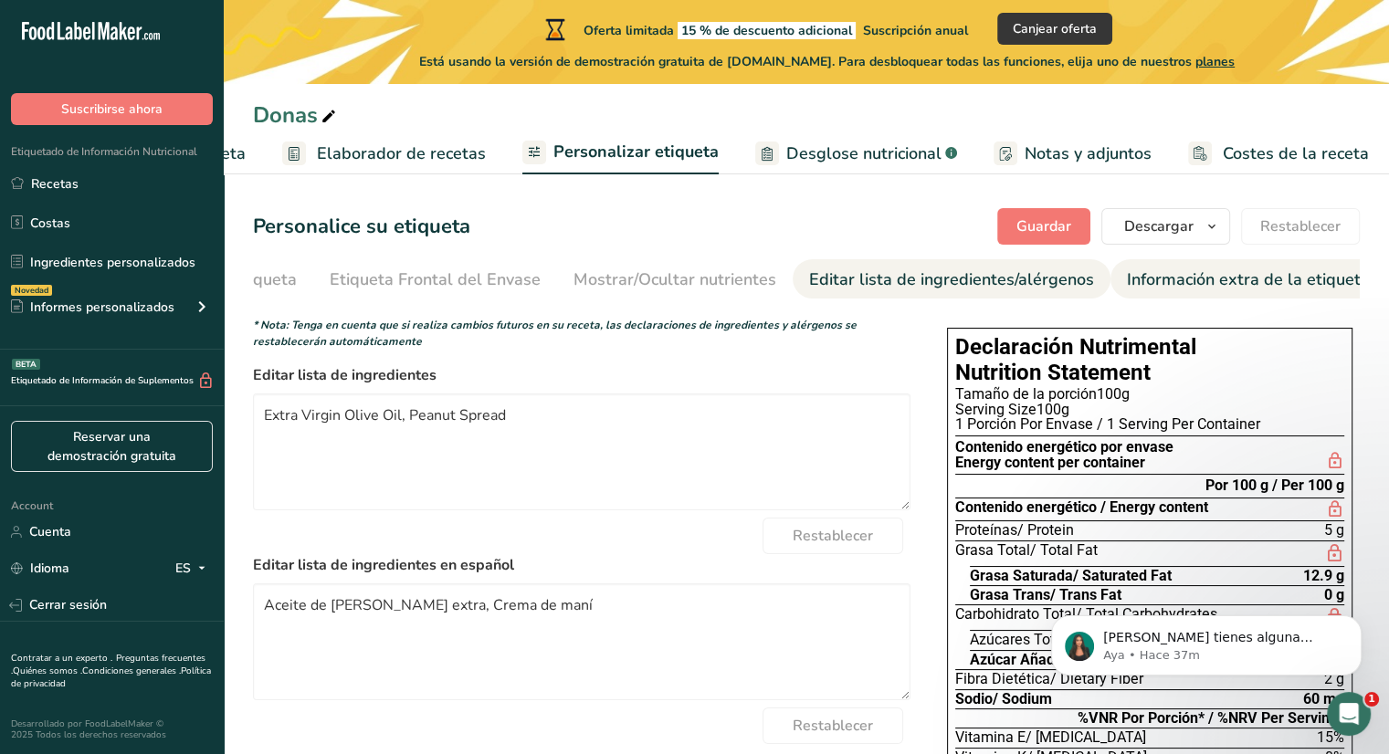
click at [1274, 293] on link "Información extra de la etiqueta" at bounding box center [1248, 279] width 243 height 41
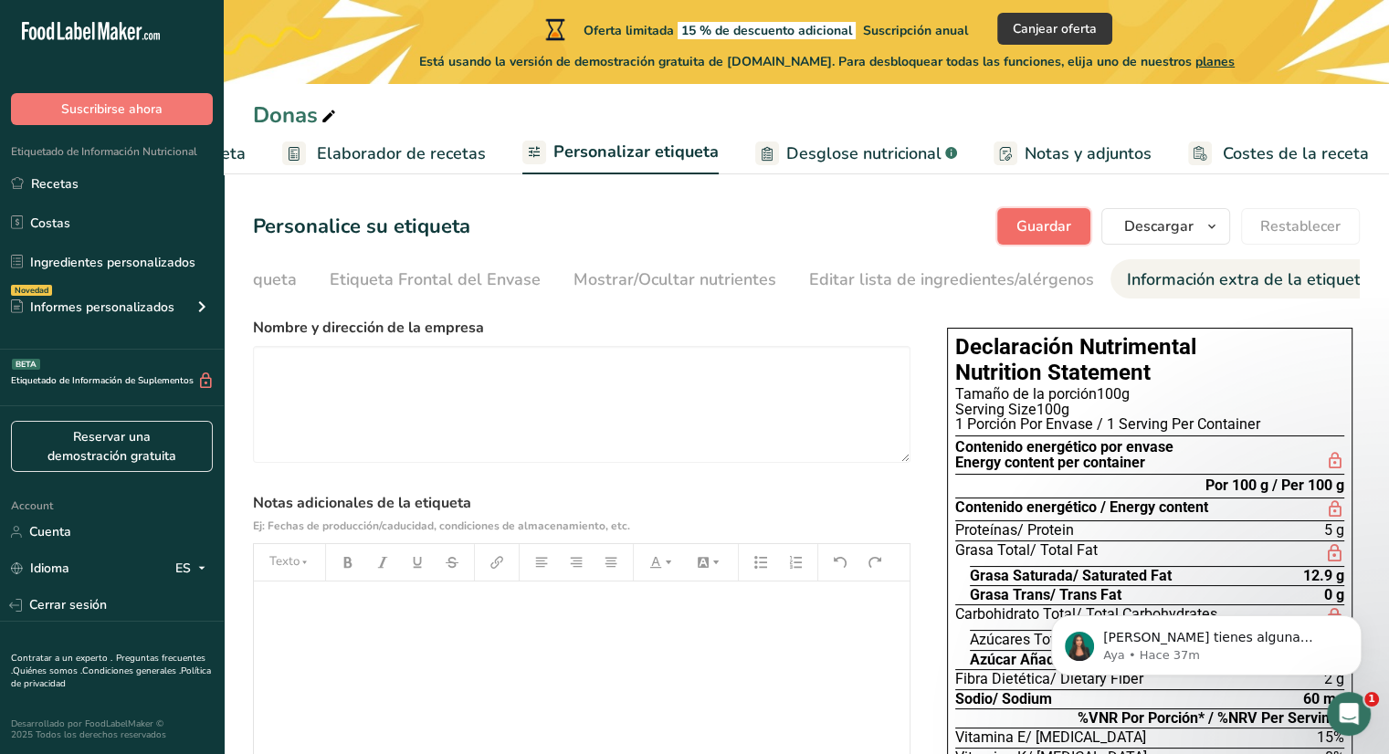
click at [1060, 232] on span "Guardar" at bounding box center [1043, 227] width 55 height 22
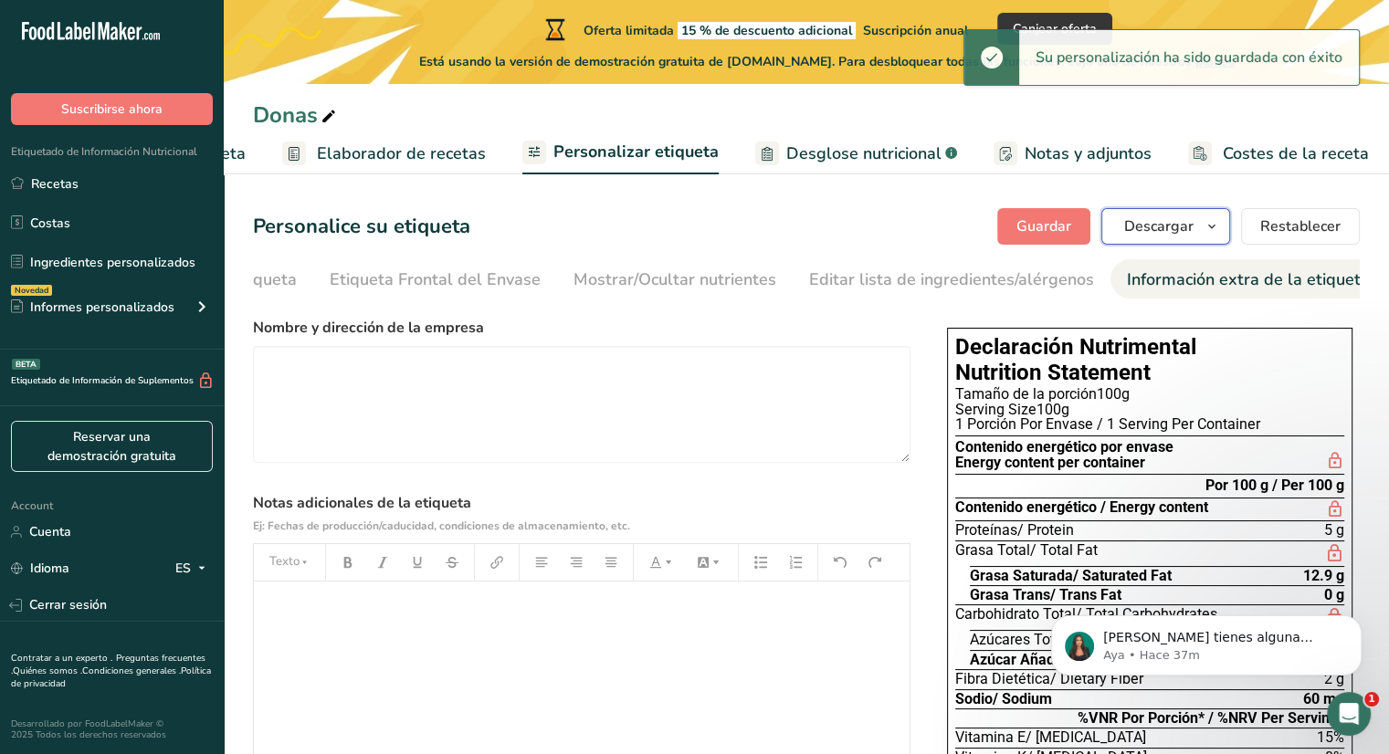
click at [1129, 242] on button "Descargar" at bounding box center [1165, 226] width 129 height 37
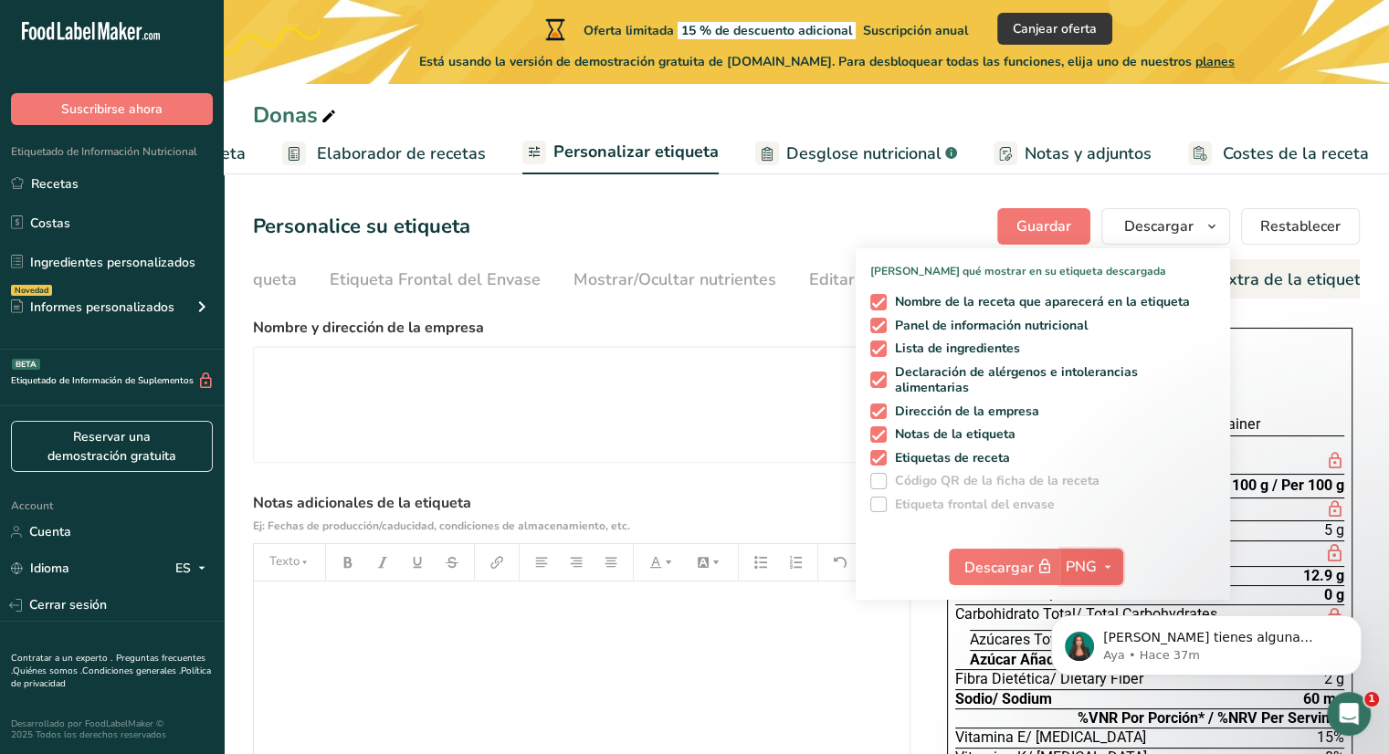
click at [1088, 567] on span "PNG" at bounding box center [1081, 567] width 31 height 22
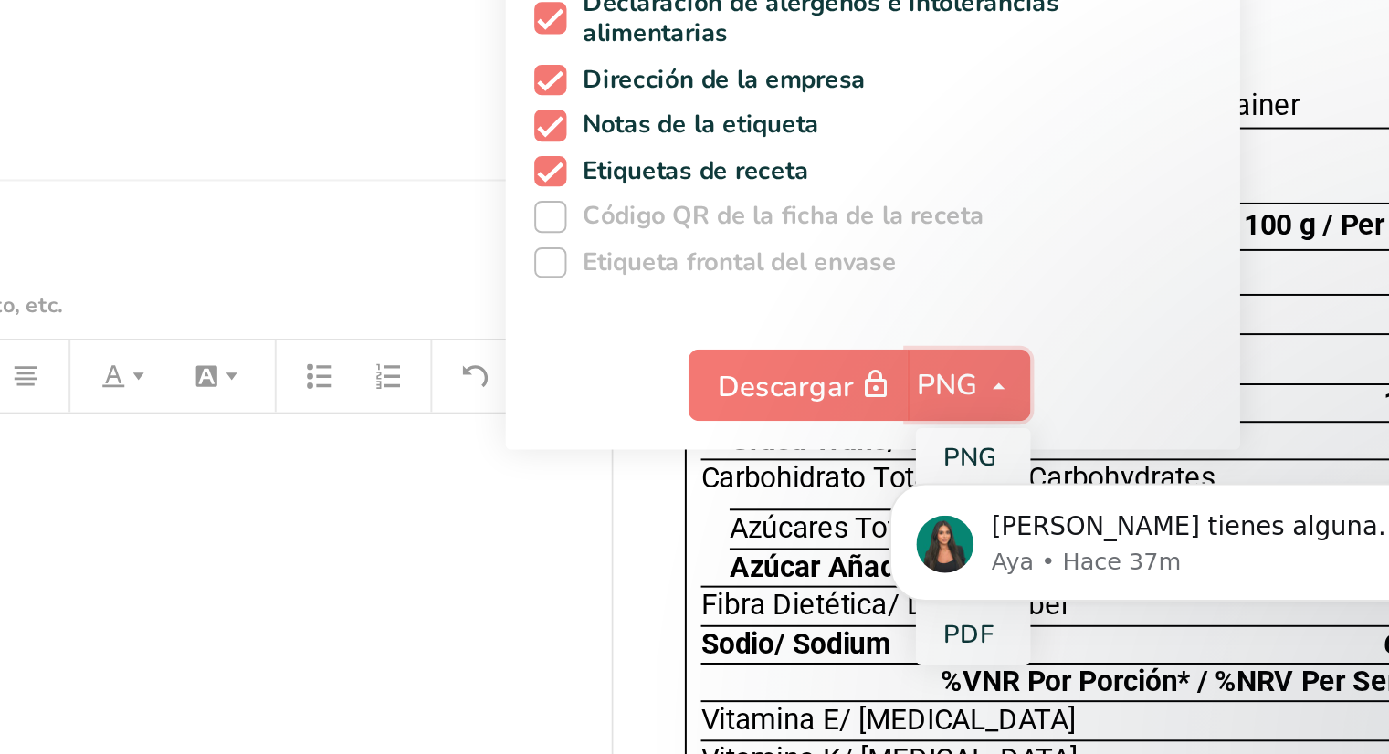
scroll to position [2, 0]
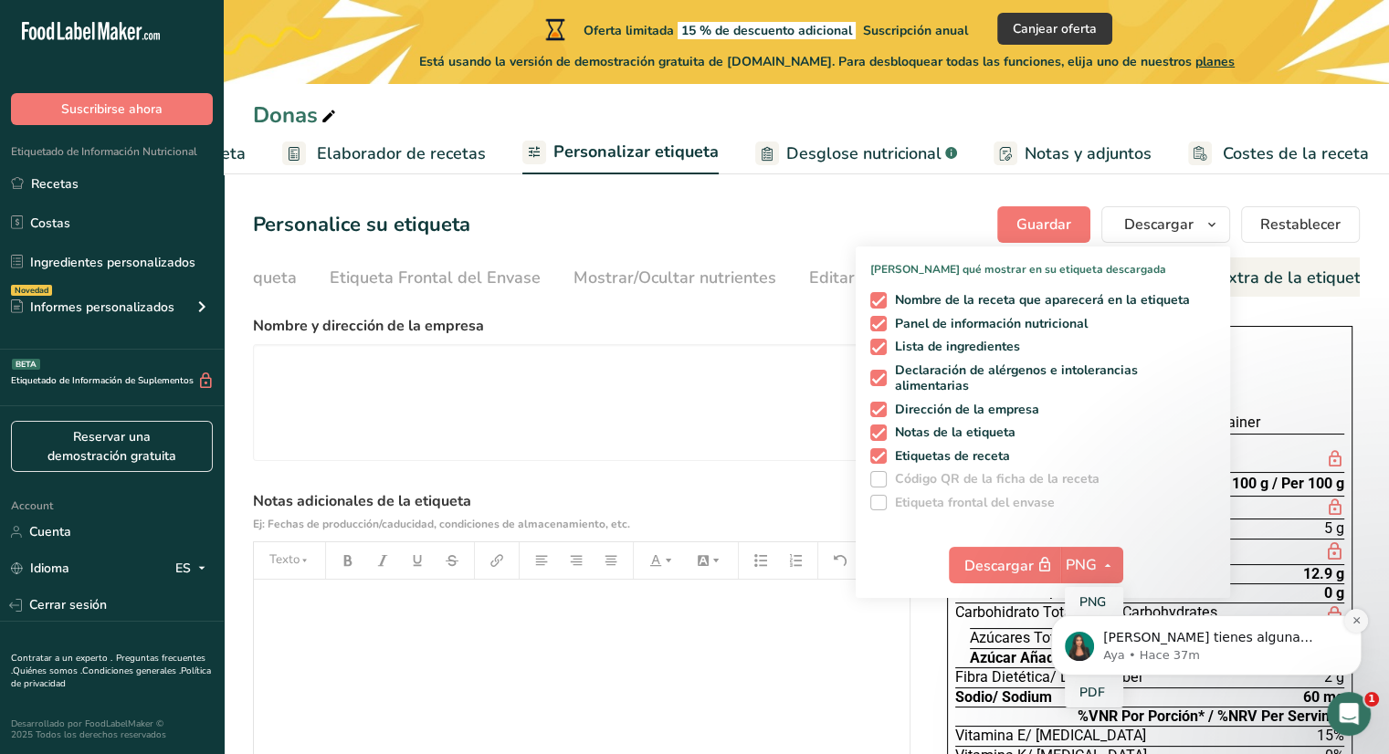
click at [1357, 625] on icon "Dismiss notification" at bounding box center [1356, 620] width 10 height 10
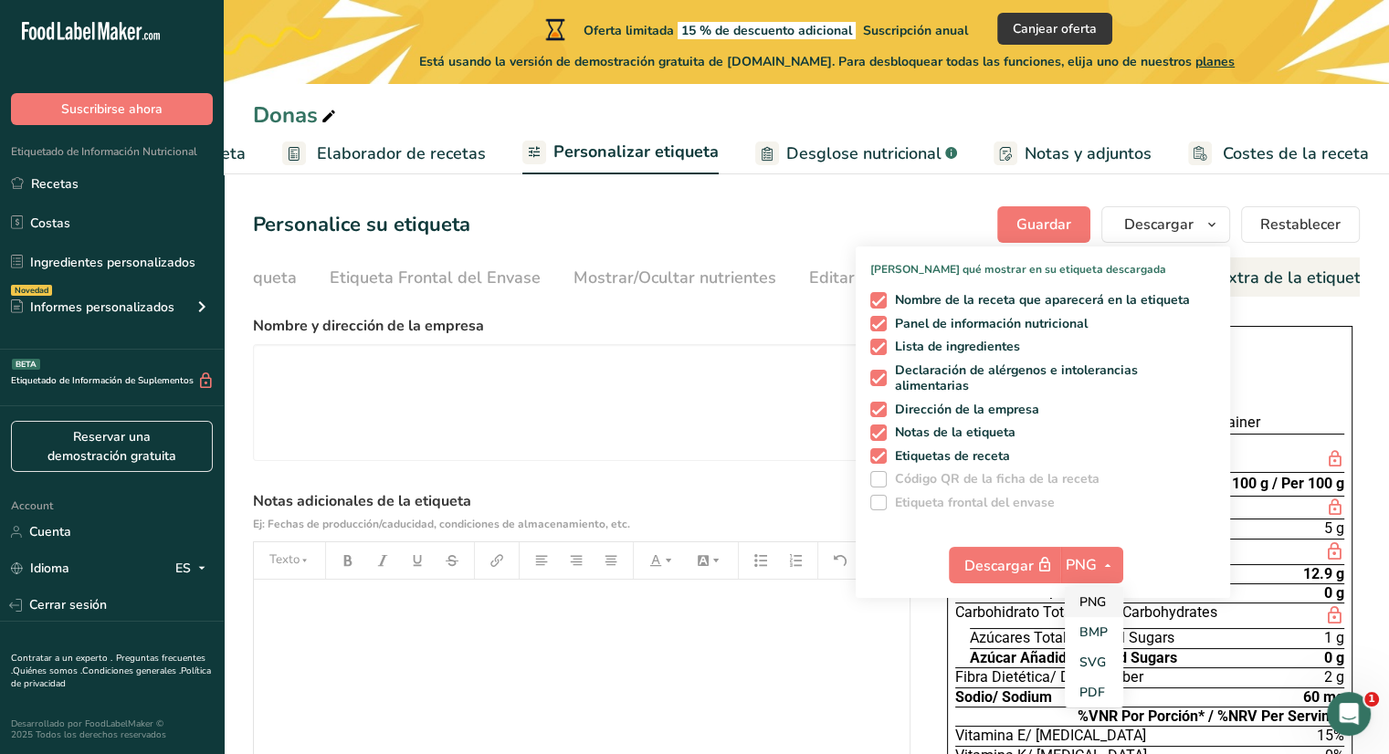
click at [1103, 598] on link "PNG" at bounding box center [1094, 602] width 58 height 30
click at [1076, 550] on button "PNG" at bounding box center [1091, 565] width 63 height 37
click at [1093, 688] on link "PDF" at bounding box center [1094, 693] width 58 height 30
click at [892, 202] on section "Personalice su etiqueta Guardar Descargar Elija qué mostrar en su etiqueta desc…" at bounding box center [806, 578] width 1165 height 802
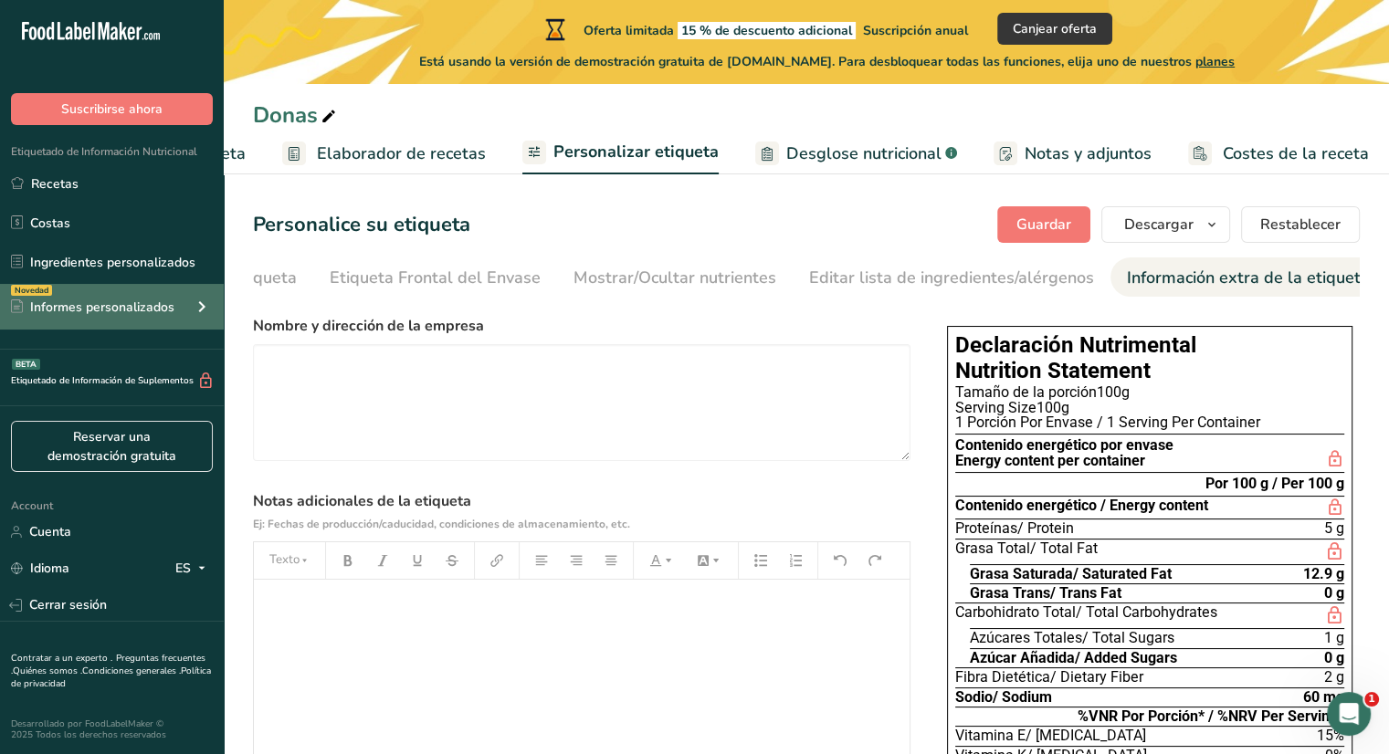
click at [177, 321] on div "Novedad Informes personalizados" at bounding box center [112, 307] width 224 height 46
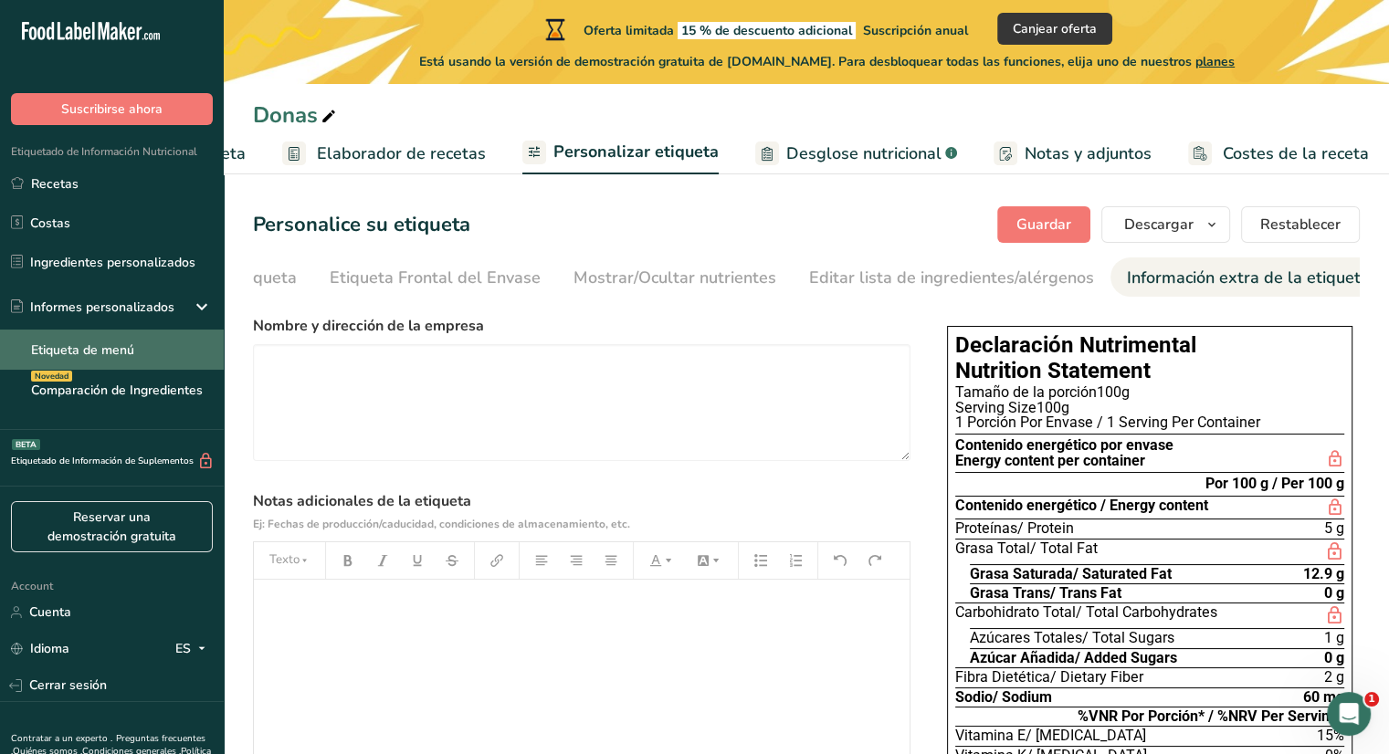
click at [92, 359] on link "Etiqueta de menú" at bounding box center [112, 350] width 224 height 40
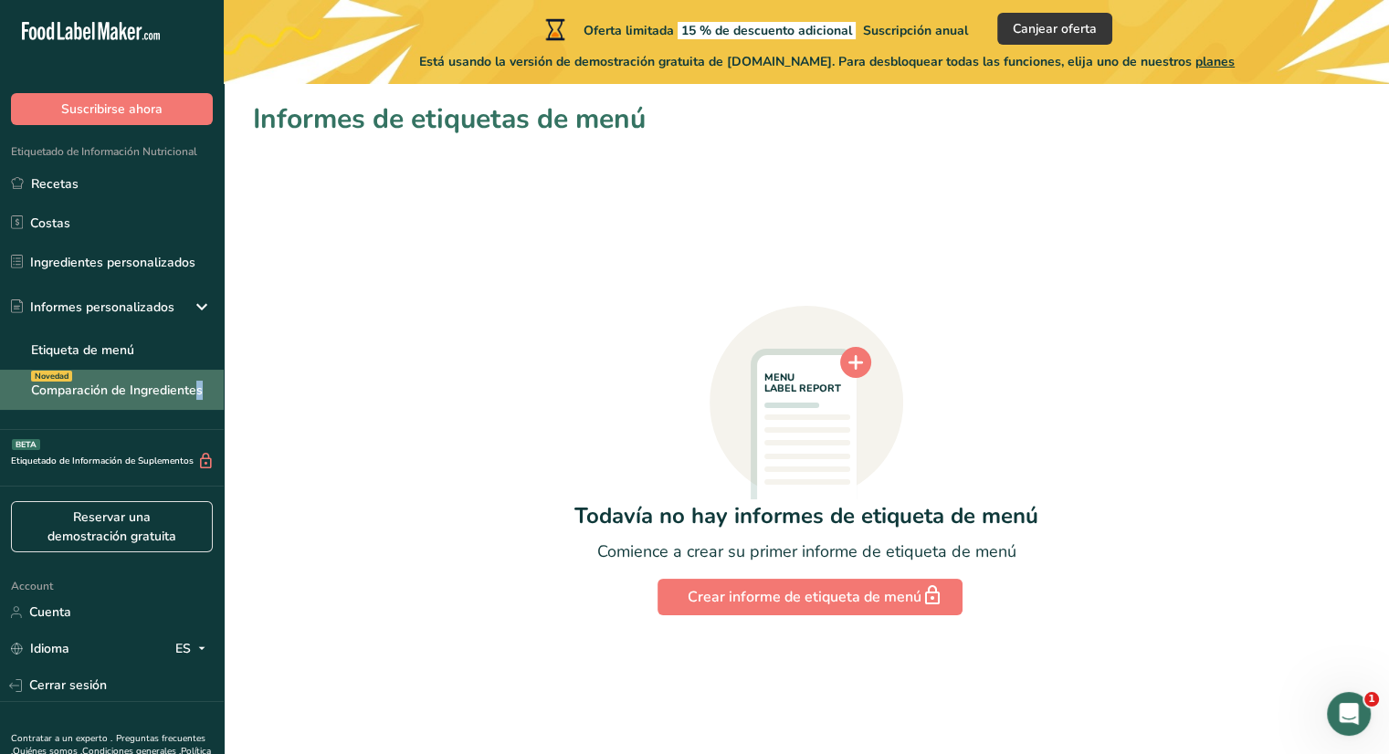
drag, startPoint x: 100, startPoint y: 412, endPoint x: 92, endPoint y: 379, distance: 33.7
click at [92, 379] on div "Etiquetado de Información Nutricional Recetas Costas Ingredientes personalizado…" at bounding box center [112, 277] width 224 height 305
click at [92, 379] on link "Comparación de Ingredientes Novedad" at bounding box center [112, 390] width 224 height 40
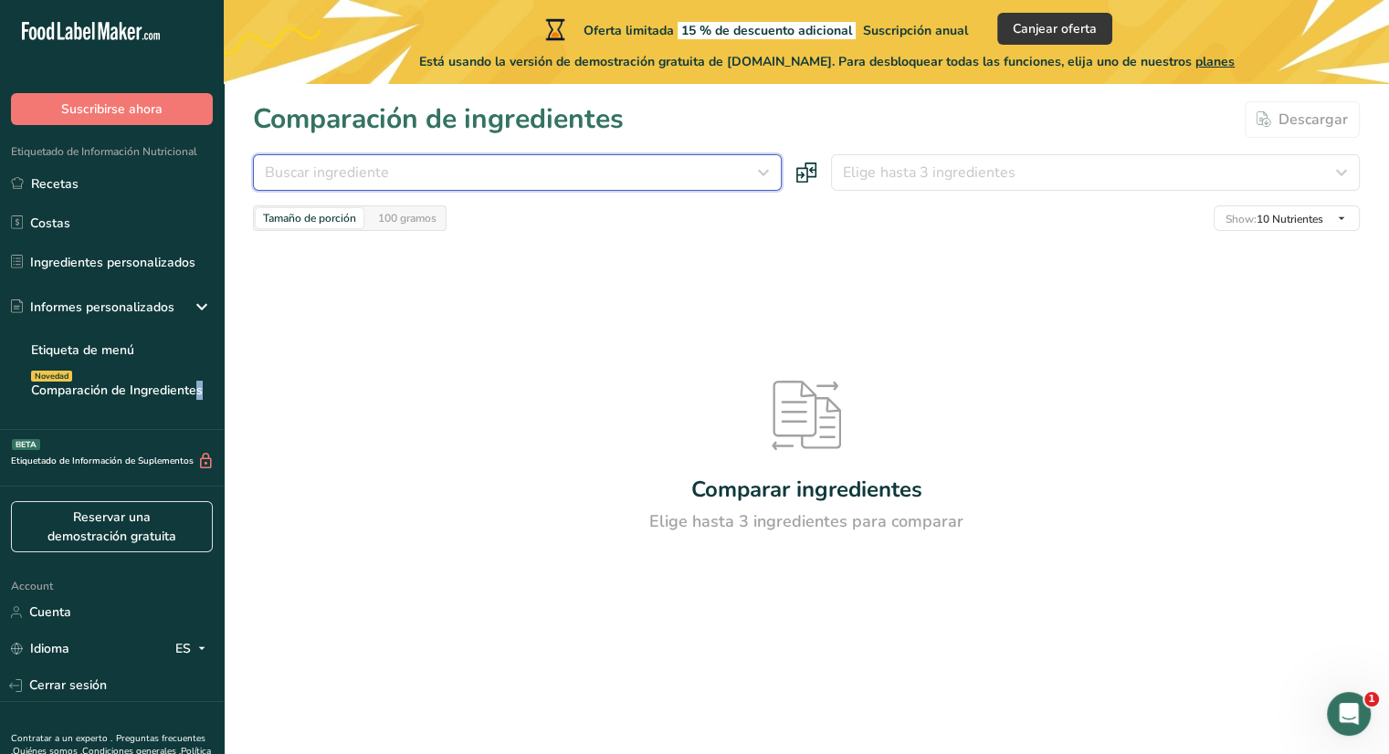
click at [384, 173] on span "Buscar ingrediente" at bounding box center [327, 173] width 124 height 22
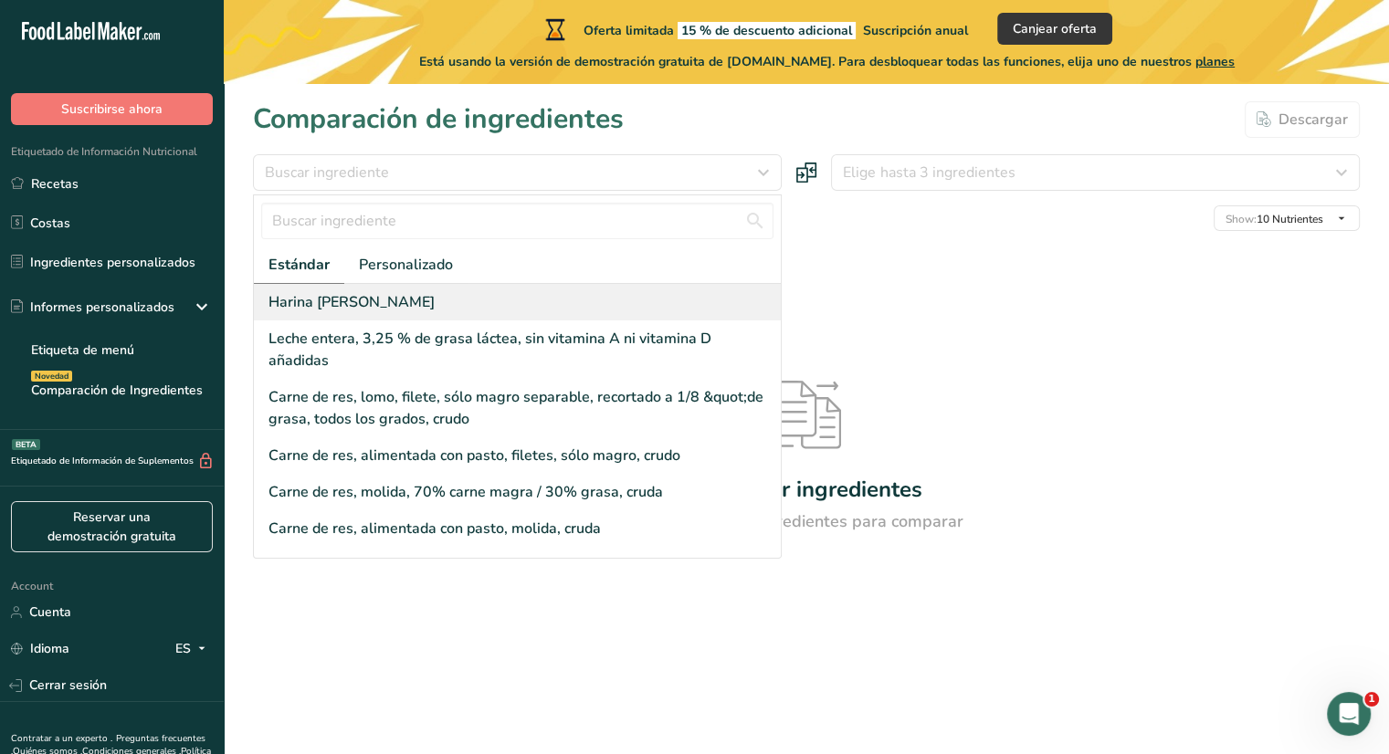
click at [394, 306] on div "Harina [PERSON_NAME]" at bounding box center [351, 302] width 166 height 22
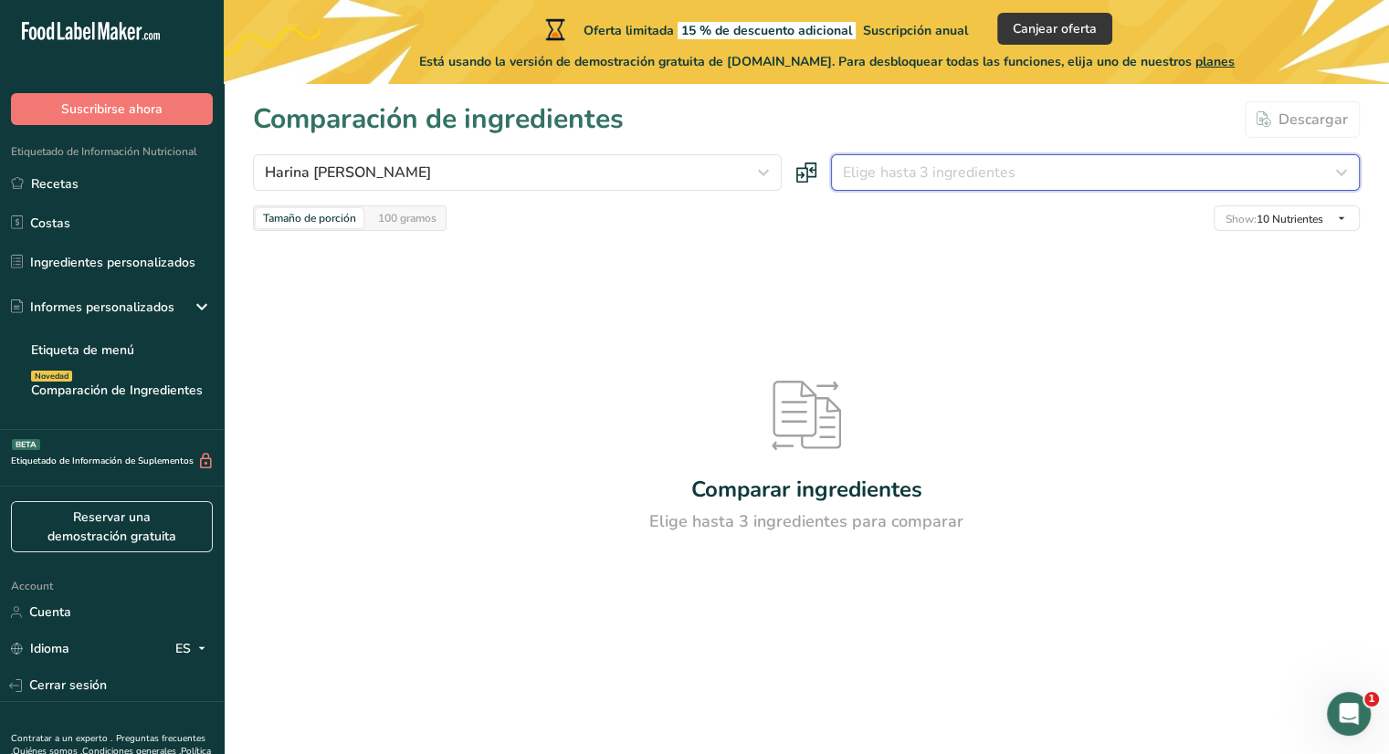
click at [1027, 168] on div "Elige hasta 3 ingredientes" at bounding box center [1090, 173] width 494 height 22
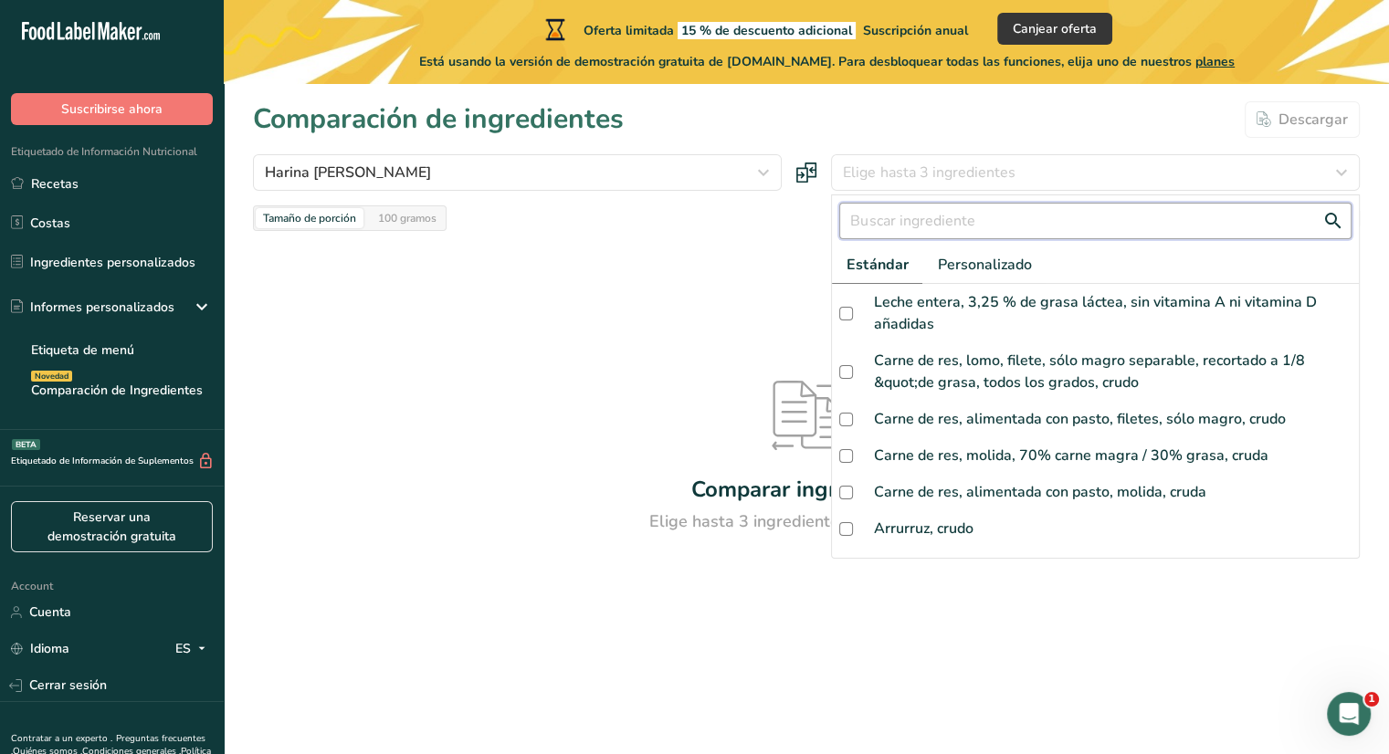
click at [884, 219] on input "text" at bounding box center [1095, 221] width 512 height 37
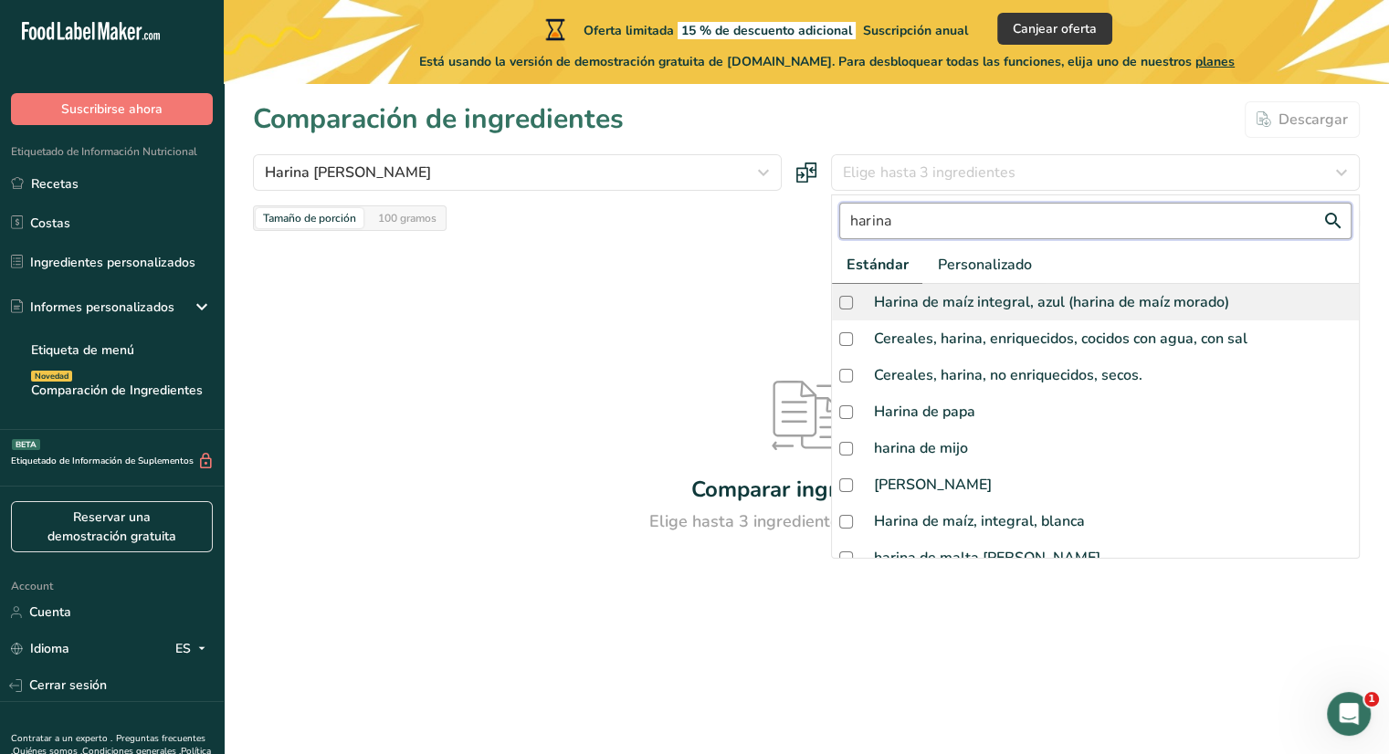
type input "harina"
click at [902, 315] on div "Harina de maíz integral, azul (harina de maíz morado)" at bounding box center [1095, 302] width 527 height 37
checkbox input "true"
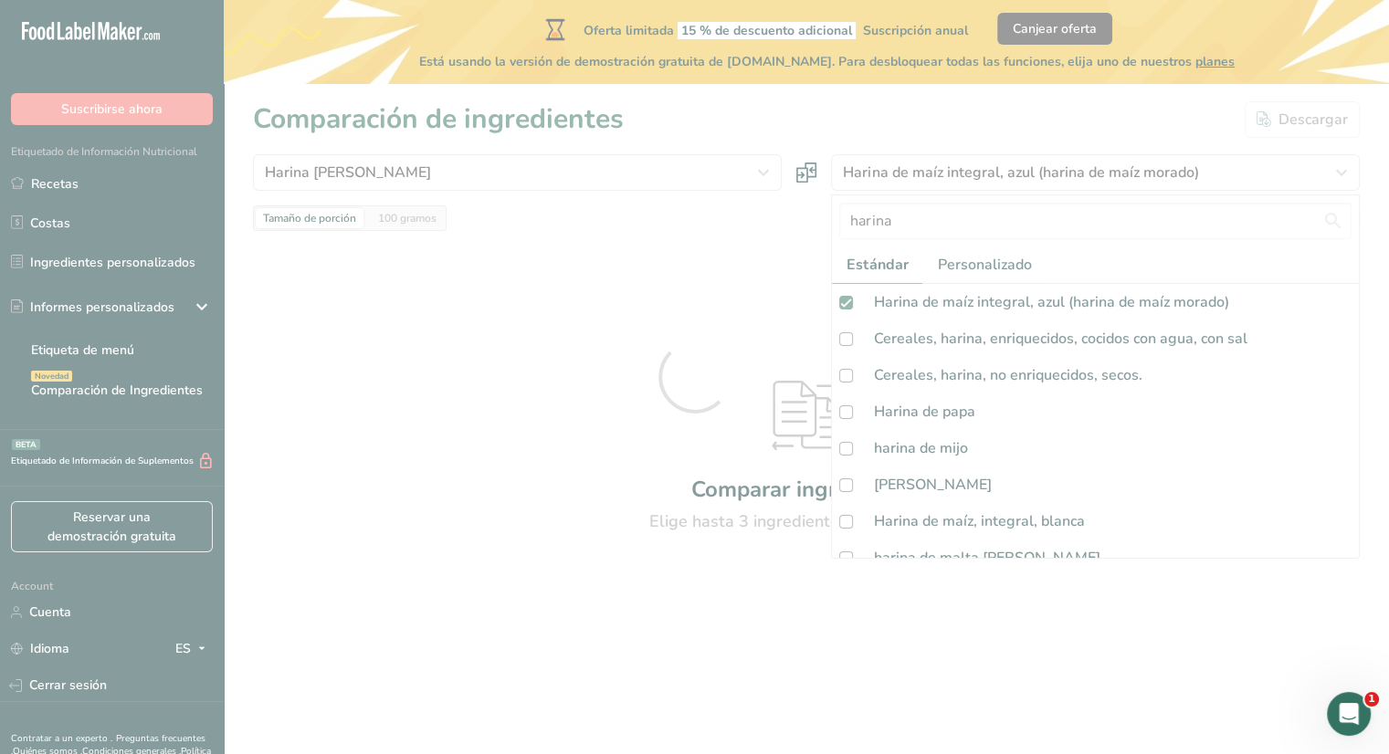
click at [755, 305] on div at bounding box center [694, 377] width 1389 height 754
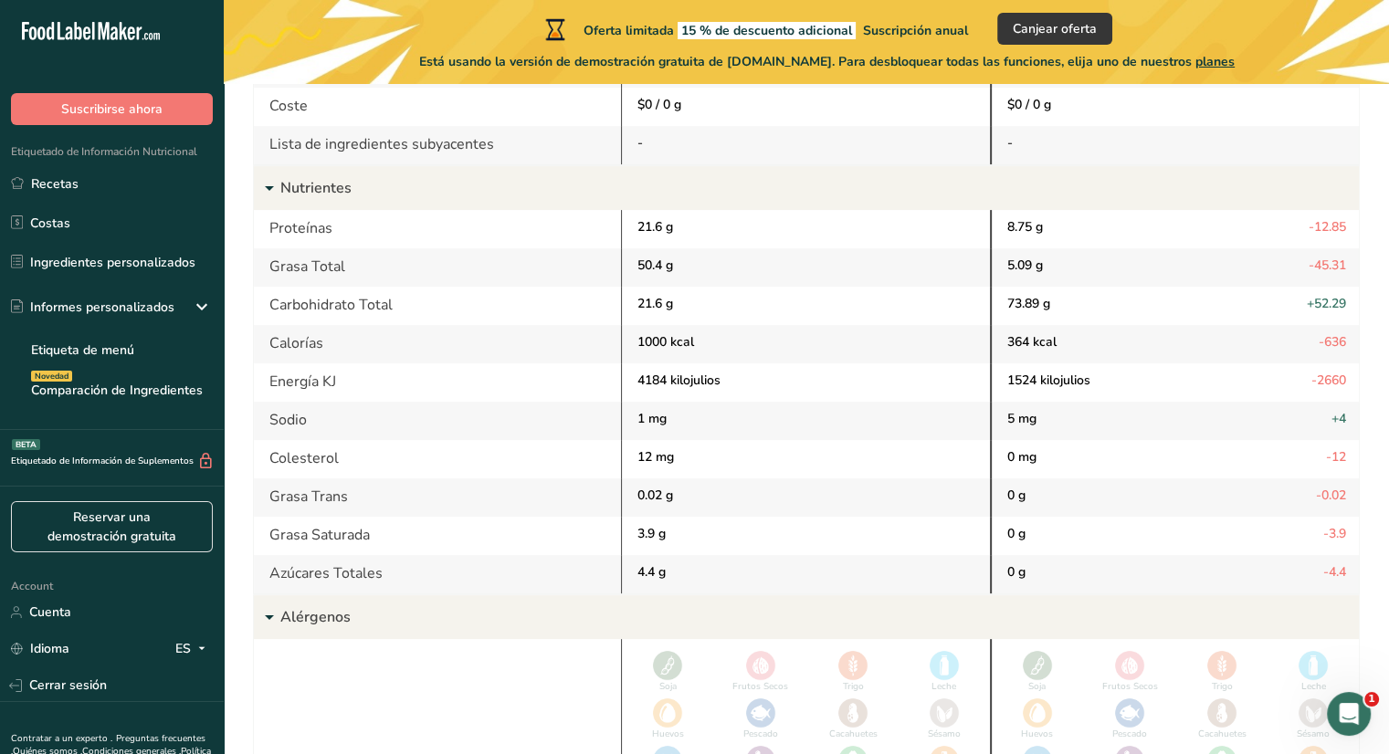
scroll to position [481, 0]
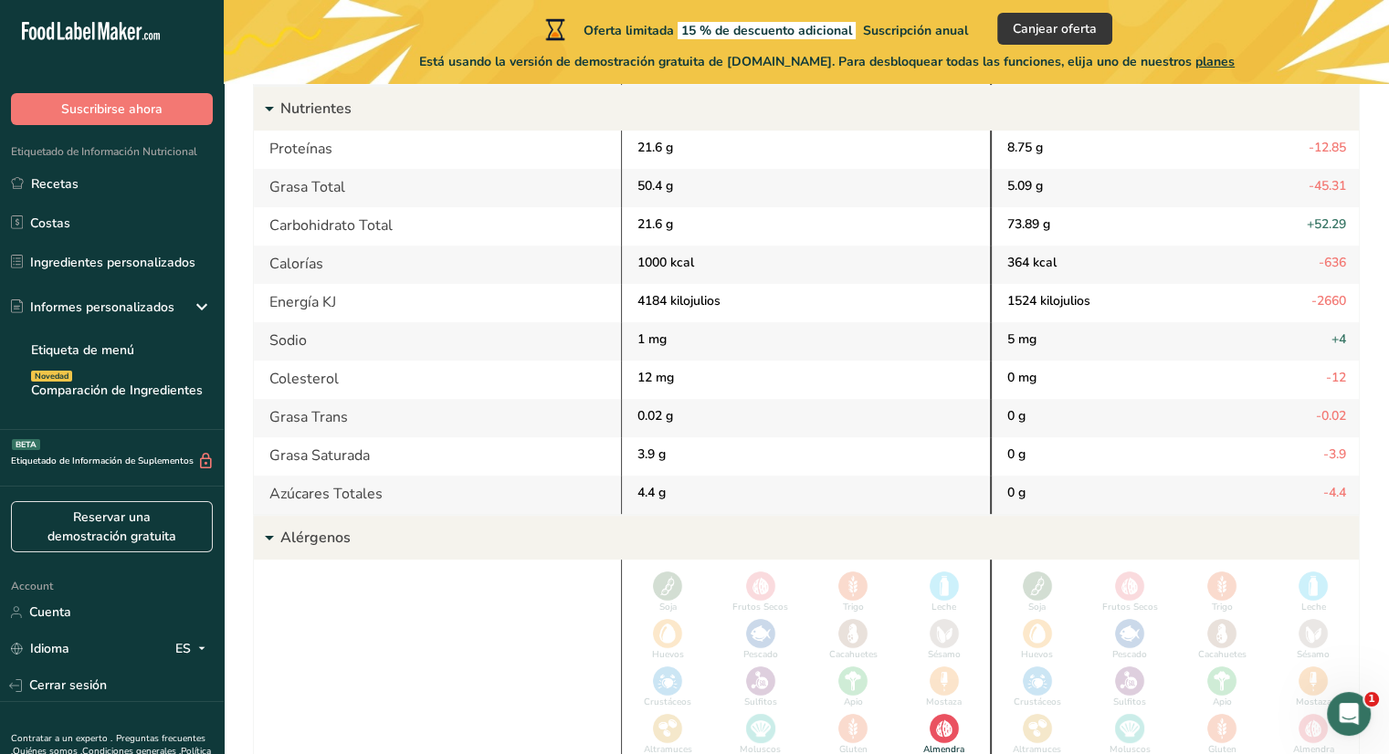
drag, startPoint x: 841, startPoint y: 705, endPoint x: 859, endPoint y: 489, distance: 216.3
click at [859, 489] on div "Harina de almendra - Por porción 100 g Harina de maíz integral, azul (harina de…" at bounding box center [806, 502] width 1107 height 1483
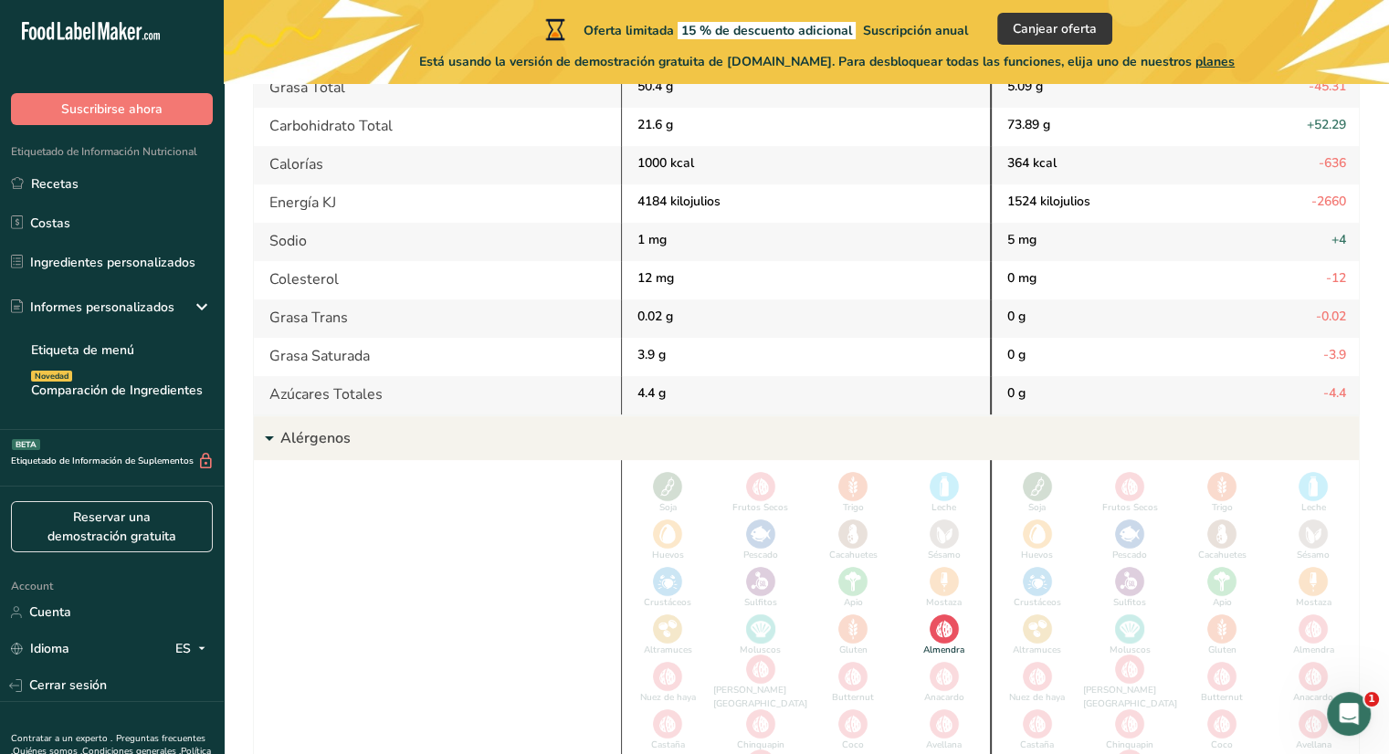
scroll to position [592, 0]
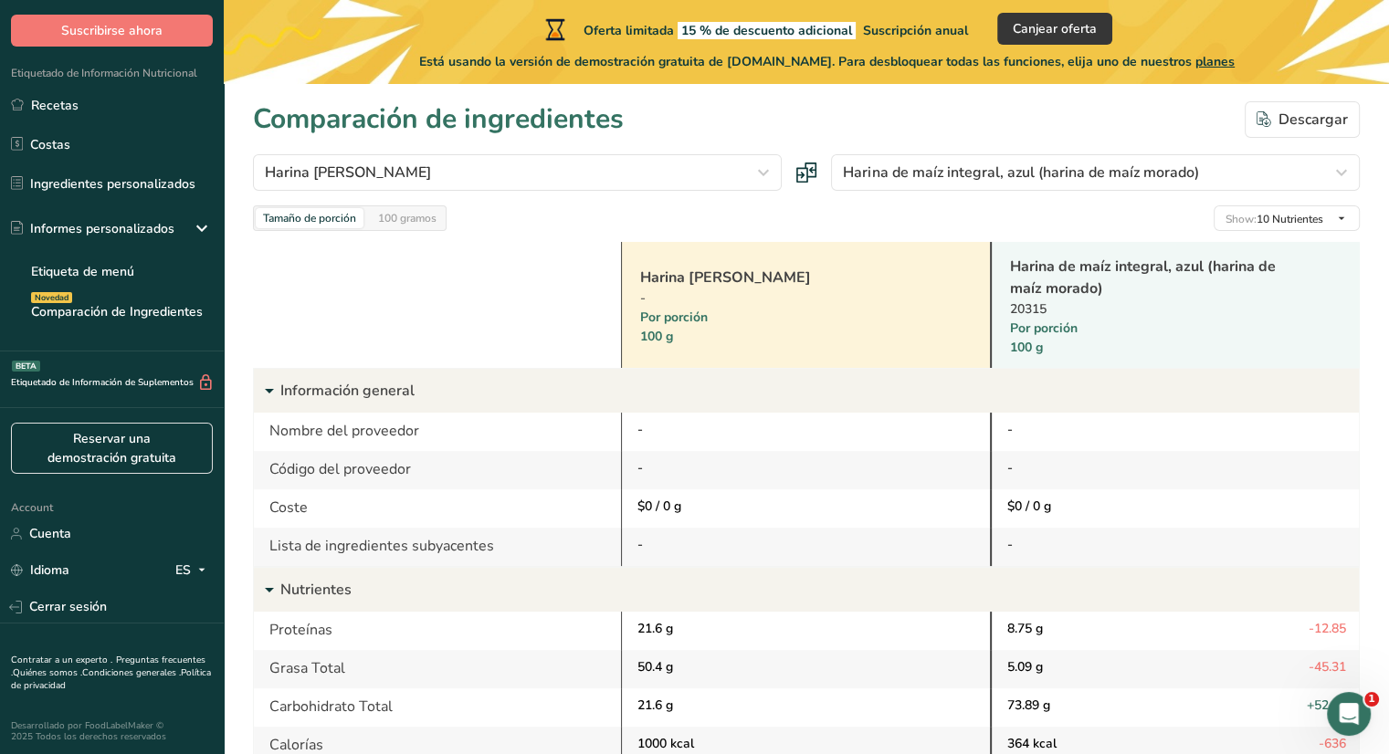
scroll to position [0, 0]
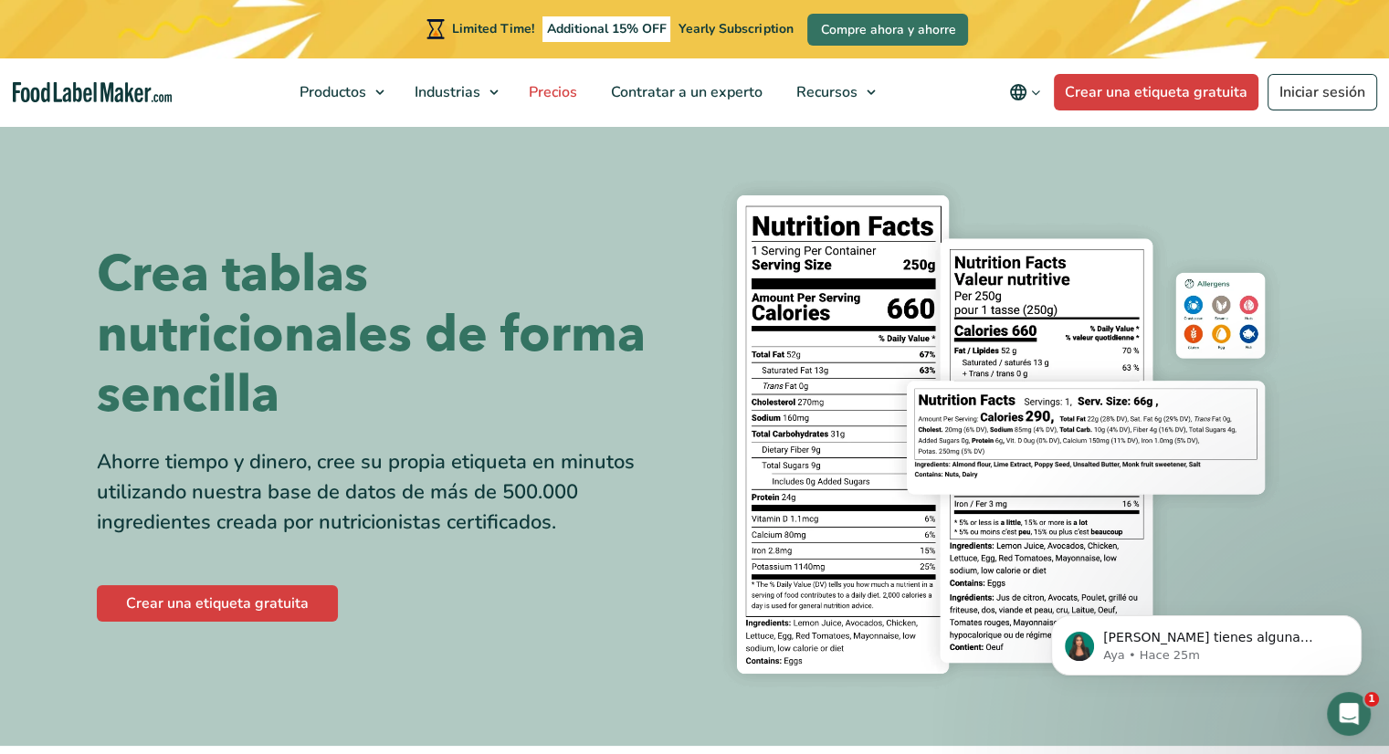
click at [555, 96] on span "Precios" at bounding box center [551, 92] width 56 height 20
click at [1107, 78] on link "Crear una etiqueta gratuita" at bounding box center [1156, 92] width 205 height 37
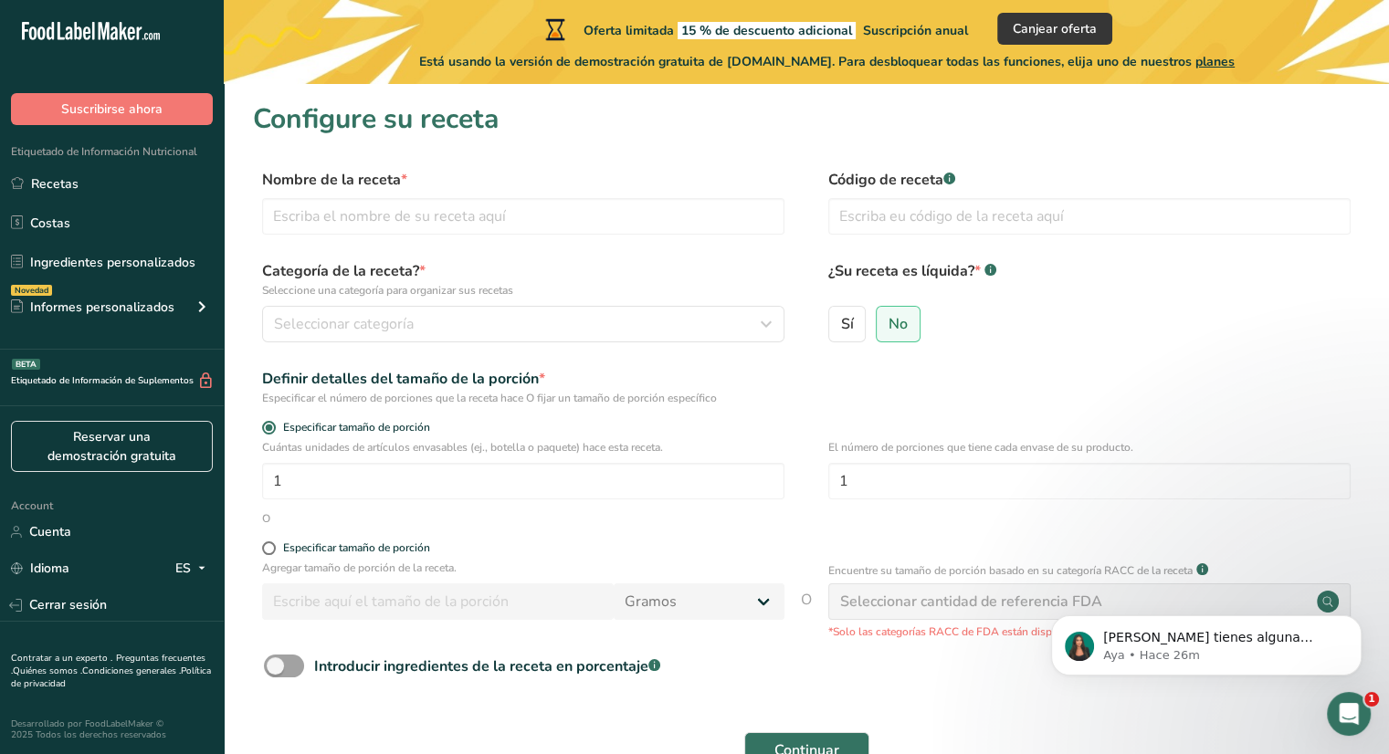
scroll to position [29, 0]
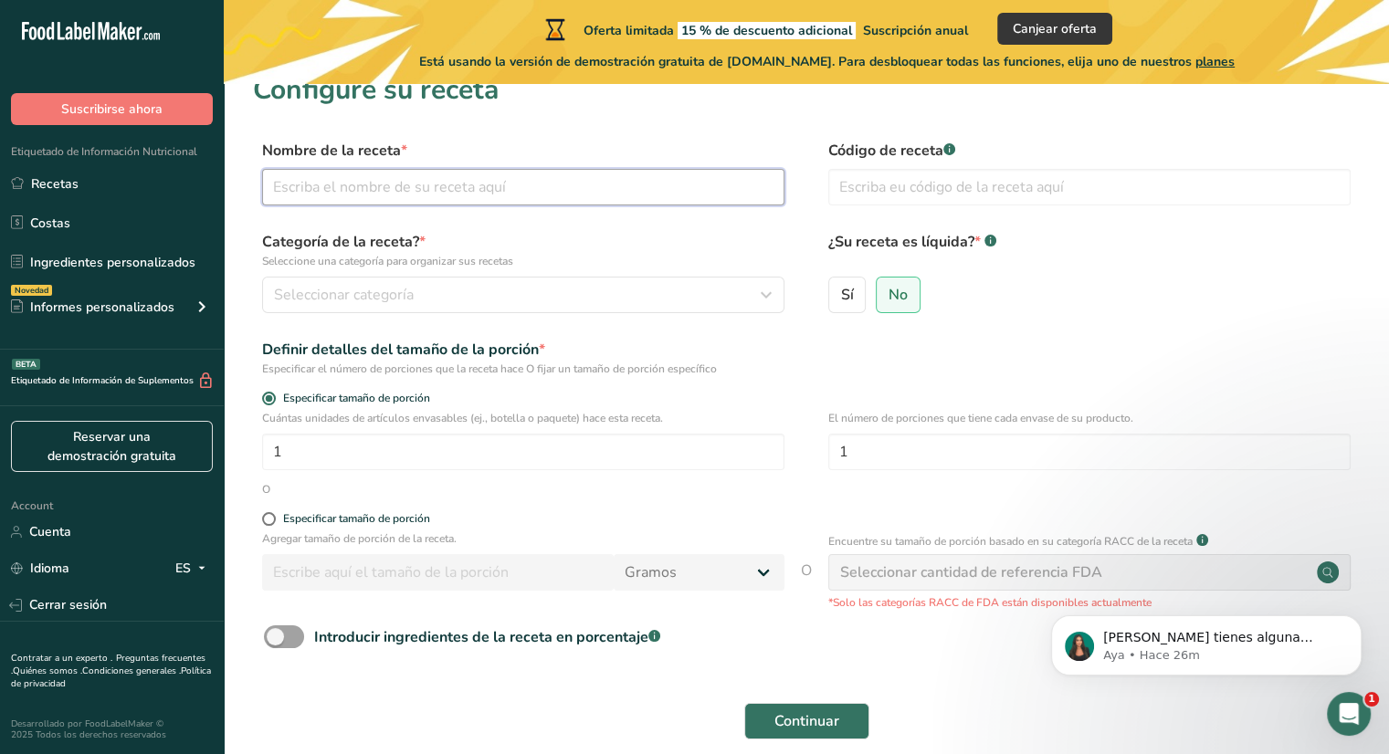
click at [293, 191] on input "text" at bounding box center [523, 187] width 522 height 37
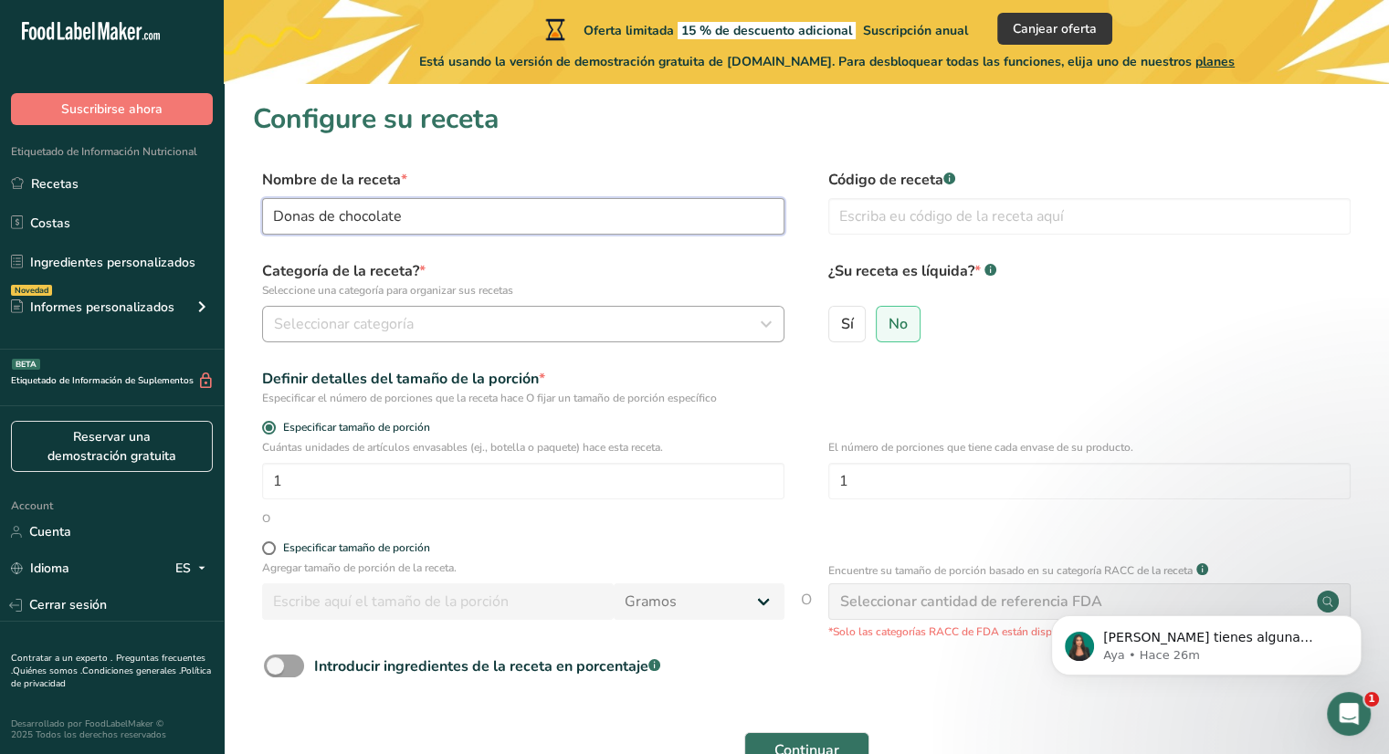
type input "Donas de chocolate"
click at [437, 306] on button "Seleccionar categoría" at bounding box center [523, 324] width 522 height 37
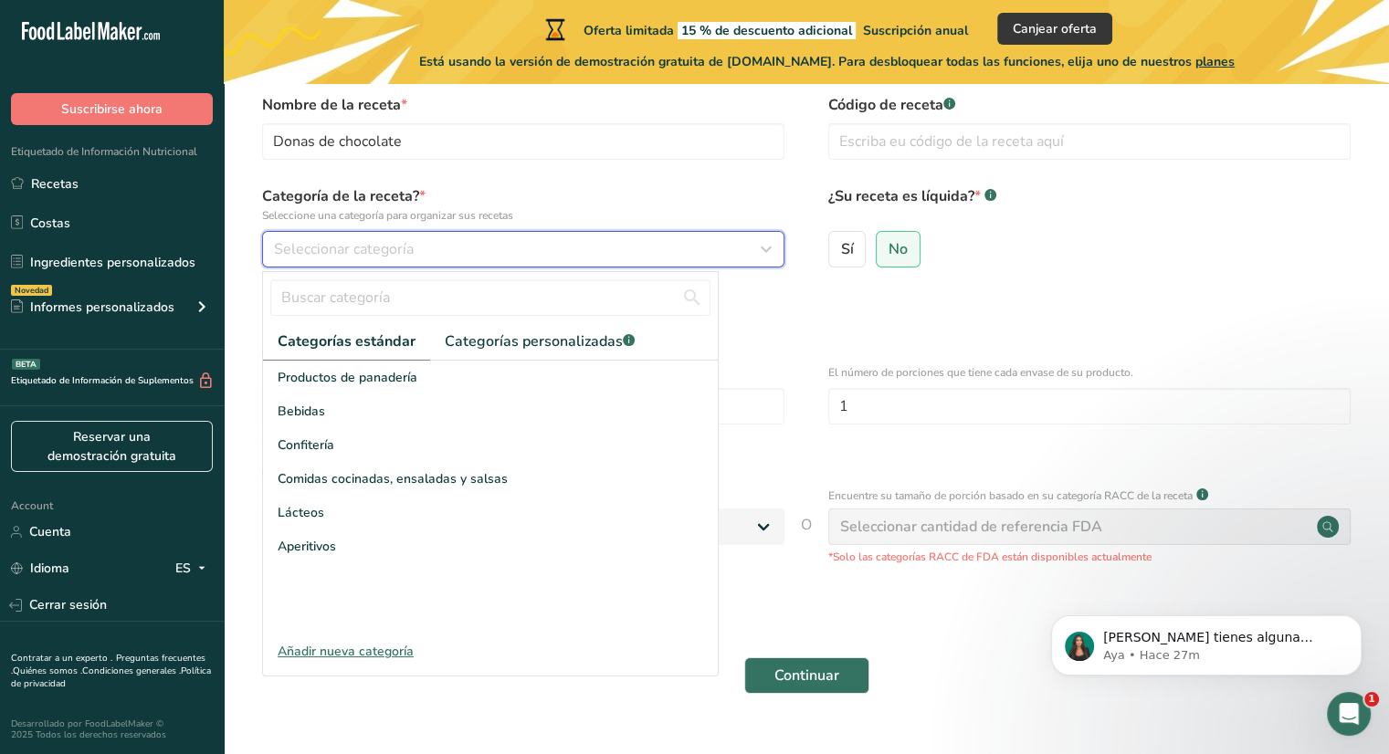
scroll to position [77, 0]
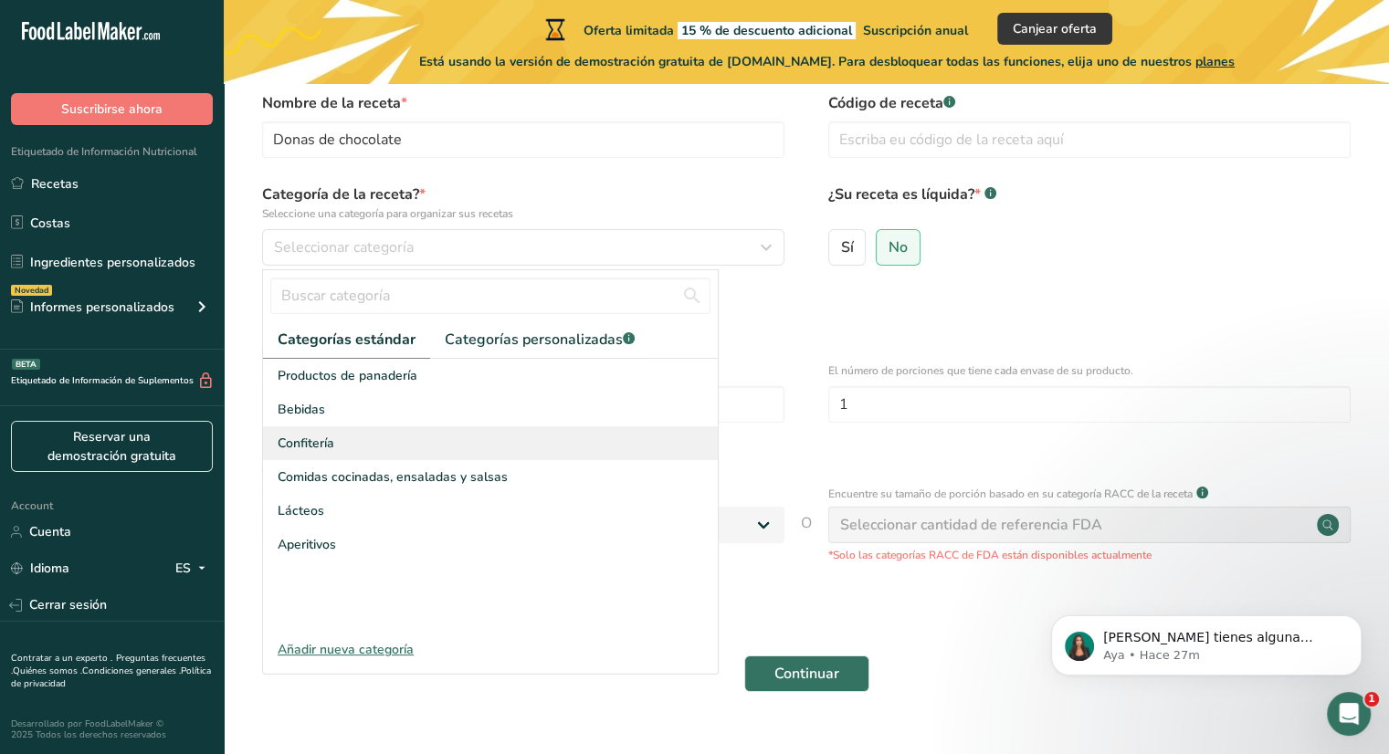
click at [365, 453] on div "Confitería" at bounding box center [490, 443] width 455 height 34
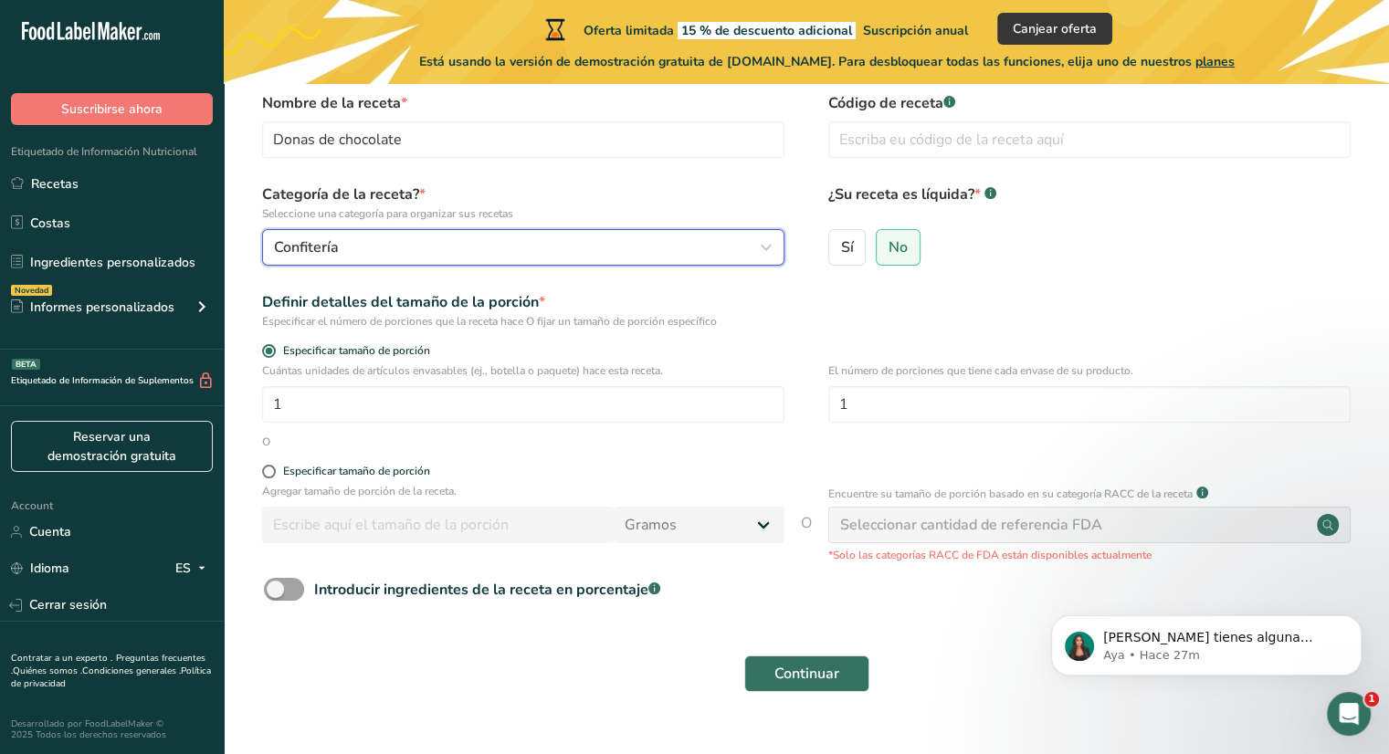
click at [531, 242] on div "Confitería" at bounding box center [518, 248] width 488 height 22
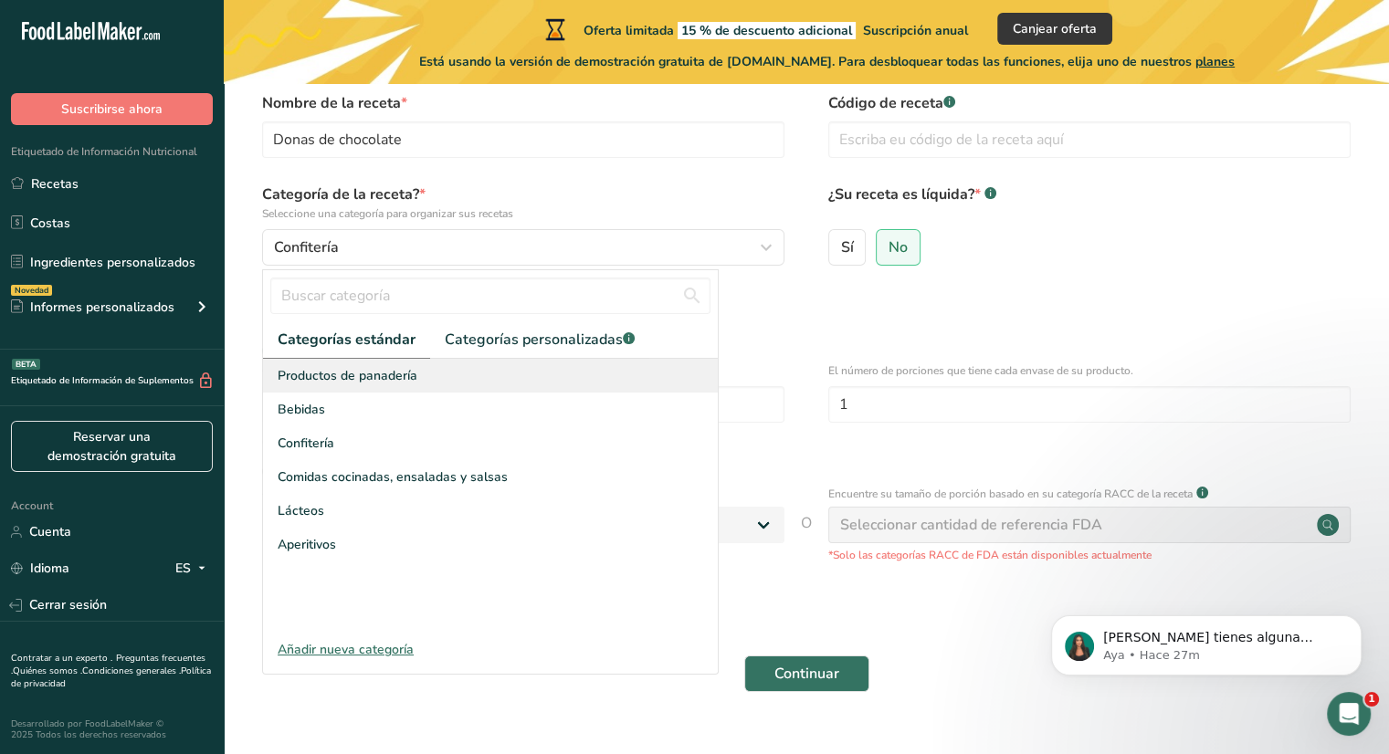
click at [366, 388] on div "Productos de panadería" at bounding box center [490, 376] width 455 height 34
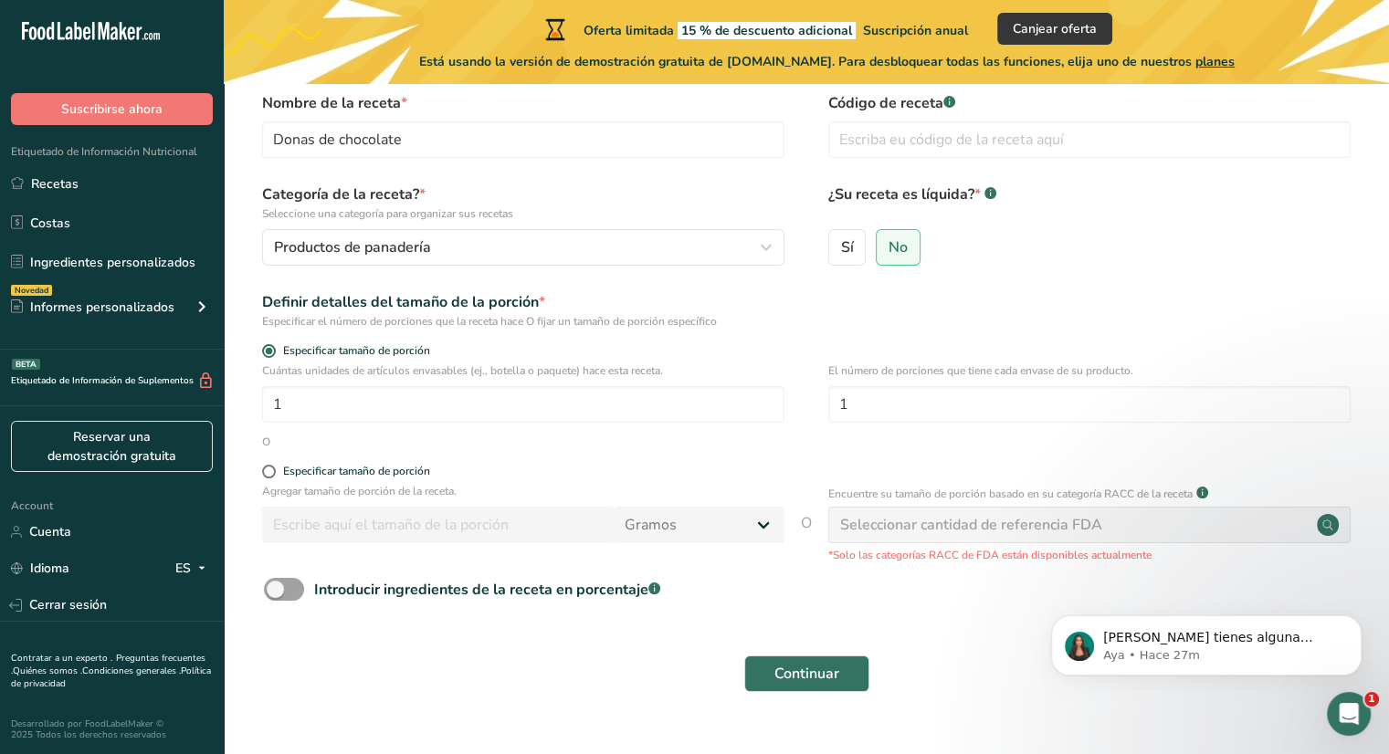
scroll to position [113, 0]
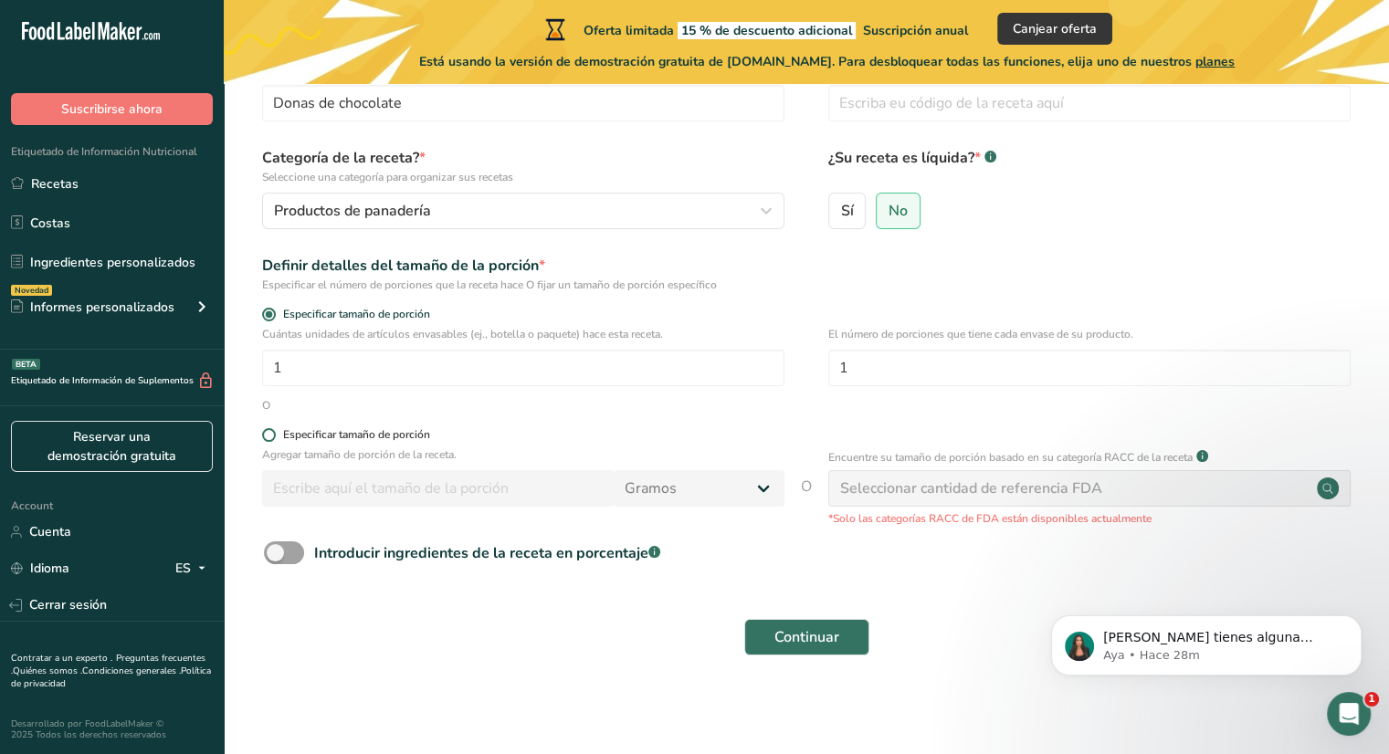
click at [270, 428] on span at bounding box center [269, 435] width 14 height 14
click at [270, 429] on input "Especificar tamaño de porción" at bounding box center [268, 435] width 12 height 12
radio input "true"
radio input "false"
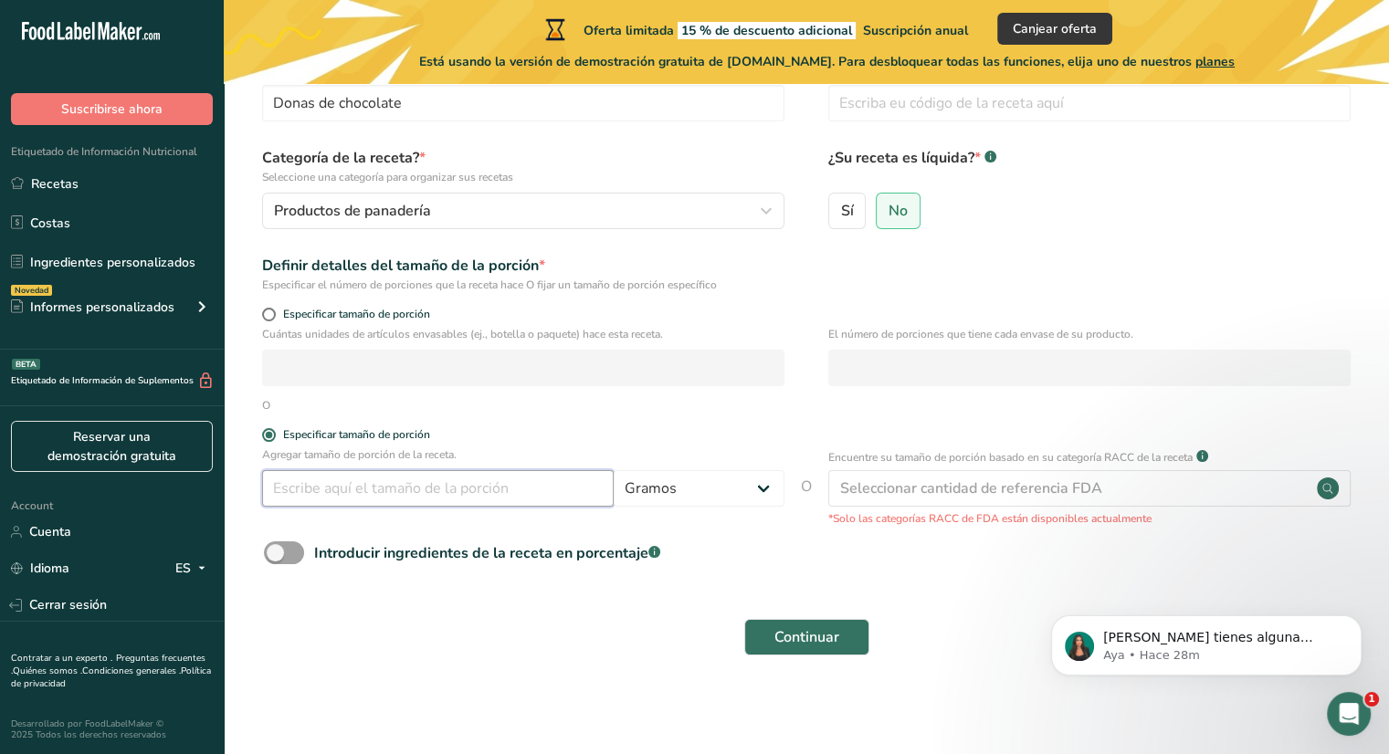
click at [355, 481] on input "number" at bounding box center [438, 488] width 352 height 37
type input "150"
click at [354, 605] on form "Nombre de la receta * Donas de chocolate Código de receta .a-a{fill:#347362;}.b…" at bounding box center [806, 361] width 1107 height 611
click at [278, 548] on span at bounding box center [284, 553] width 40 height 23
click at [276, 548] on input "Introducir ingredientes de la receta en porcentaje .a-a{fill:#347362;}.b-a{fill…" at bounding box center [270, 553] width 12 height 12
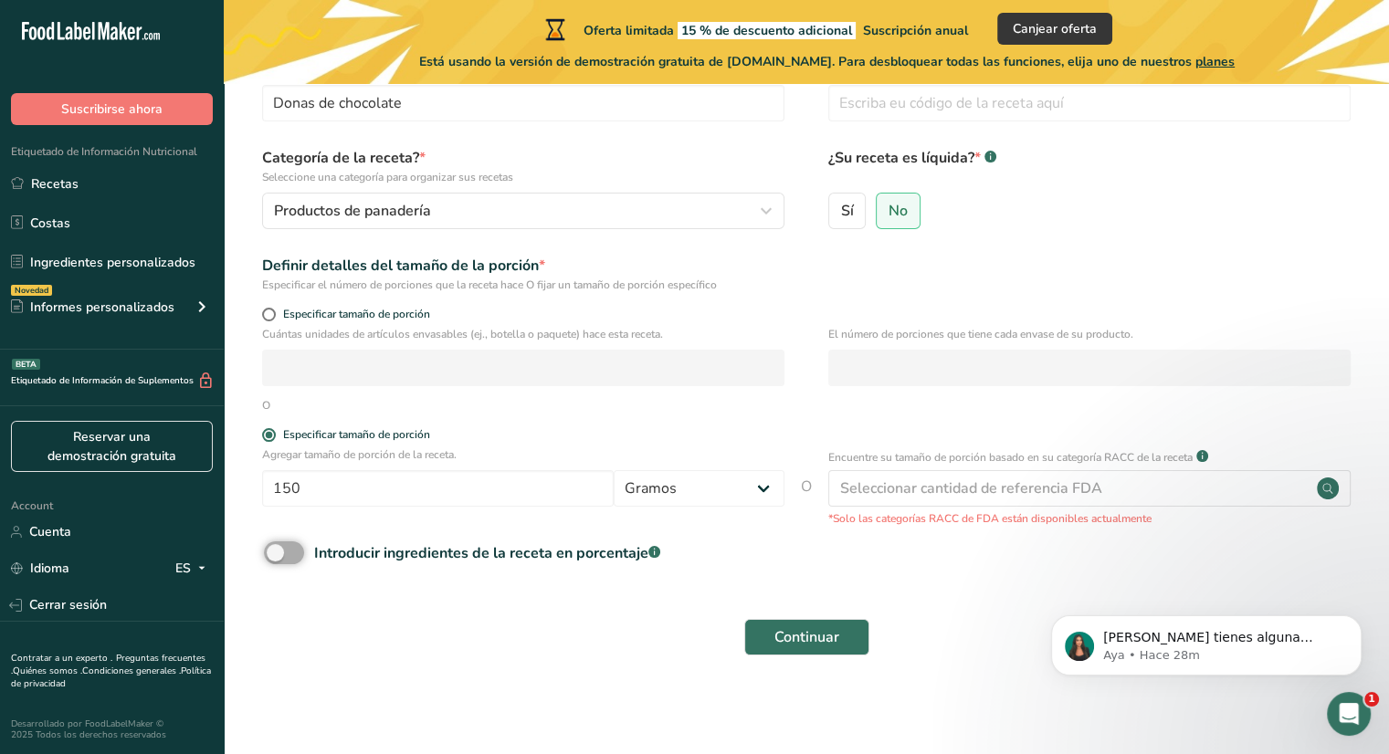
checkbox input "true"
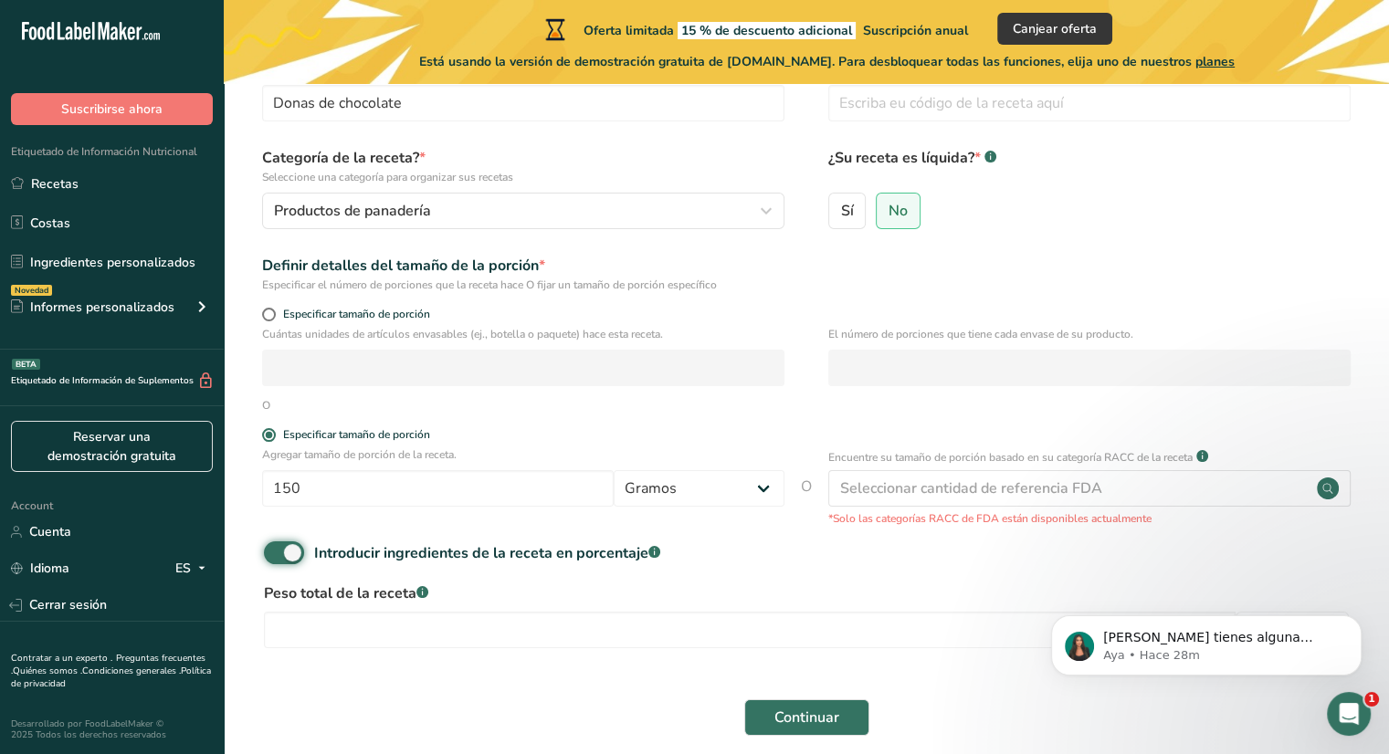
scroll to position [194, 0]
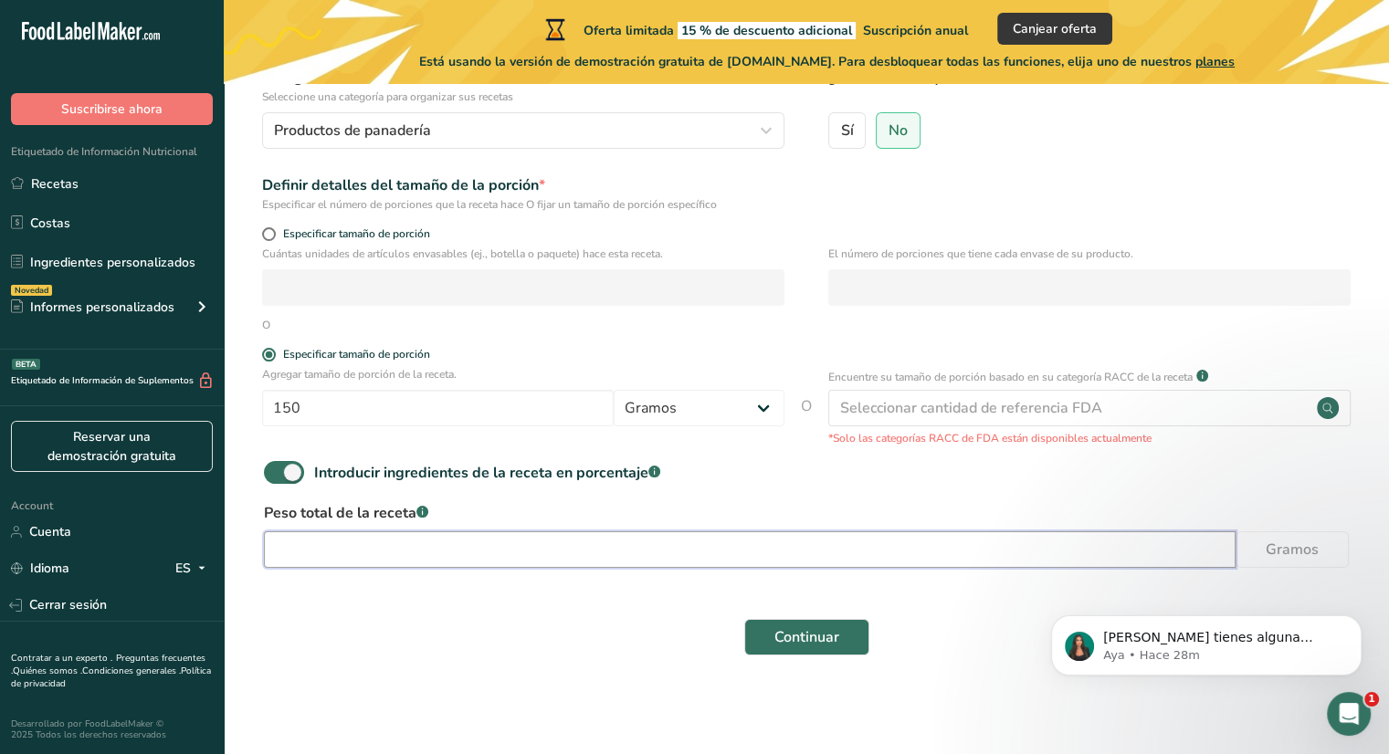
click at [307, 535] on input "number" at bounding box center [750, 549] width 972 height 37
type input "150"
click at [363, 583] on form "Nombre de la receta * Donas de chocolate Código de receta .a-a{fill:#347362;}.b…" at bounding box center [806, 320] width 1107 height 691
click at [819, 655] on div "Continuar" at bounding box center [806, 637] width 1107 height 58
click at [815, 640] on span "Continuar" at bounding box center [806, 637] width 65 height 22
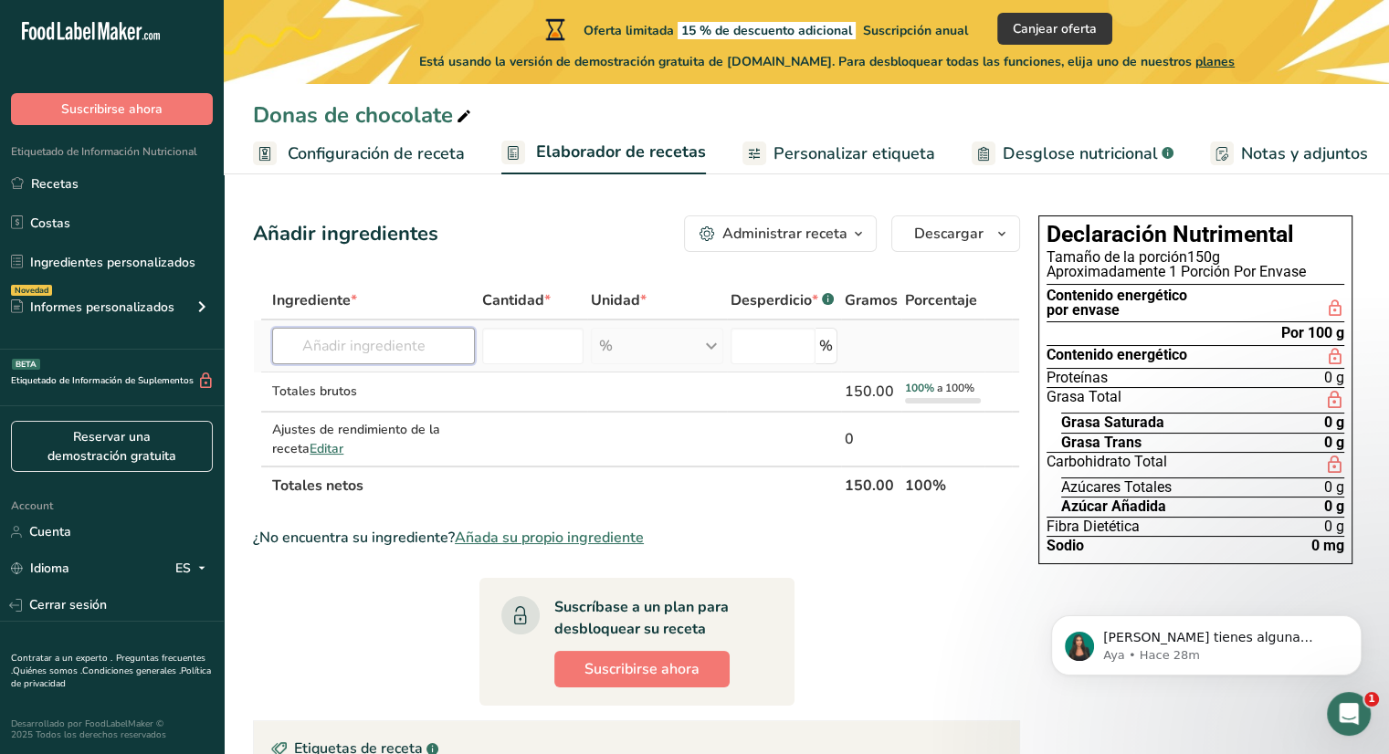
click at [384, 347] on input "text" at bounding box center [373, 346] width 202 height 37
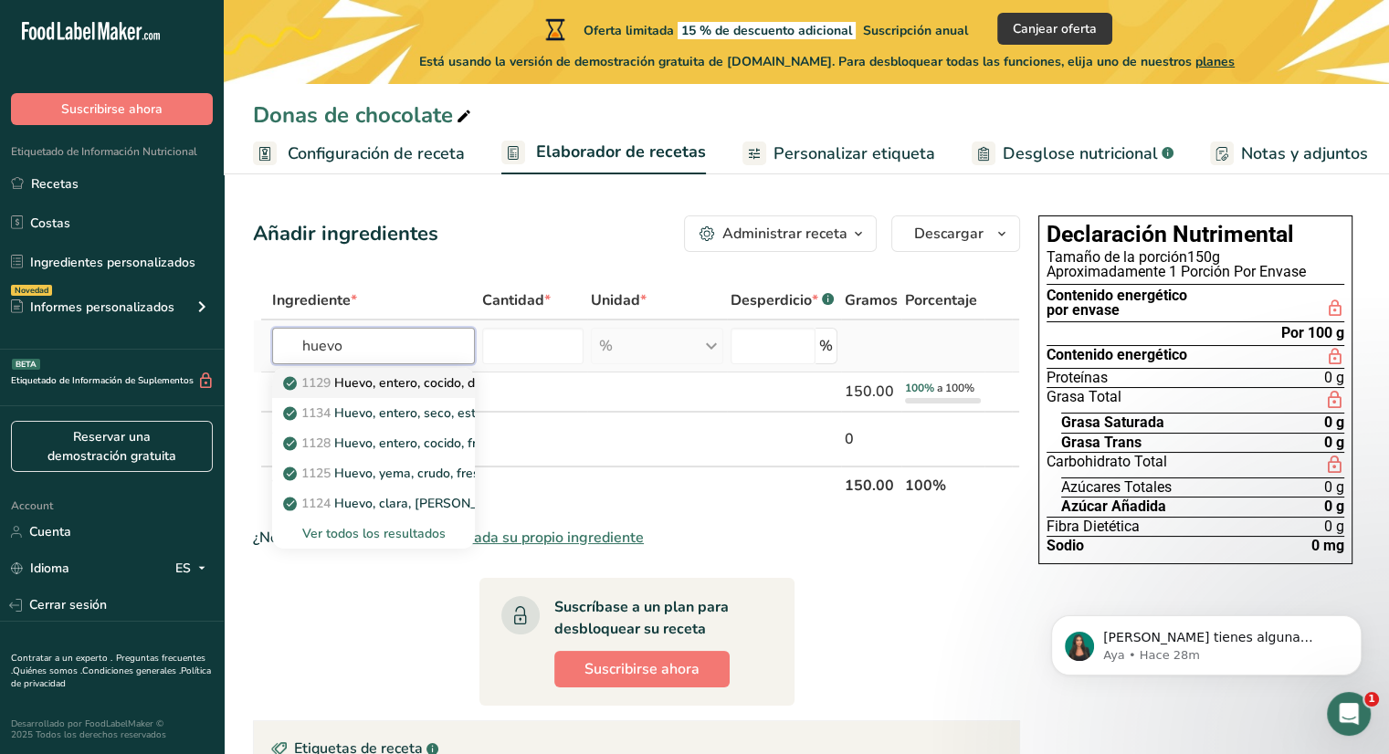
type input "huevo"
click at [403, 379] on p "1129 Huevo, entero, cocido, duro" at bounding box center [390, 382] width 207 height 19
type input "Egg, whole, cooked, hard-boiled"
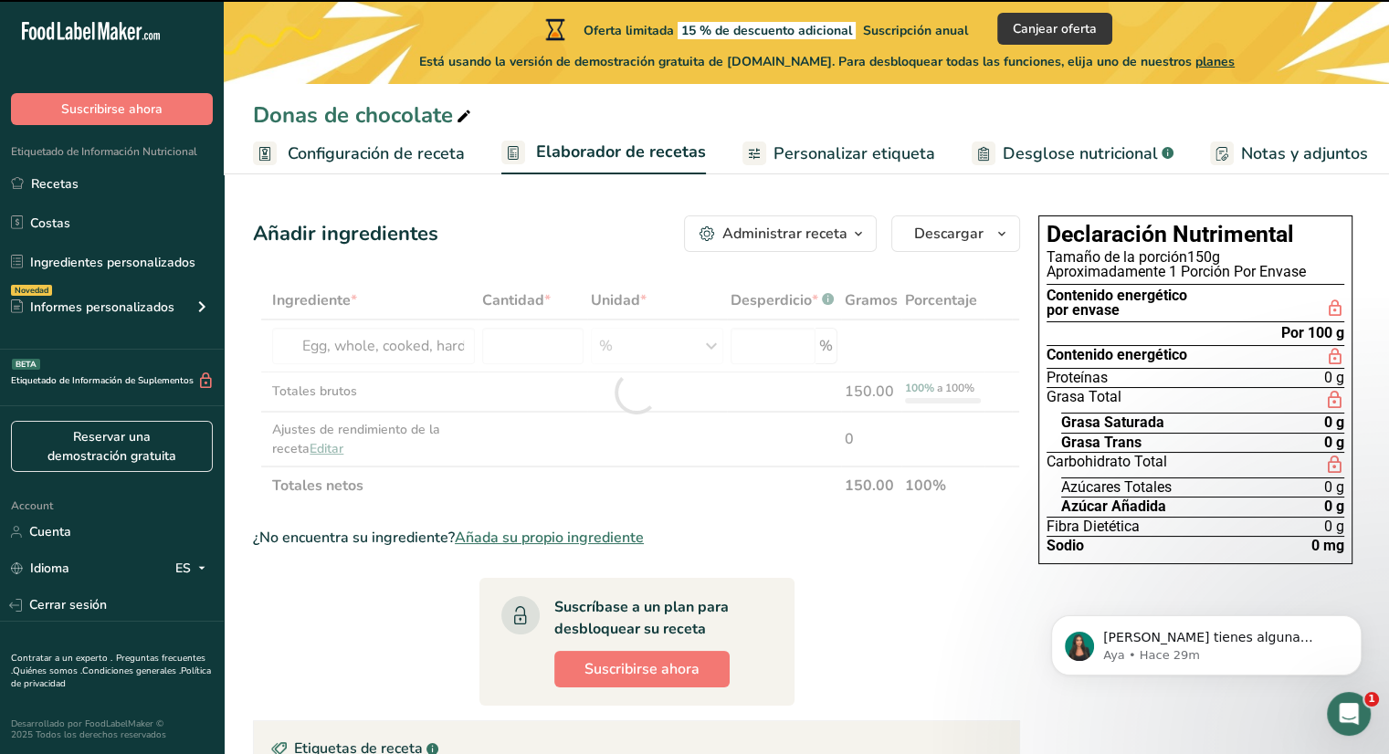
type input "0"
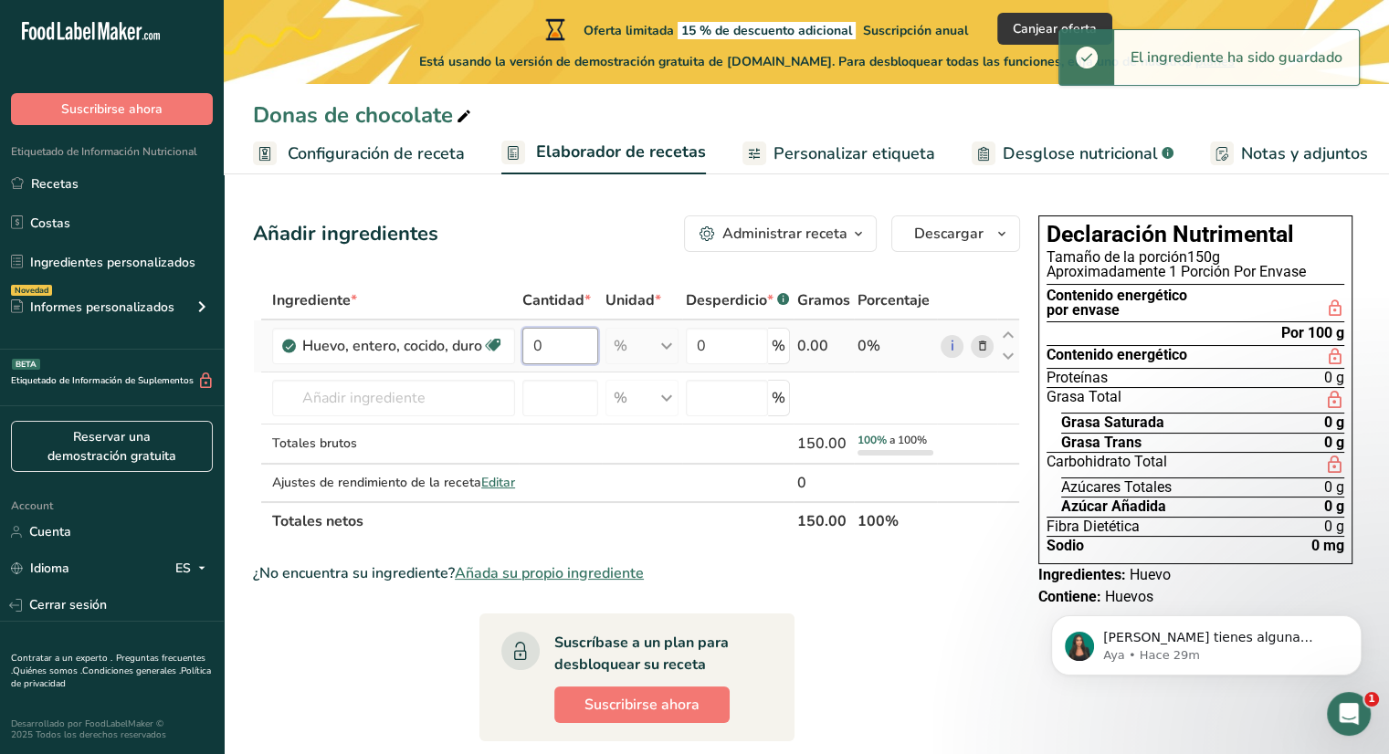
click at [560, 355] on input "0" at bounding box center [560, 346] width 76 height 37
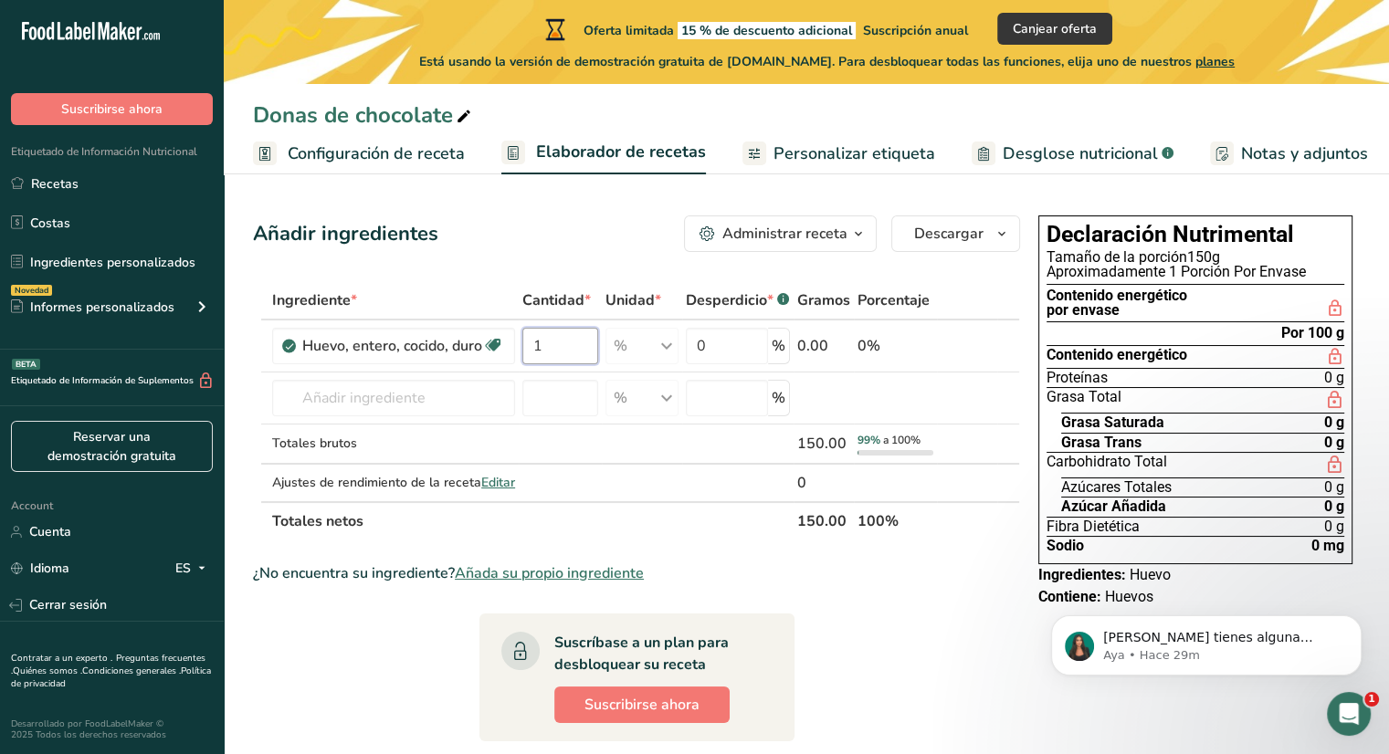
type input "1"
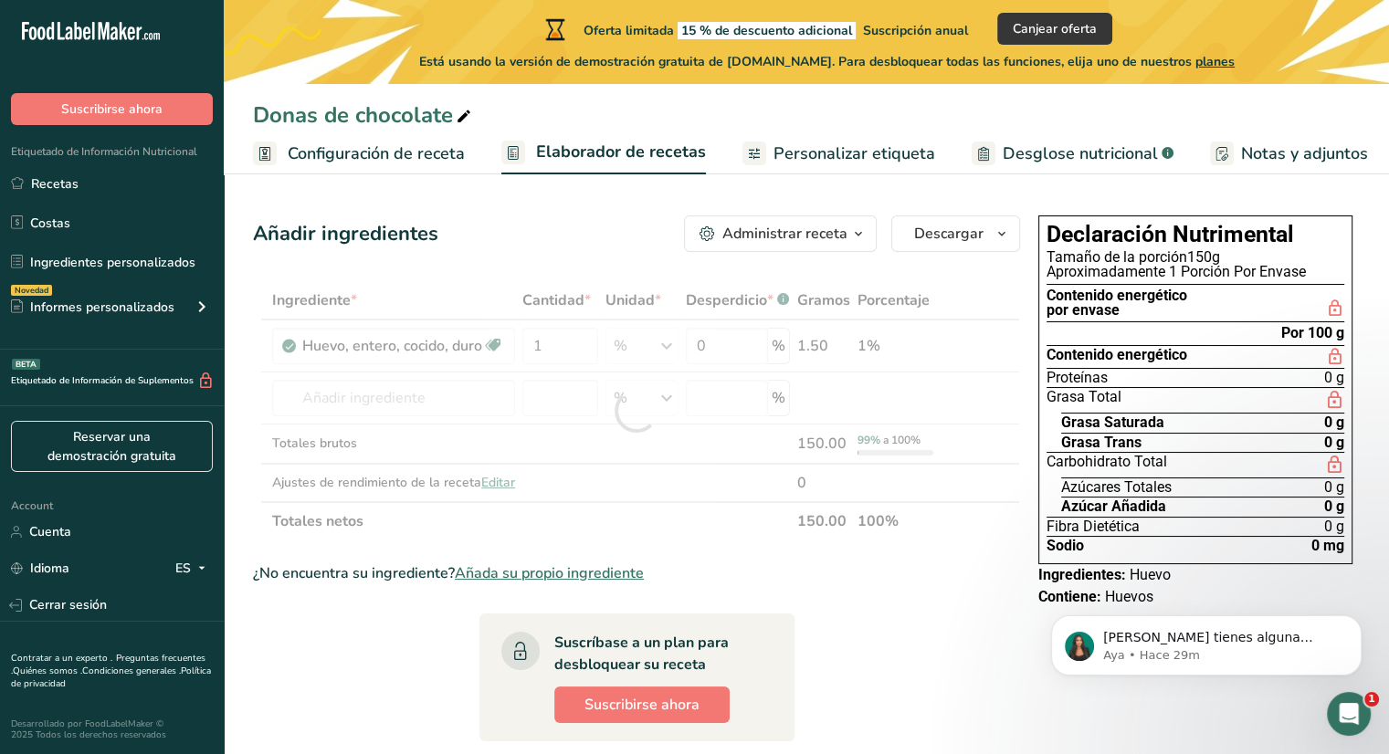
click at [651, 561] on section "Ingrediente * Cantidad * Unidad * Desperdicio * .a-a{fill:#347362;}.b-a{fill:#f…" at bounding box center [636, 673] width 767 height 785
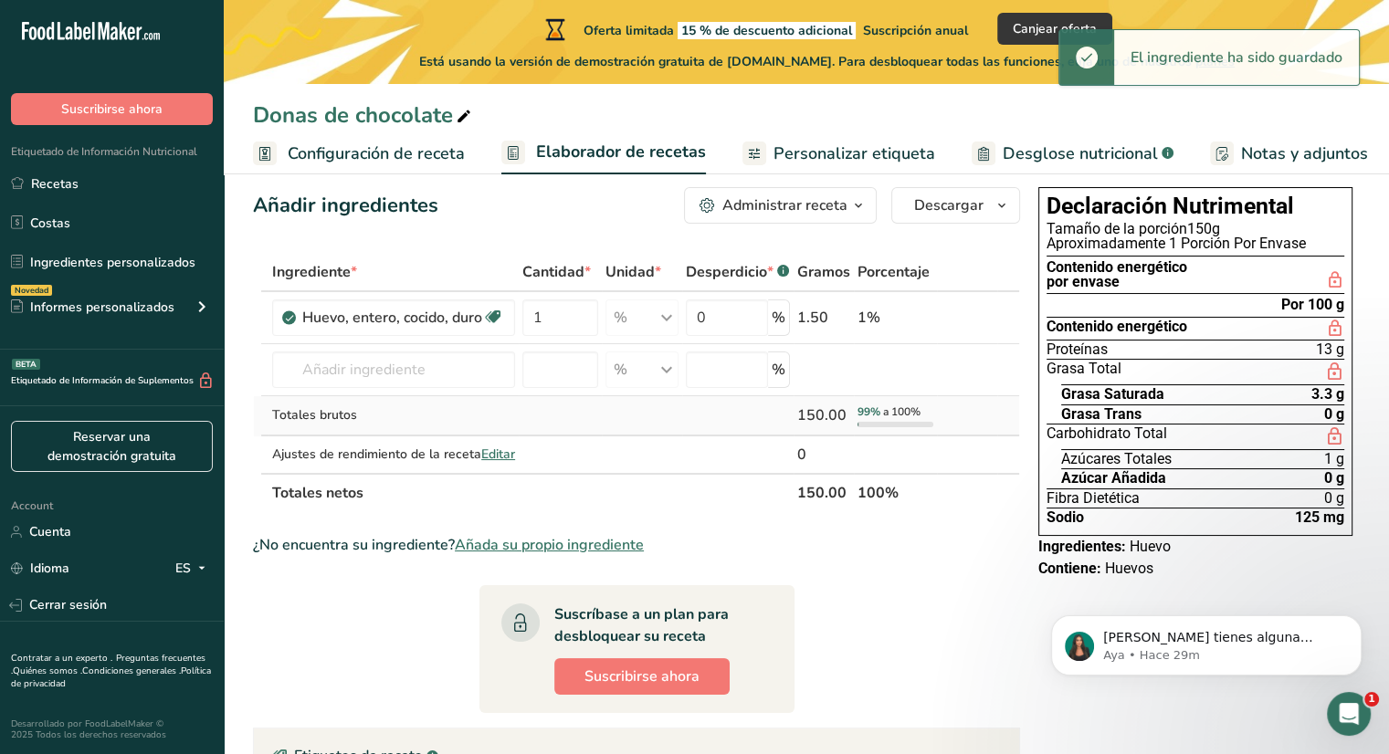
scroll to position [29, 0]
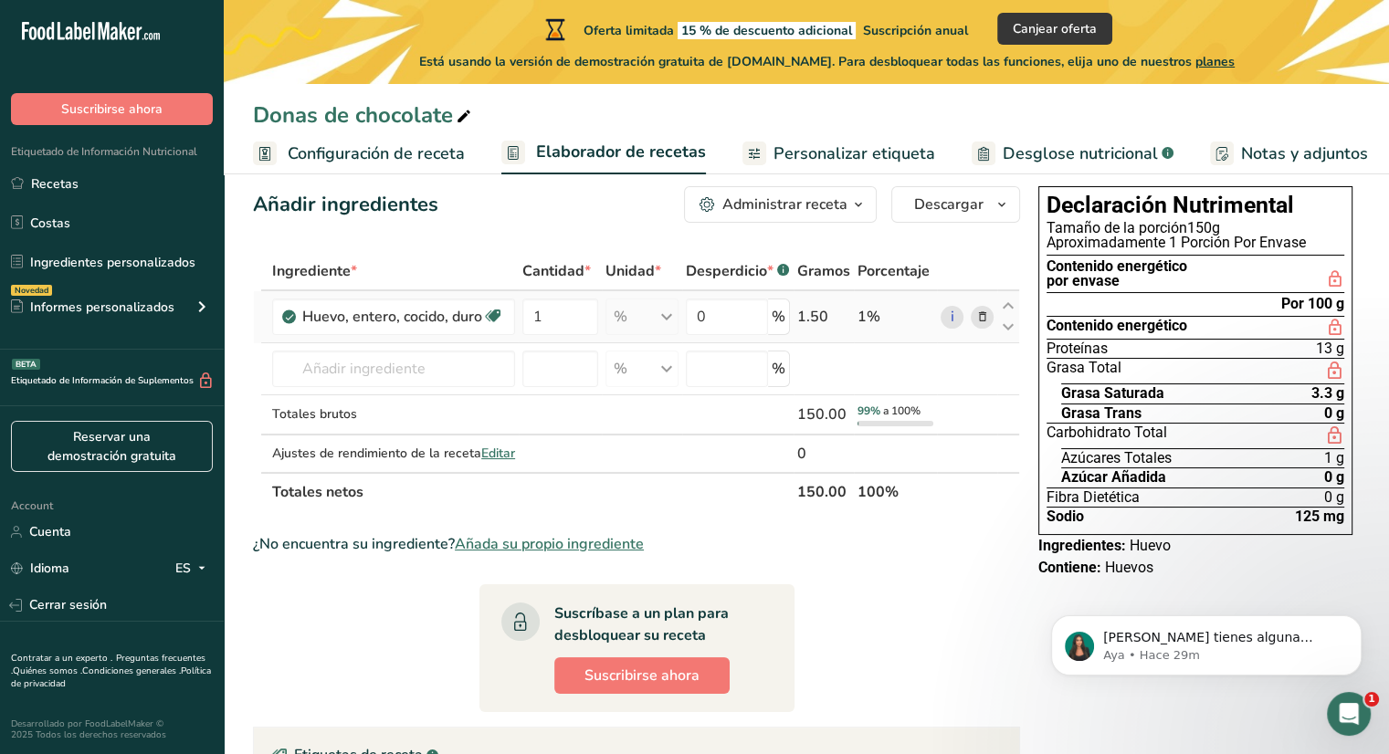
click at [643, 319] on div "% Porciones 1 cup, chopped 1 tbsp 1 large Unidades de peso g kg mg Ver más Unid…" at bounding box center [641, 317] width 73 height 37
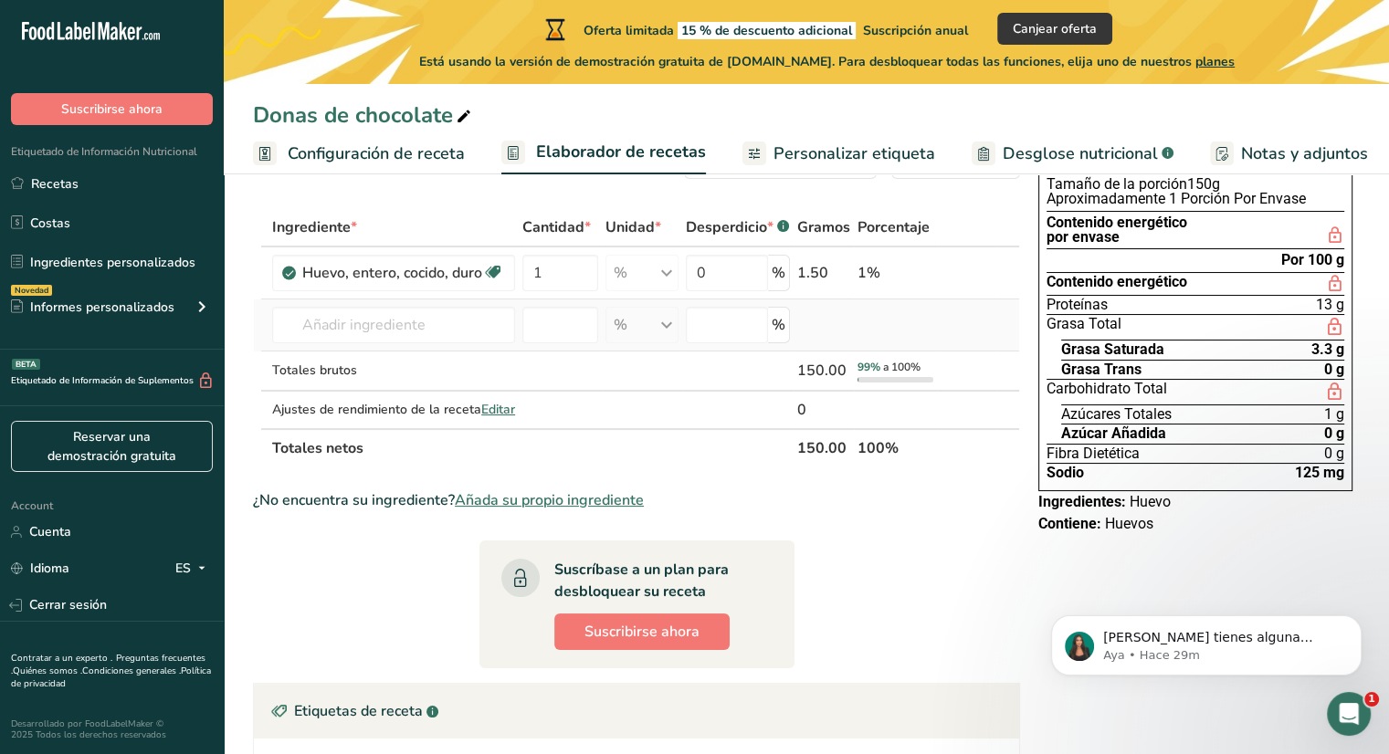
scroll to position [0, 0]
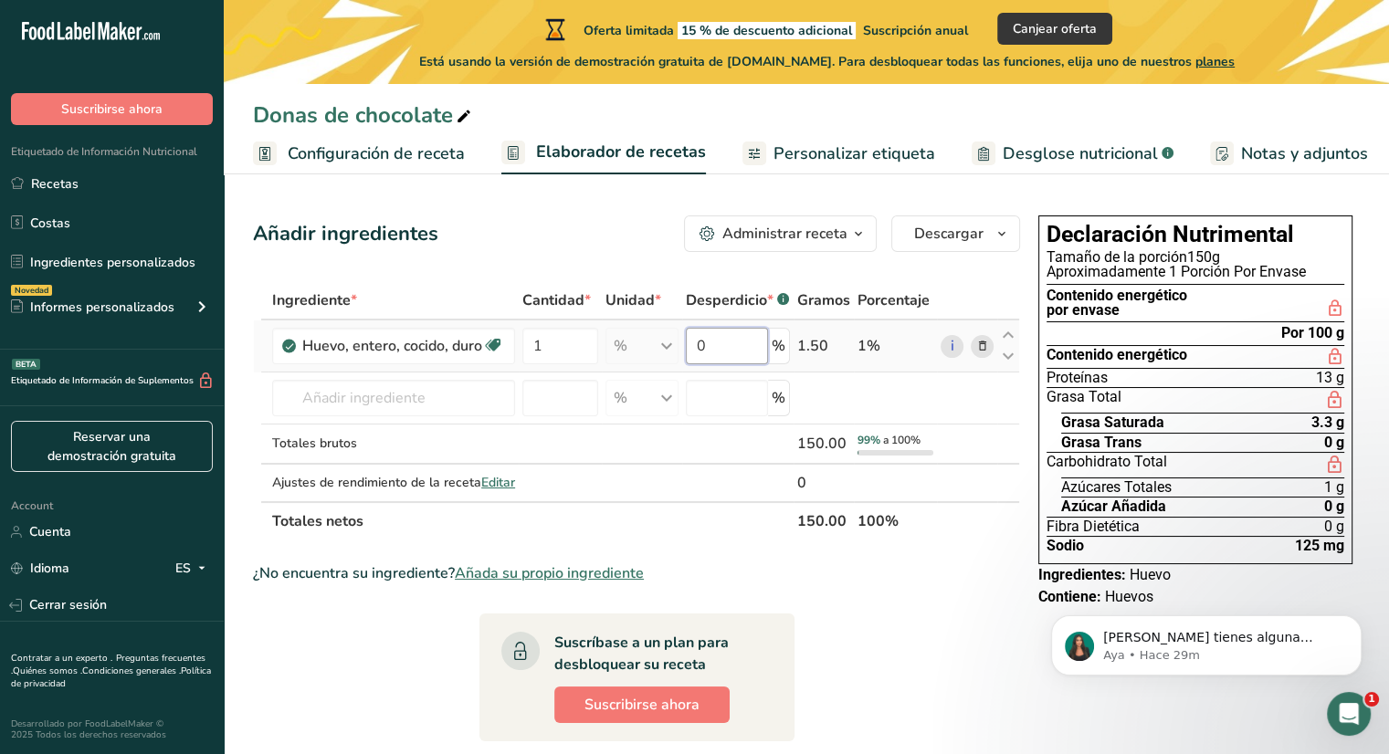
click at [732, 351] on input "0" at bounding box center [727, 346] width 82 height 37
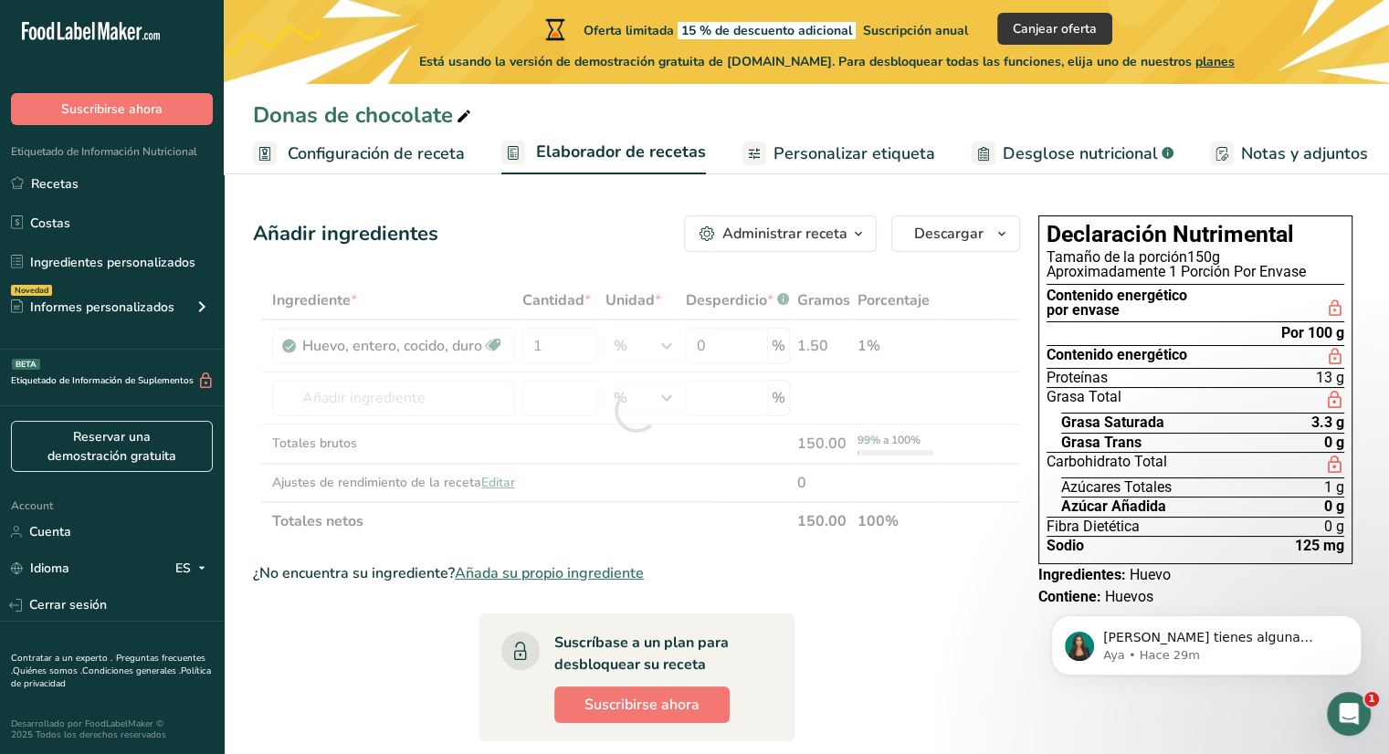
click at [738, 524] on div "Ingrediente * Cantidad * Unidad * Desperdicio * .a-a{fill:#347362;}.b-a{fill:#f…" at bounding box center [636, 410] width 767 height 259
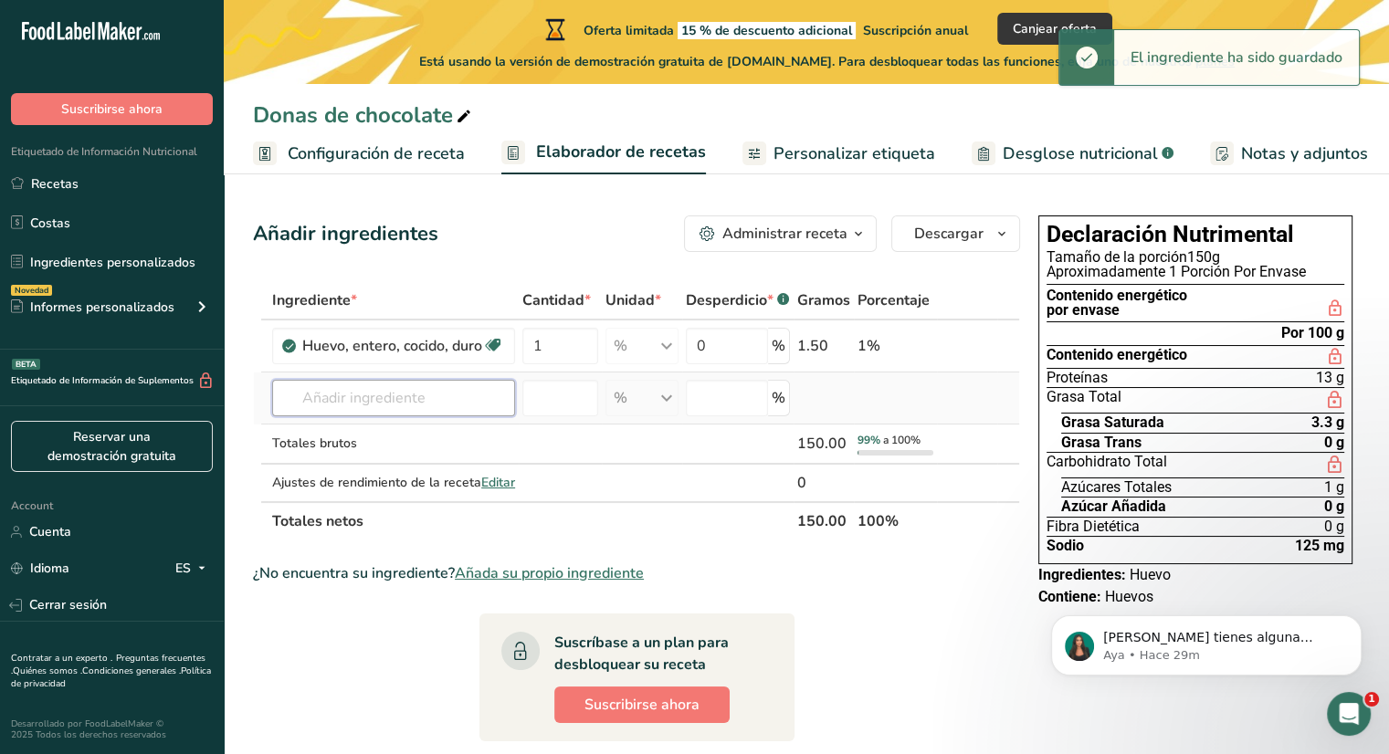
click at [374, 410] on input "text" at bounding box center [393, 398] width 243 height 37
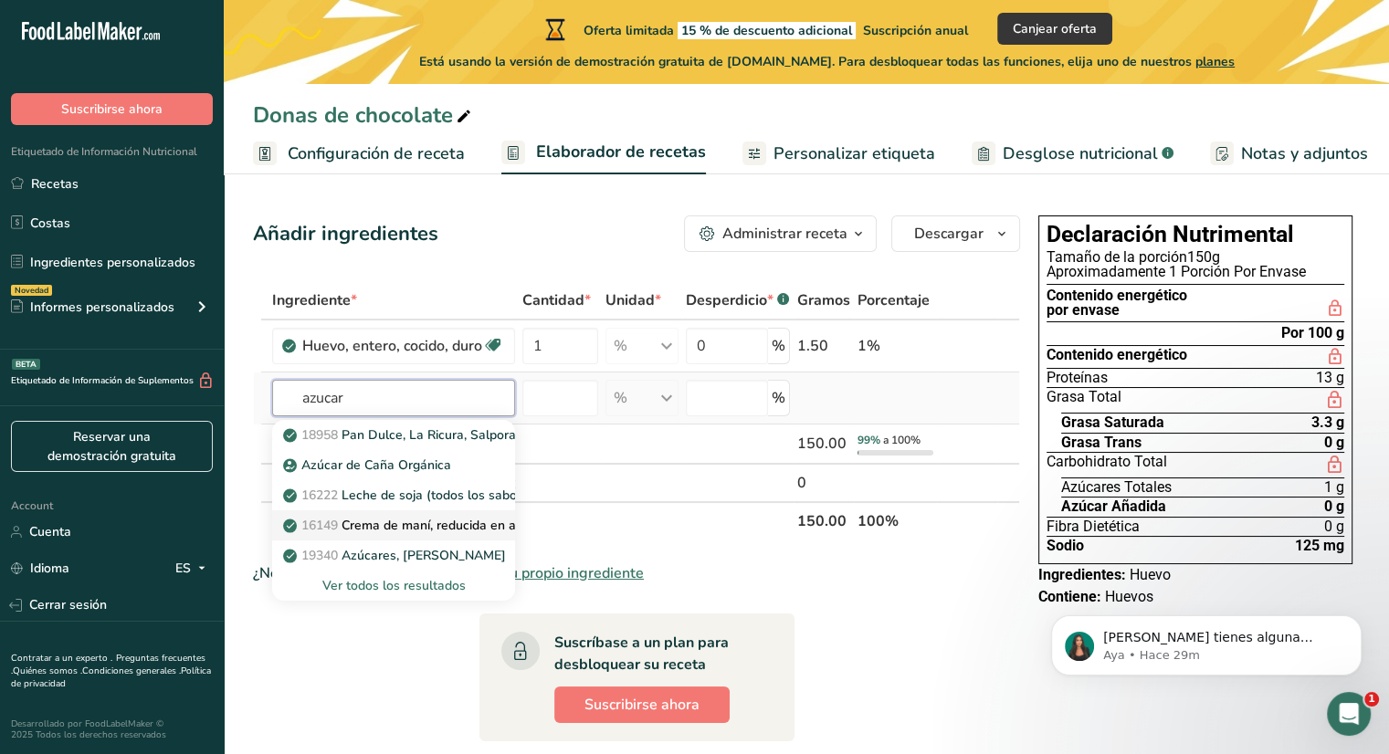
scroll to position [29, 0]
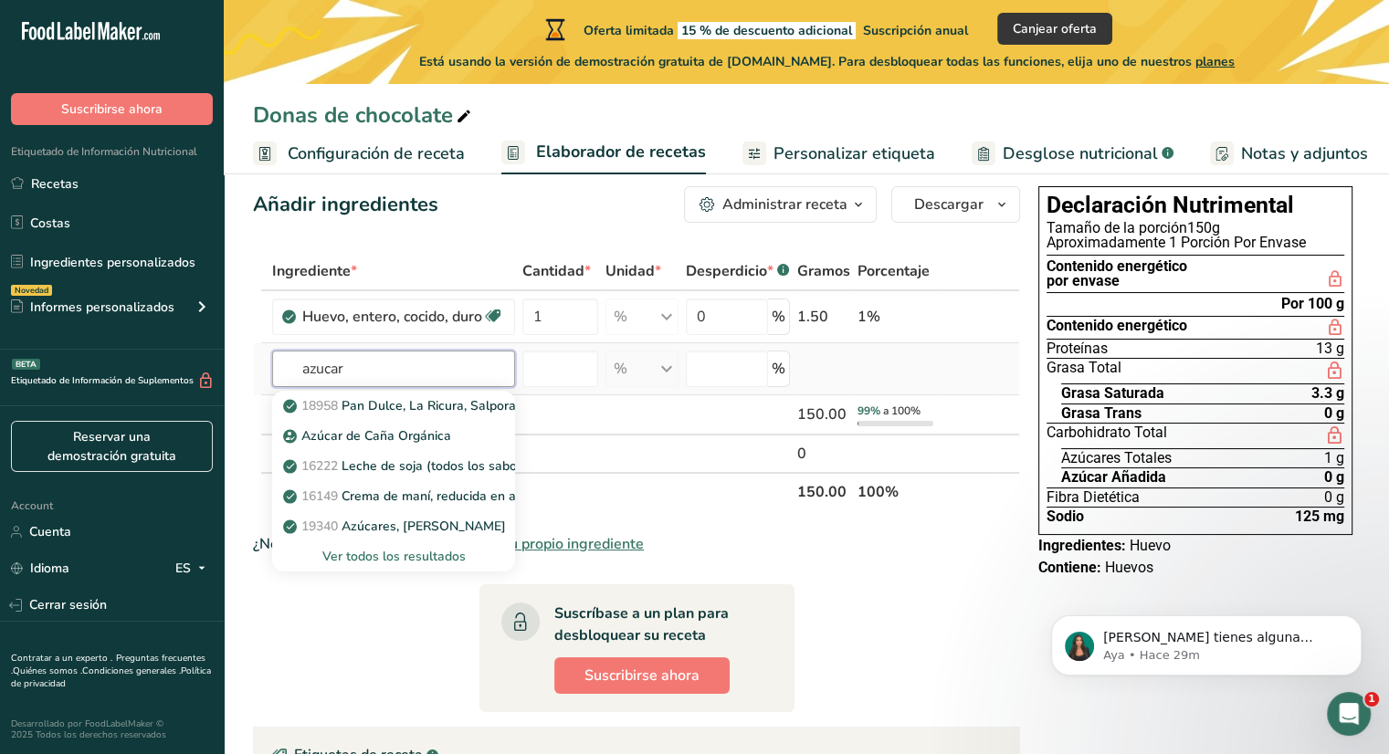
type input "azucar"
click at [408, 564] on div "Ver todos los resultados" at bounding box center [394, 556] width 214 height 19
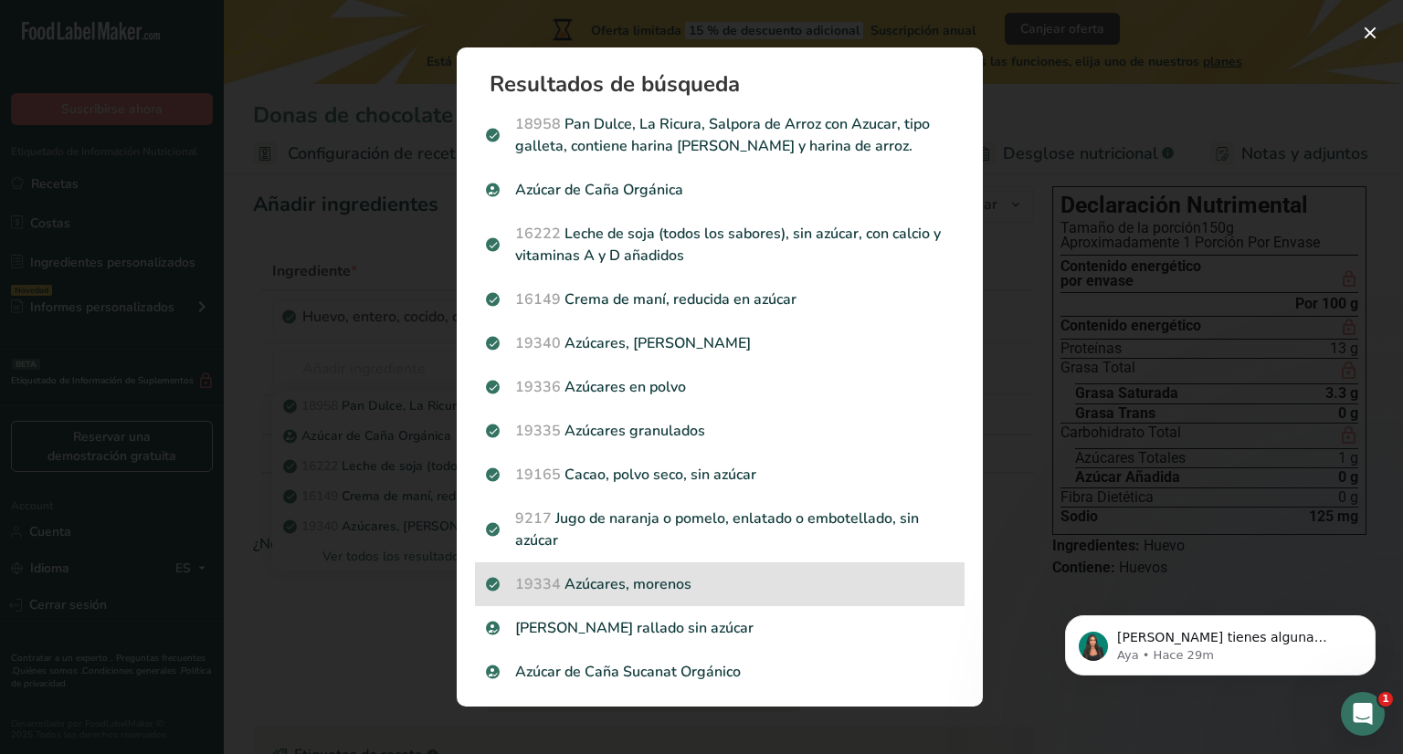
click at [591, 594] on p "19334 [DEMOGRAPHIC_DATA], morenos" at bounding box center [720, 584] width 468 height 22
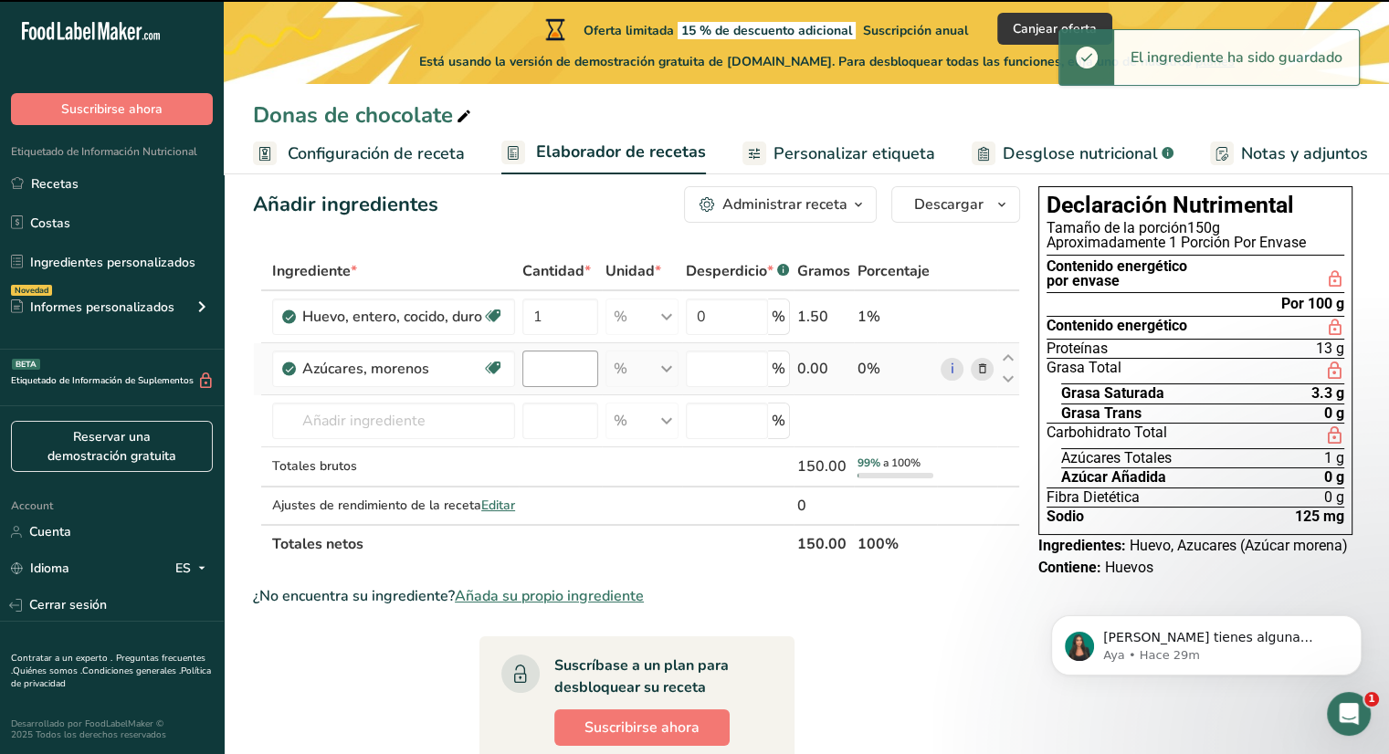
type input "0"
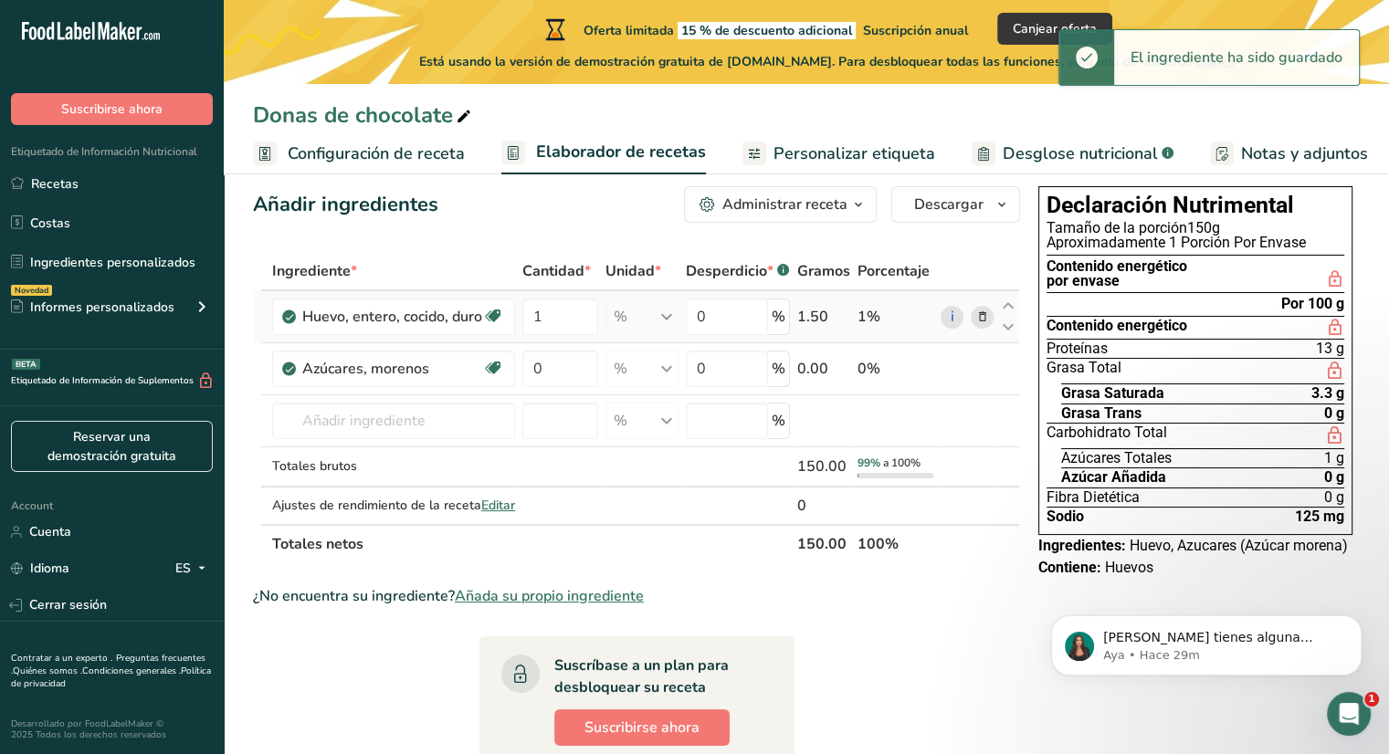
click at [867, 330] on td "1%" at bounding box center [895, 317] width 83 height 52
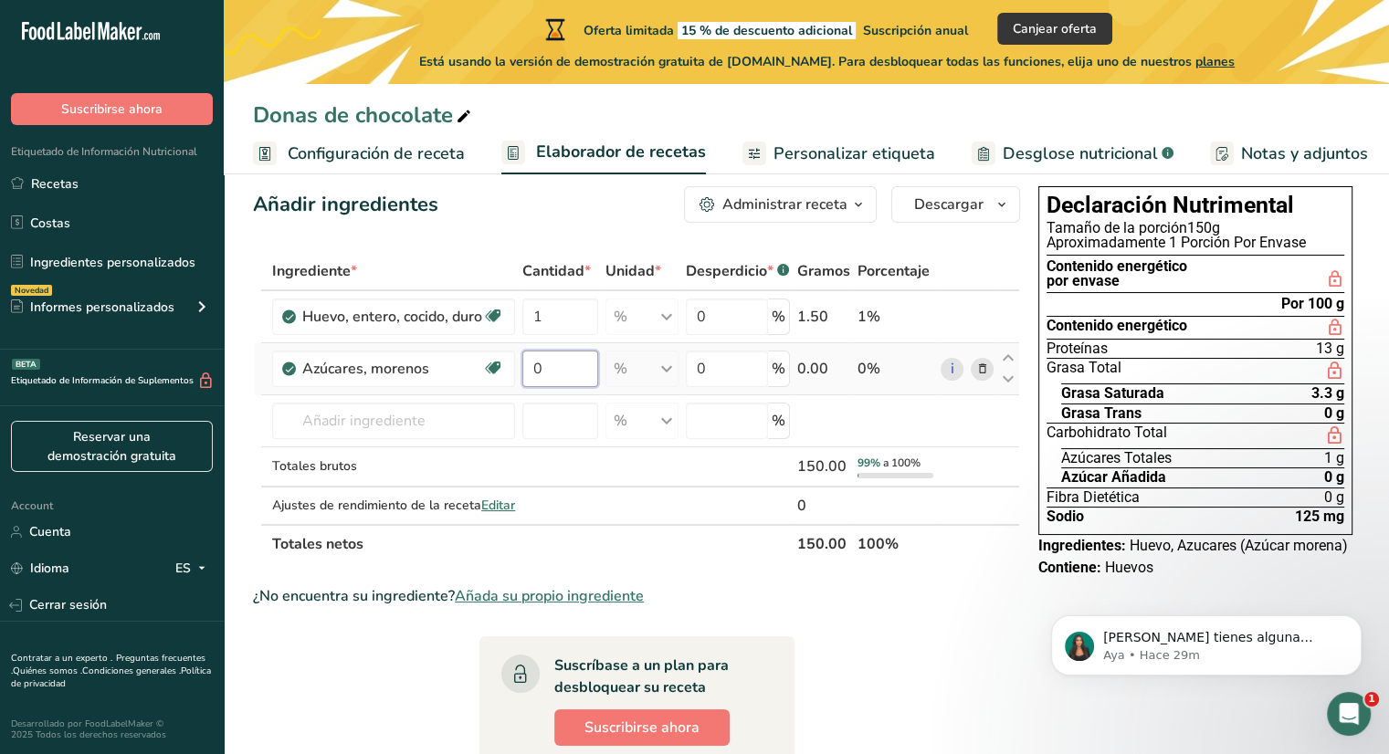
click at [552, 381] on input "0" at bounding box center [560, 369] width 76 height 37
type input "50"
click at [645, 523] on div "Ingrediente * Cantidad * Unidad * Desperdicio * .a-a{fill:#347362;}.b-a{fill:#f…" at bounding box center [636, 407] width 767 height 311
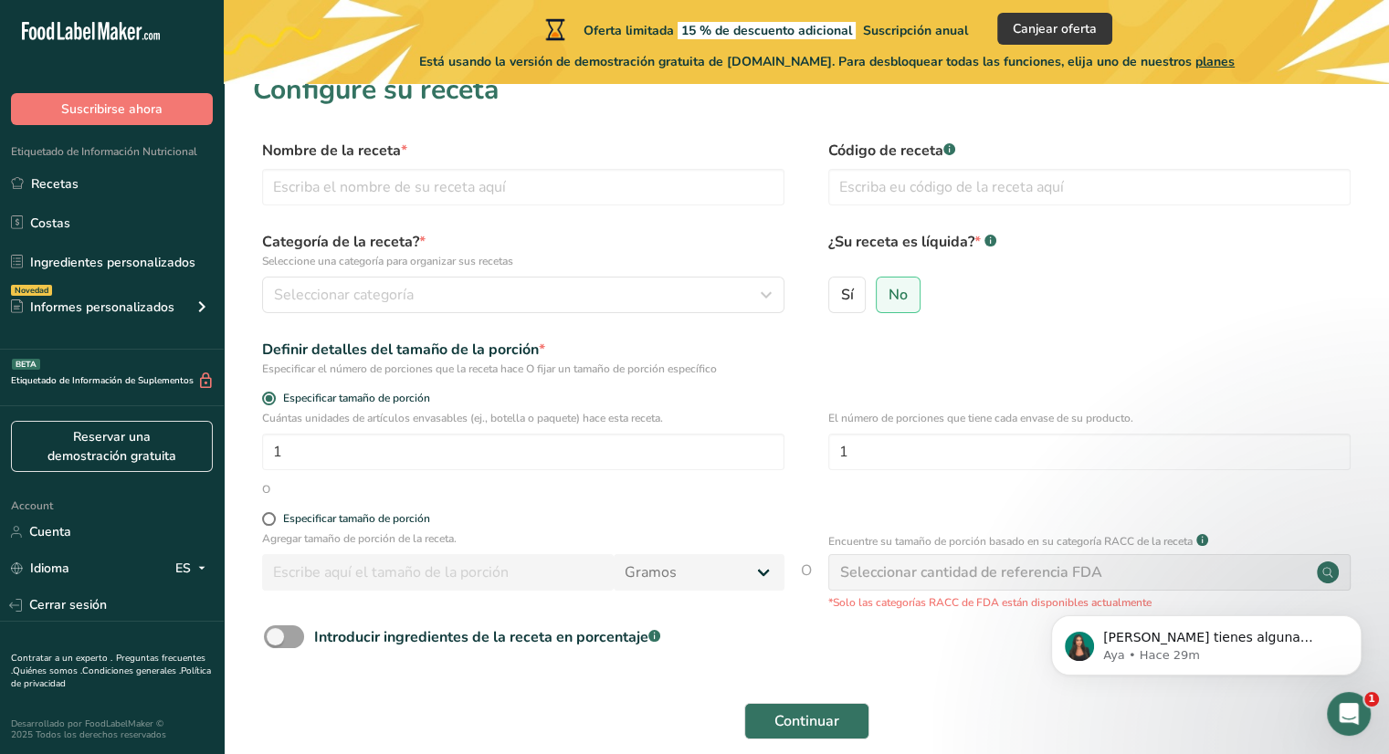
scroll to position [113, 0]
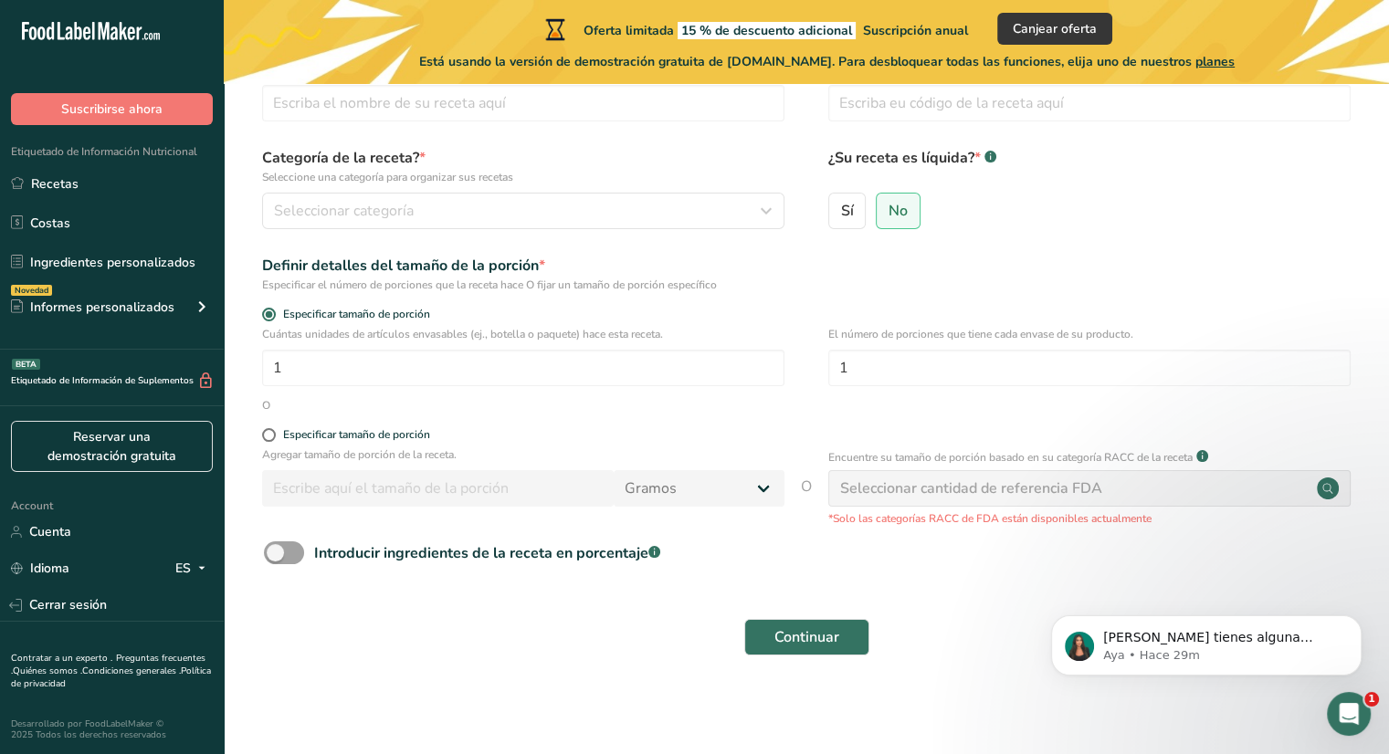
click at [272, 420] on form "Nombre de la receta * Código de receta .a-a{fill:#347362;}.b-a{fill:#fff;} Cate…" at bounding box center [806, 361] width 1107 height 611
click at [272, 428] on span at bounding box center [269, 435] width 14 height 14
click at [272, 429] on input "Especificar tamaño de porción" at bounding box center [268, 435] width 12 height 12
radio input "true"
radio input "false"
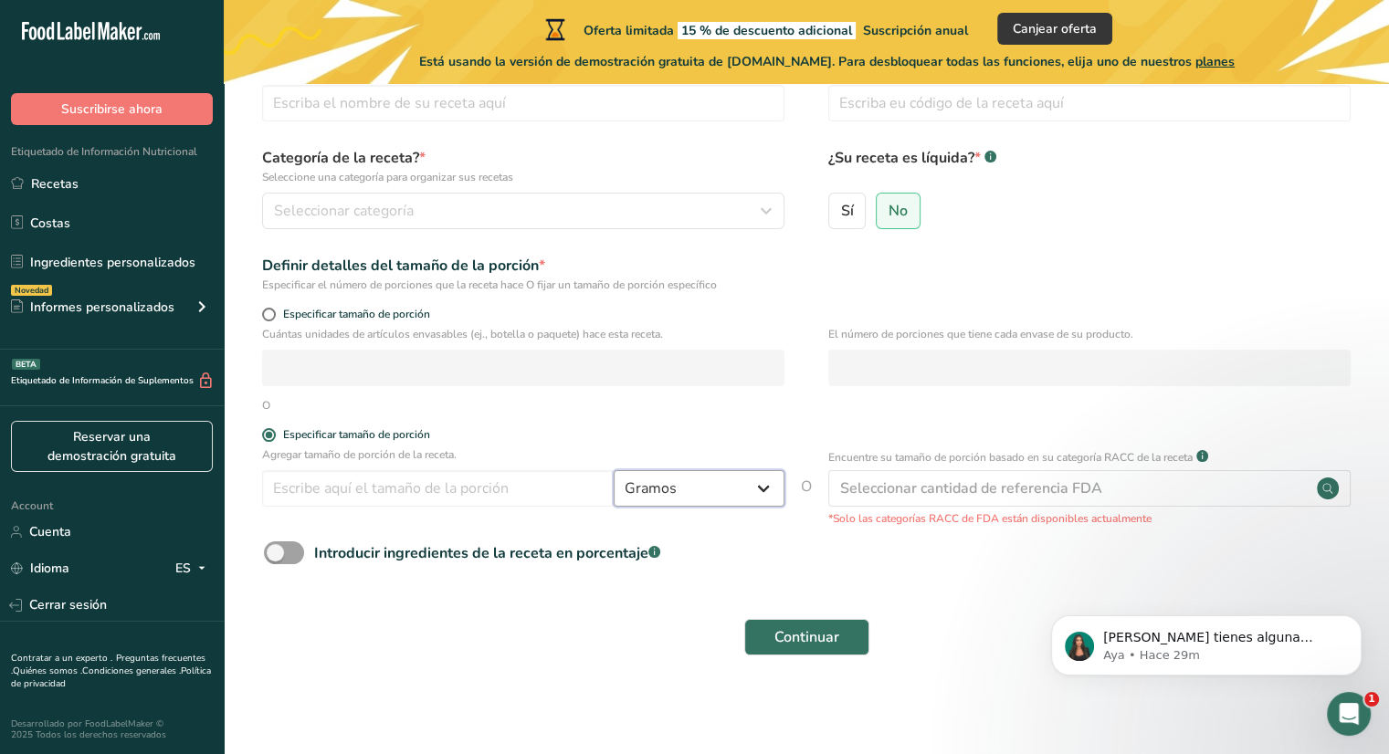
click at [626, 502] on select "Gramos kg mg mcg libras onza [GEOGRAPHIC_DATA] mL onza líquida [GEOGRAPHIC_DATA…" at bounding box center [699, 488] width 171 height 37
click at [508, 470] on input "number" at bounding box center [438, 488] width 352 height 37
